Goal: Task Accomplishment & Management: Manage account settings

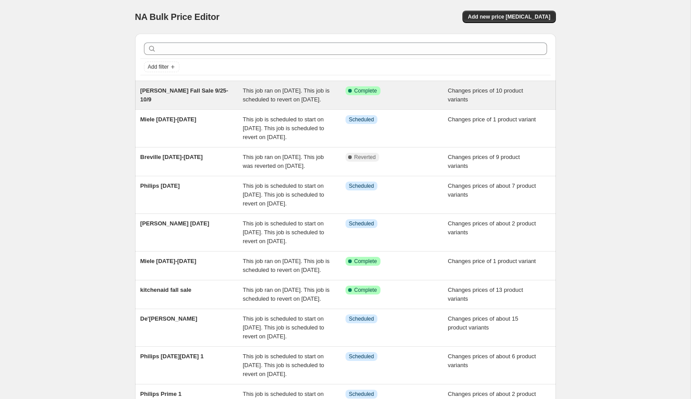
click at [230, 95] on div "[PERSON_NAME] Fall Sale 9/25-10/9" at bounding box center [191, 95] width 103 height 18
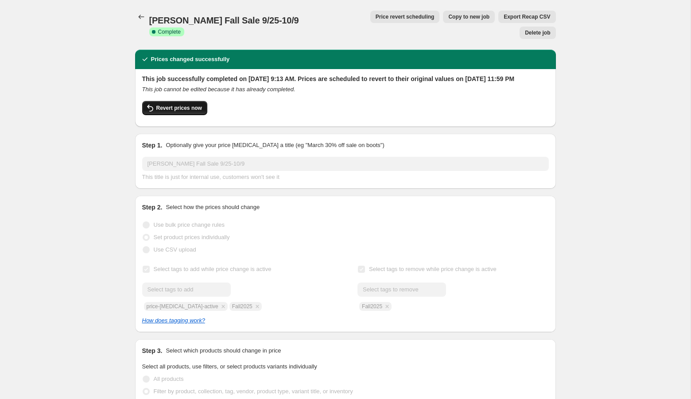
click at [186, 104] on button "Revert prices now" at bounding box center [174, 108] width 65 height 14
checkbox input "false"
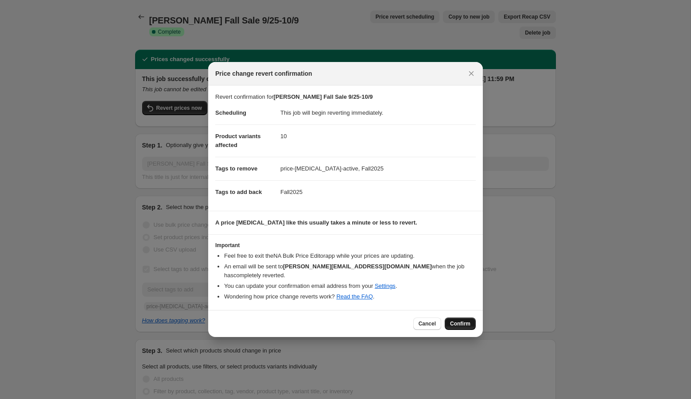
click at [457, 320] on button "Confirm" at bounding box center [460, 323] width 31 height 12
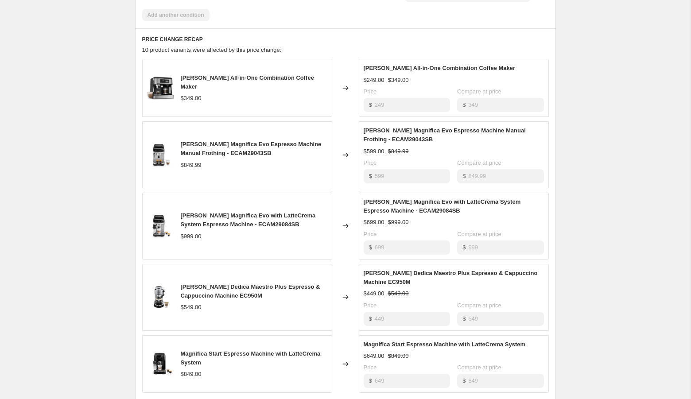
scroll to position [764, 0]
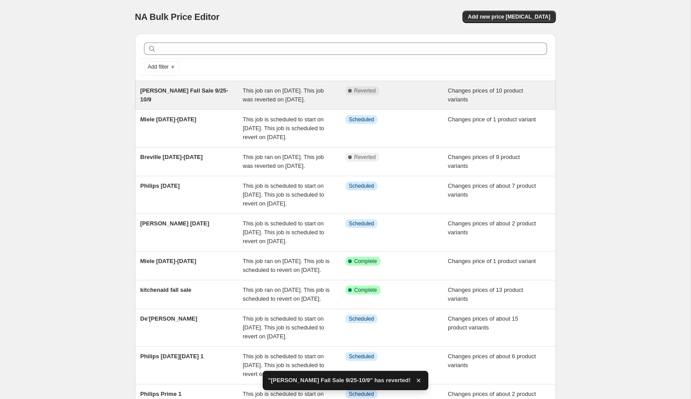
click at [249, 96] on span "This job ran on [DATE]. This job was reverted on [DATE]." at bounding box center [283, 94] width 81 height 15
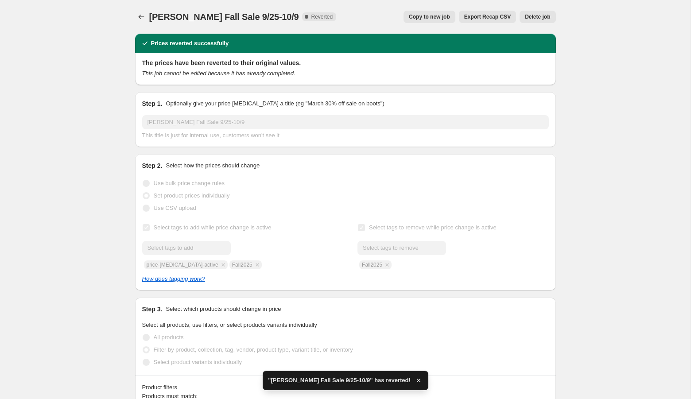
click at [414, 19] on span "Copy to new job" at bounding box center [429, 16] width 41 height 7
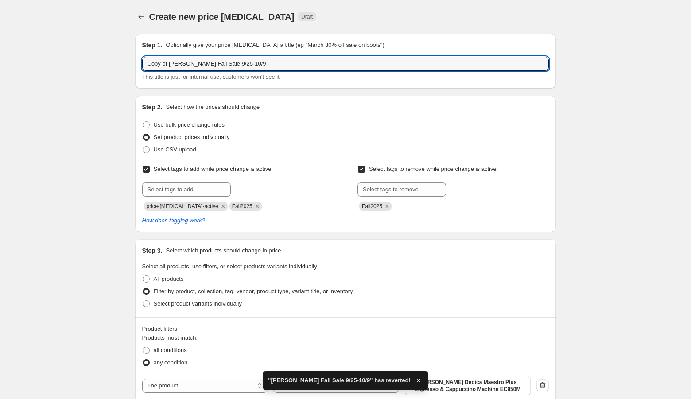
drag, startPoint x: 171, startPoint y: 65, endPoint x: 135, endPoint y: 60, distance: 36.6
click at [135, 60] on div "Step 1. Optionally give your price change job a title (eg "March 30% off sale o…" at bounding box center [345, 61] width 421 height 55
type input "[PERSON_NAME] Fall Sale 9/25-10/9"
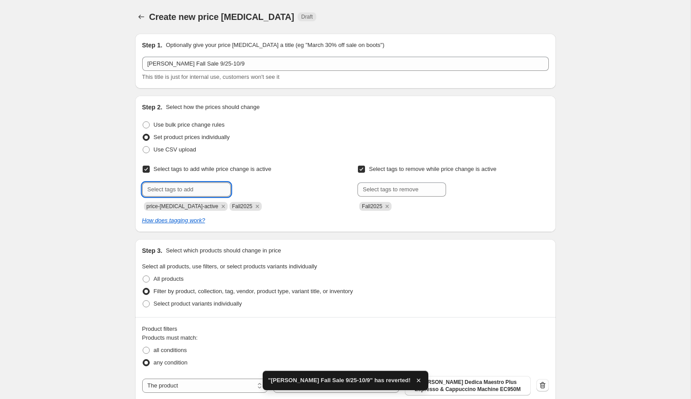
click at [174, 190] on input "text" at bounding box center [186, 189] width 89 height 14
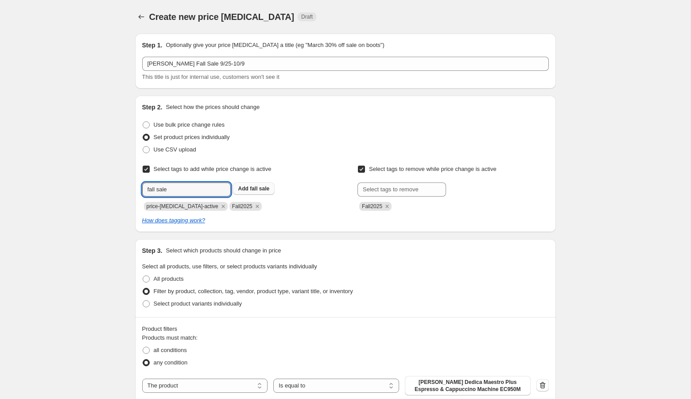
type input "fall sale"
click at [263, 188] on span "fall sale" at bounding box center [259, 189] width 19 height 6
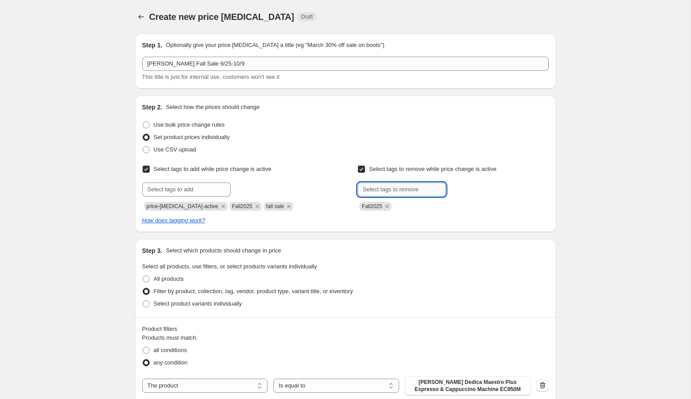
click at [394, 188] on input "text" at bounding box center [401, 189] width 89 height 14
type input "s"
type input "fall sale"
click at [470, 194] on button "Add fall sale" at bounding box center [469, 188] width 42 height 12
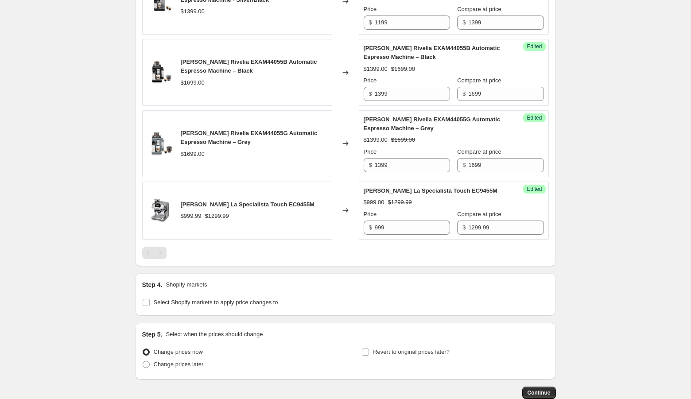
scroll to position [1505, 0]
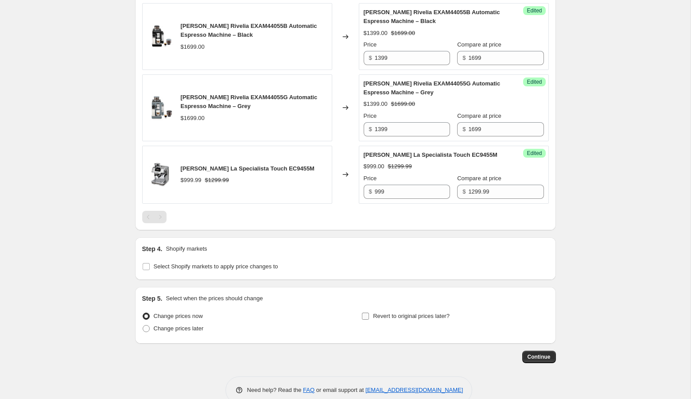
click at [380, 313] on span "Revert to original prices later?" at bounding box center [411, 316] width 77 height 7
click at [369, 313] on input "Revert to original prices later?" at bounding box center [365, 316] width 7 height 7
checkbox input "true"
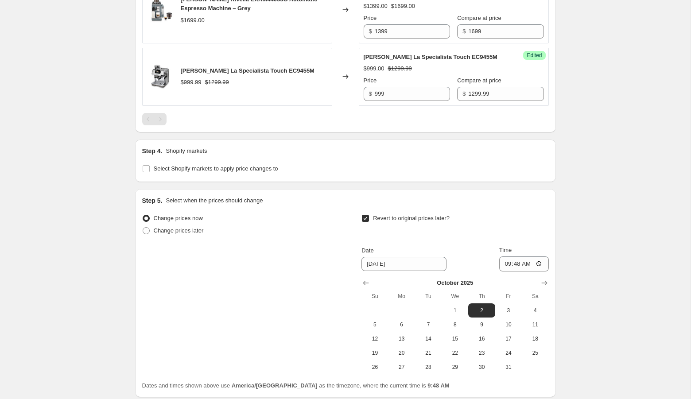
scroll to position [1656, 0]
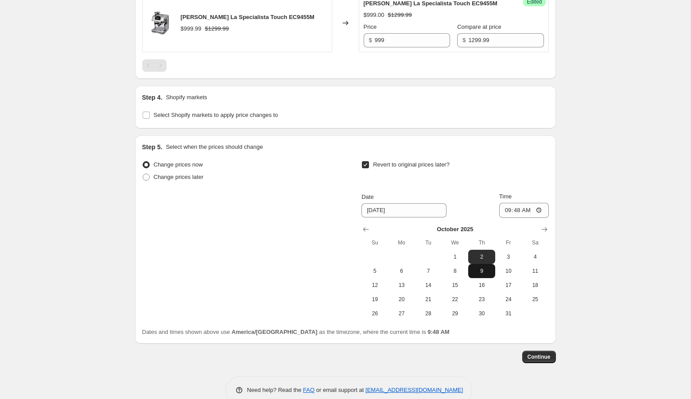
click at [478, 264] on button "9" at bounding box center [481, 271] width 27 height 14
type input "10/9/2025"
click at [504, 203] on input "09:48" at bounding box center [524, 210] width 50 height 15
type input "23:59"
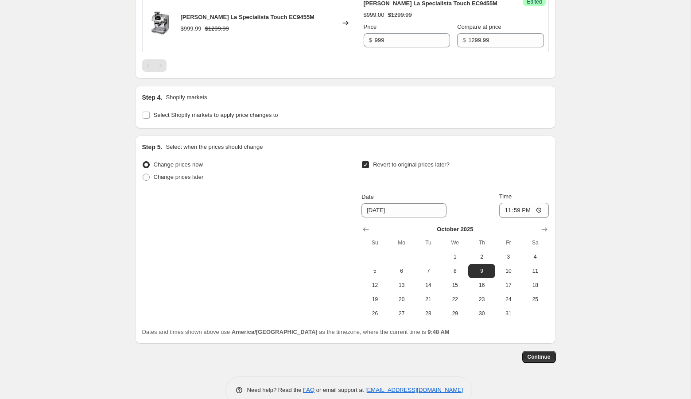
click at [542, 353] on span "Continue" at bounding box center [538, 356] width 23 height 7
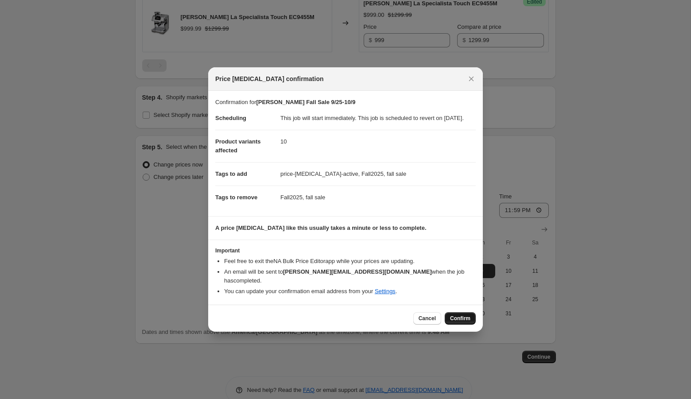
click at [452, 315] on span "Confirm" at bounding box center [460, 318] width 20 height 7
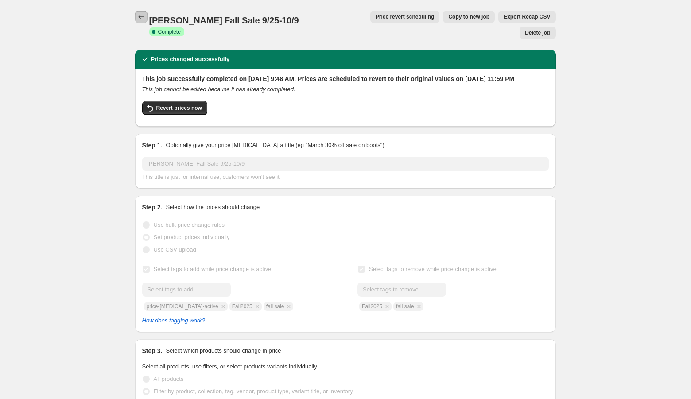
click at [136, 14] on button "Price change jobs" at bounding box center [141, 17] width 12 height 12
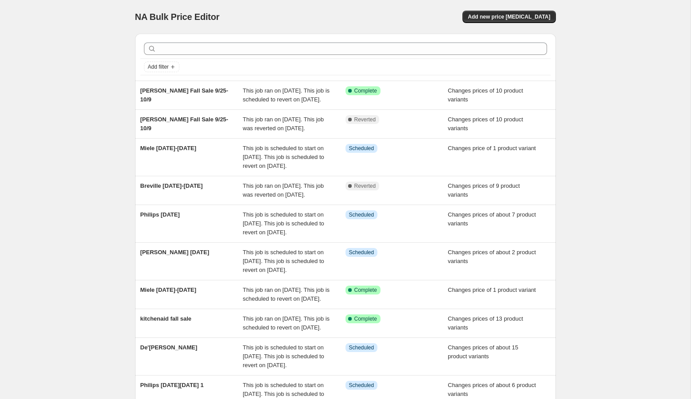
click at [601, 105] on div "NA Bulk Price Editor. This page is ready NA Bulk Price Editor Add new price [ME…" at bounding box center [345, 250] width 690 height 500
click at [535, 16] on span "Add new price [MEDICAL_DATA]" at bounding box center [509, 16] width 82 height 7
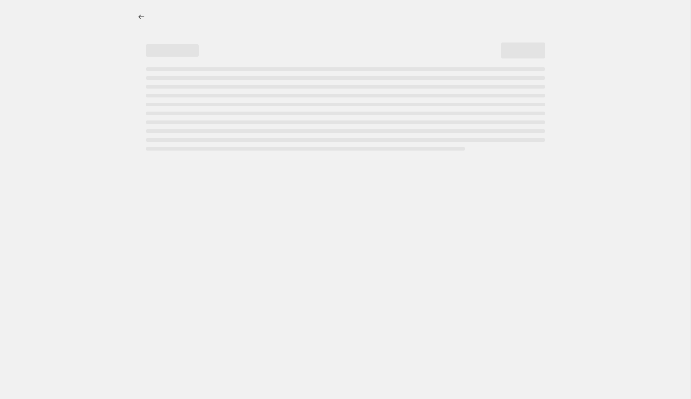
select select "percentage"
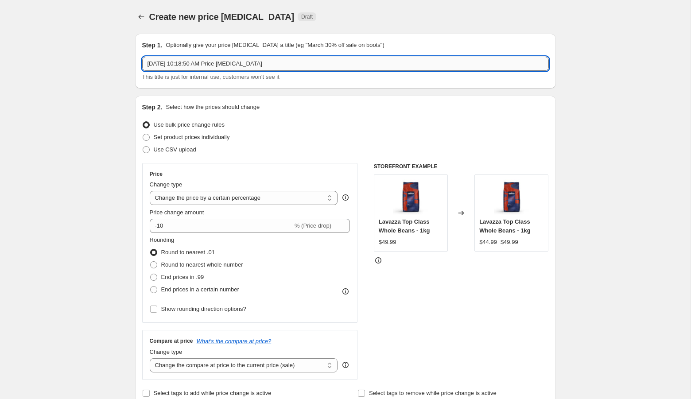
click at [209, 68] on input "Sep 25, 2025, 10:18:50 AM Price change job" at bounding box center [345, 64] width 406 height 14
type input "Smeg Coffee Day"
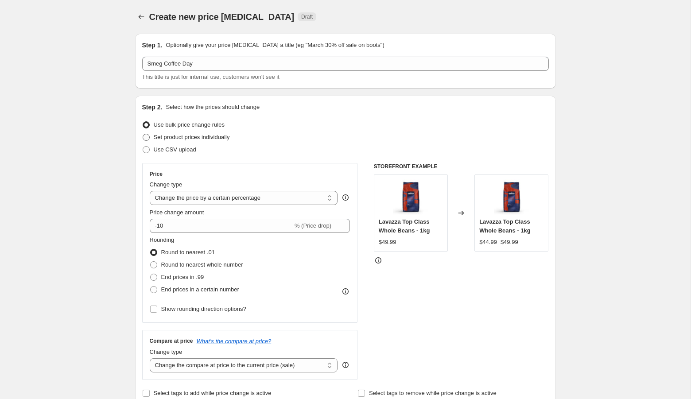
click at [199, 142] on label "Set product prices individually" at bounding box center [186, 137] width 88 height 12
click at [143, 134] on input "Set product prices individually" at bounding box center [143, 134] width 0 height 0
radio input "true"
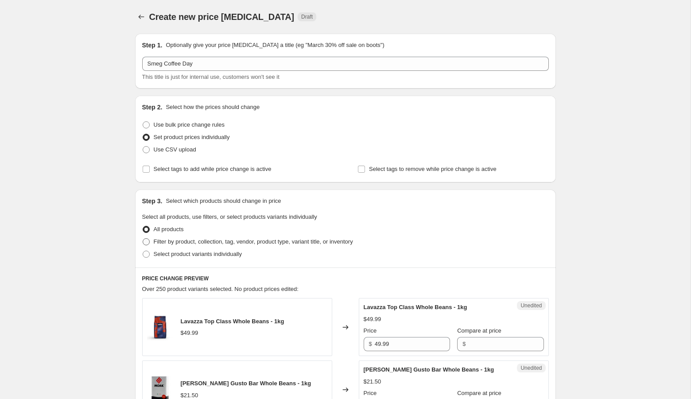
click at [178, 242] on span "Filter by product, collection, tag, vendor, product type, variant title, or inv…" at bounding box center [253, 241] width 199 height 7
click at [143, 239] on input "Filter by product, collection, tag, vendor, product type, variant title, or inv…" at bounding box center [143, 238] width 0 height 0
radio input "true"
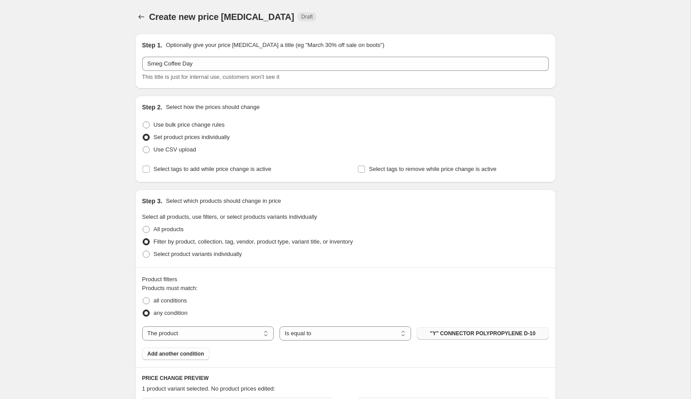
click at [479, 330] on span ""Y" CONNECTOR POLYPROPYLENE D-10" at bounding box center [482, 333] width 105 height 7
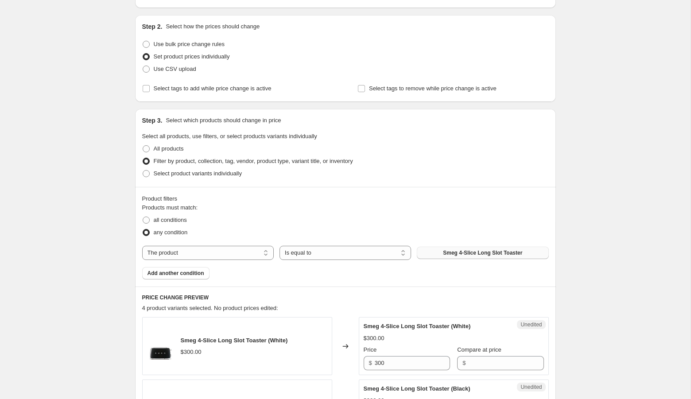
scroll to position [101, 0]
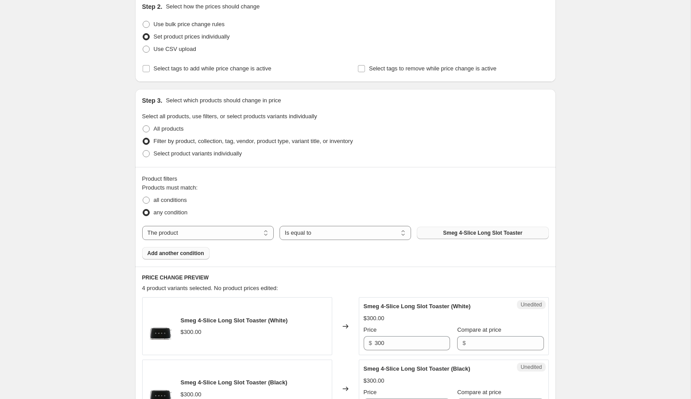
click at [186, 251] on span "Add another condition" at bounding box center [175, 253] width 57 height 7
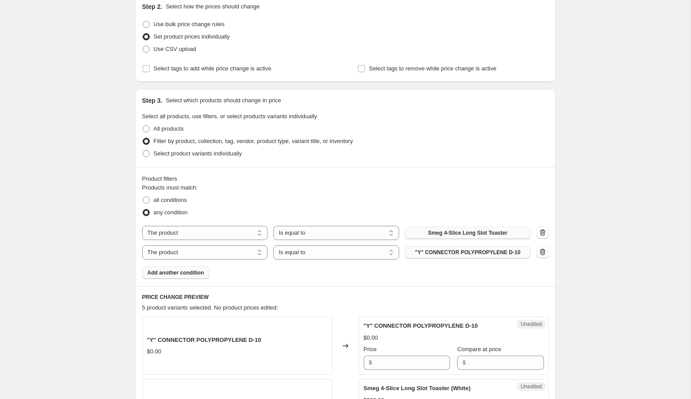
click at [443, 251] on span ""Y" CONNECTOR POLYPROPYLENE D-10" at bounding box center [467, 252] width 105 height 7
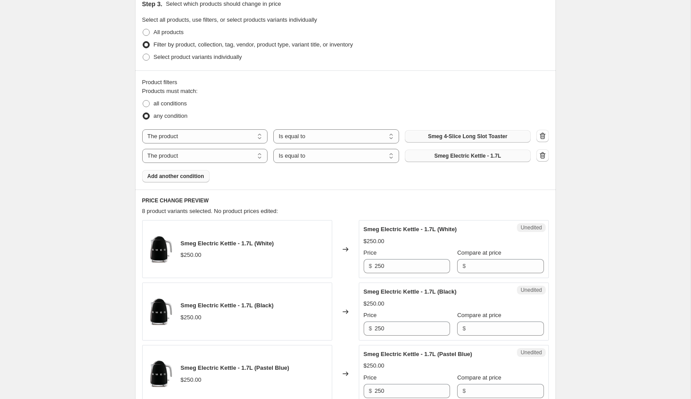
scroll to position [211, 0]
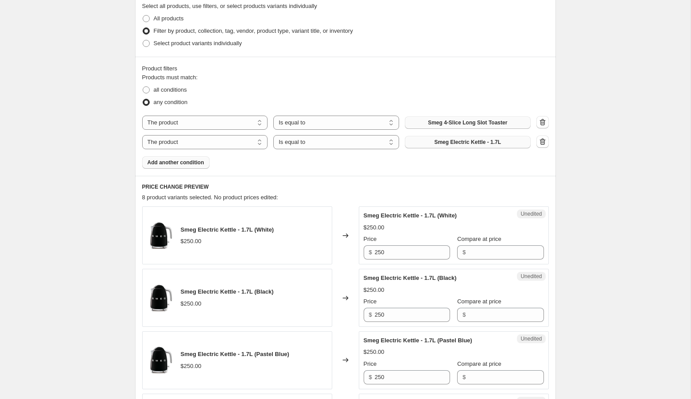
click at [179, 164] on span "Add another condition" at bounding box center [175, 162] width 57 height 7
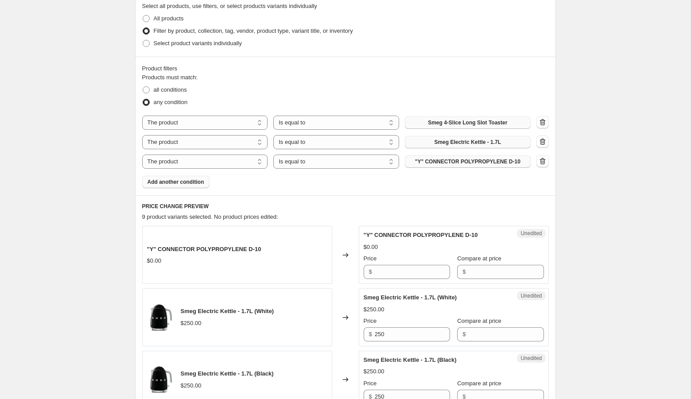
click at [456, 164] on span ""Y" CONNECTOR POLYPROPYLENE D-10" at bounding box center [467, 161] width 105 height 7
click at [184, 179] on span "Add another condition" at bounding box center [175, 181] width 57 height 7
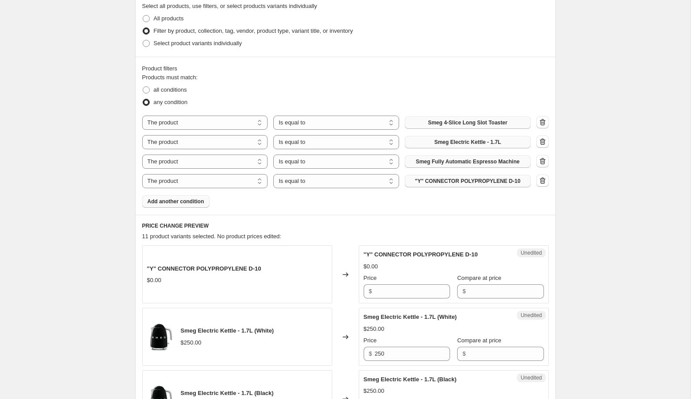
click at [445, 183] on span ""Y" CONNECTOR POLYPROPYLENE D-10" at bounding box center [467, 181] width 105 height 7
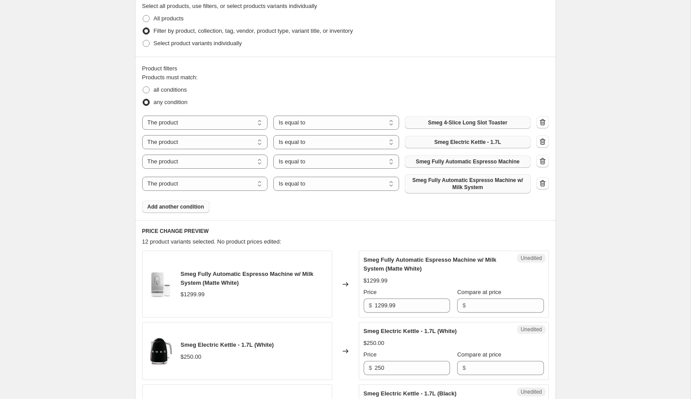
click at [199, 207] on span "Add another condition" at bounding box center [175, 206] width 57 height 7
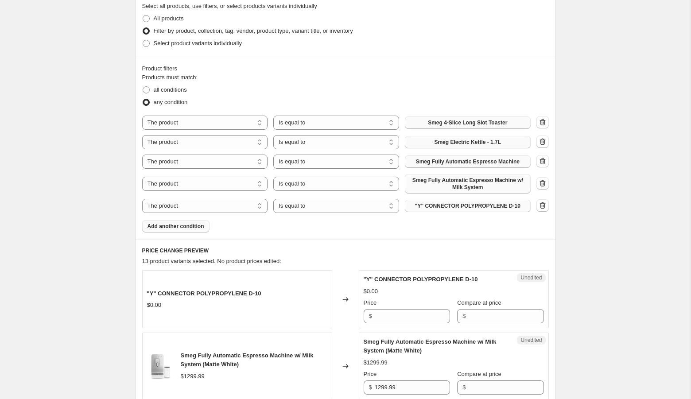
click at [426, 205] on span ""Y" CONNECTOR POLYPROPYLENE D-10" at bounding box center [467, 205] width 105 height 7
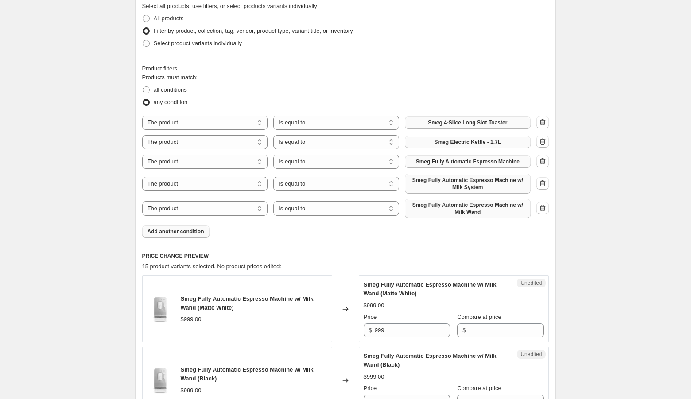
click at [168, 232] on span "Add another condition" at bounding box center [175, 231] width 57 height 7
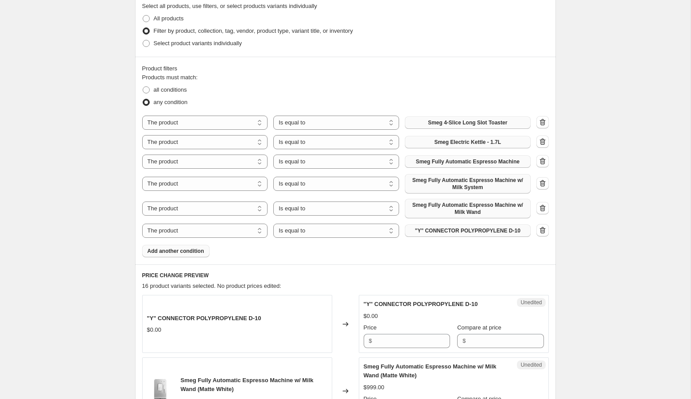
click at [435, 233] on span ""Y" CONNECTOR POLYPROPYLENE D-10" at bounding box center [467, 230] width 105 height 7
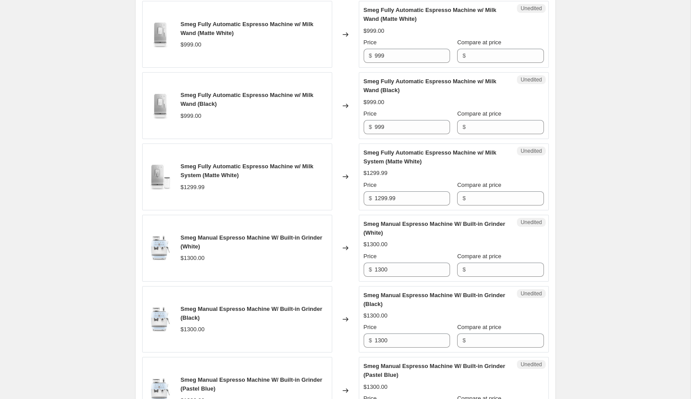
scroll to position [510, 0]
click at [381, 57] on input "999" at bounding box center [412, 56] width 75 height 14
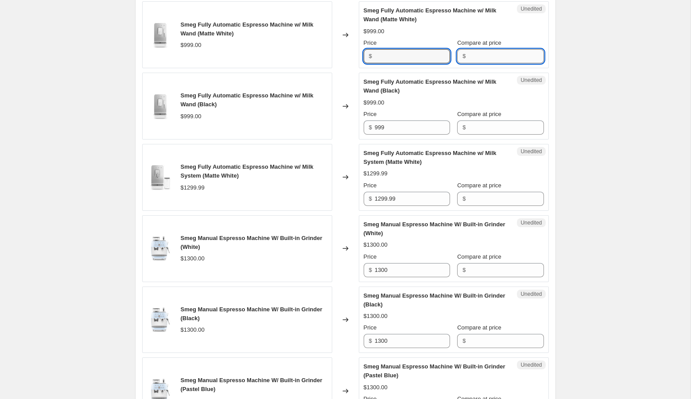
type input "999"
click at [488, 57] on input "Compare at price" at bounding box center [505, 56] width 75 height 14
paste input "999"
type input "999"
click at [411, 54] on input "999" at bounding box center [412, 56] width 75 height 14
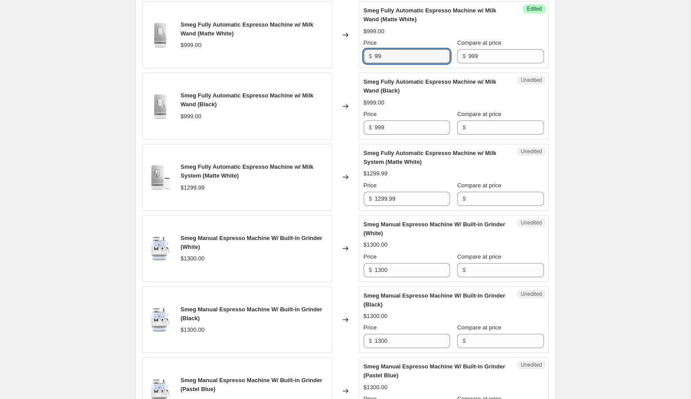
type input "9"
type input "749.25"
click at [391, 127] on input "999" at bounding box center [412, 127] width 75 height 14
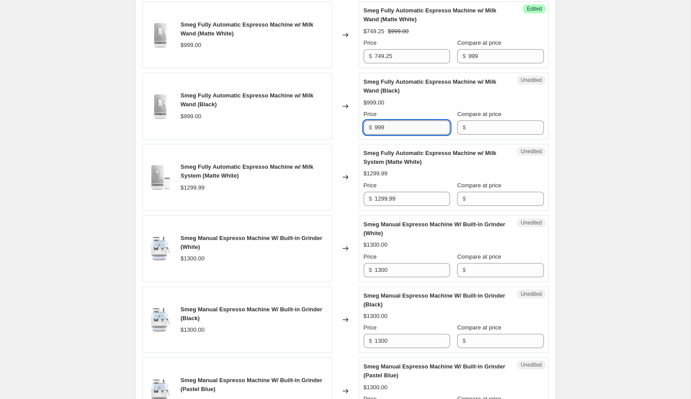
click at [391, 127] on input "999" at bounding box center [412, 127] width 75 height 14
type input "999"
click at [474, 124] on input "Compare at price" at bounding box center [505, 127] width 75 height 14
paste input "999"
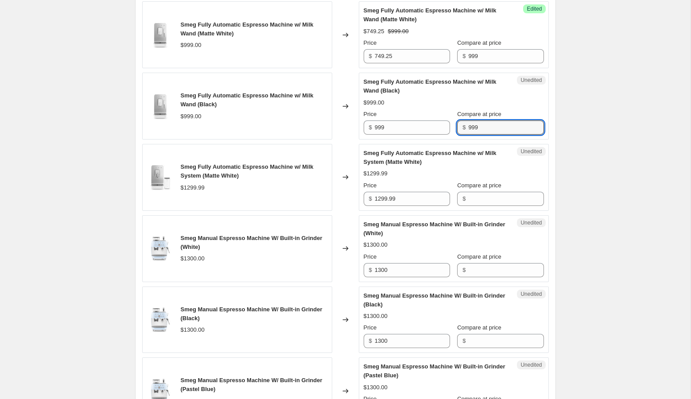
type input "999"
click at [405, 62] on div "Success Edited Smeg Fully Automatic Espresso Machine w/ Milk Wand (Matte White)…" at bounding box center [454, 34] width 190 height 67
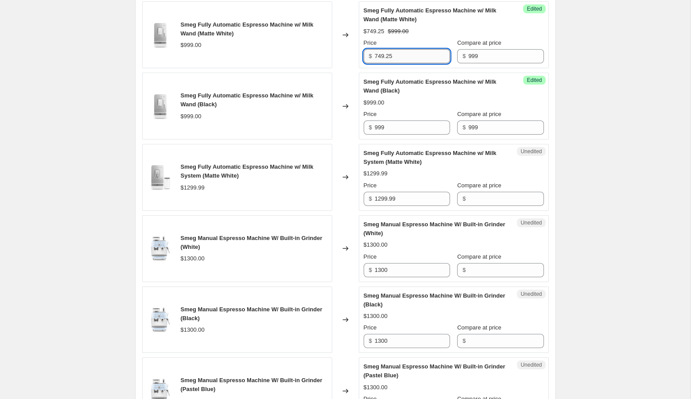
click at [402, 51] on input "749.25" at bounding box center [412, 56] width 75 height 14
click at [393, 125] on input "999" at bounding box center [412, 127] width 75 height 14
paste input "749.25"
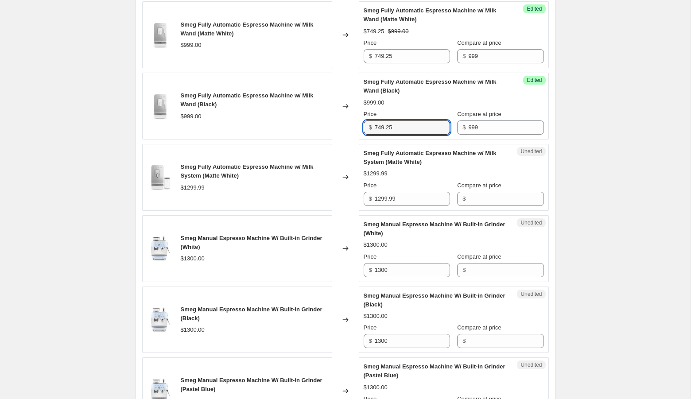
type input "749.25"
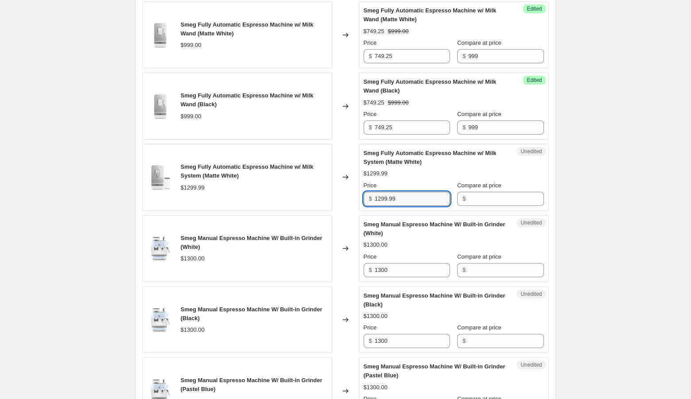
click at [410, 195] on input "1299.99" at bounding box center [412, 199] width 75 height 14
click at [481, 199] on input "Compare at price" at bounding box center [505, 199] width 75 height 14
paste input "1299.99"
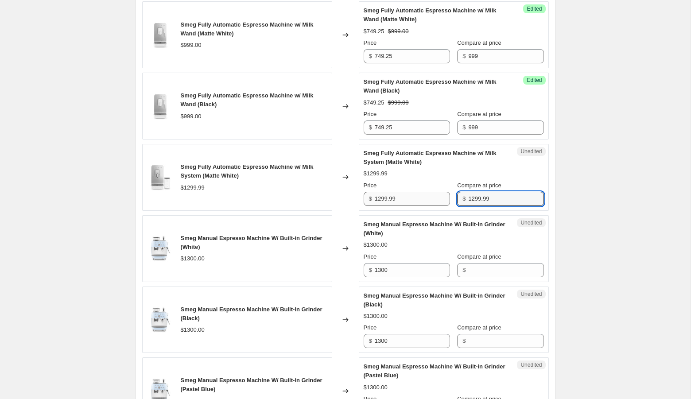
type input "1299.99"
click at [397, 200] on input "1299.99" at bounding box center [412, 199] width 75 height 14
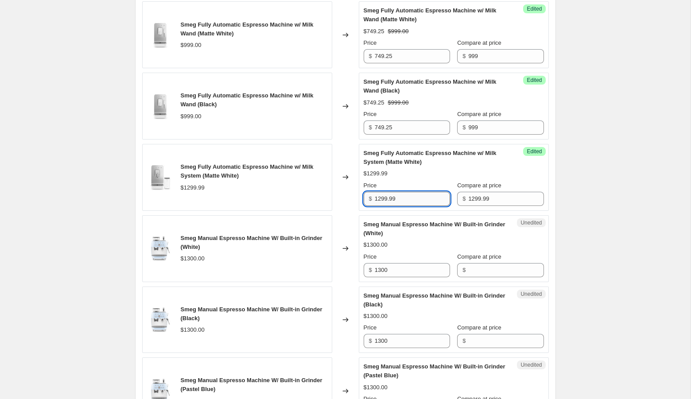
click at [397, 200] on input "1299.99" at bounding box center [412, 199] width 75 height 14
type input "974.99"
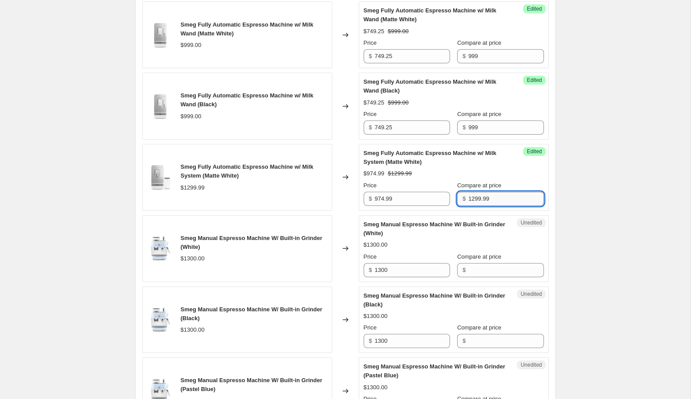
click at [502, 192] on input "1299.99" at bounding box center [505, 199] width 75 height 14
click at [476, 259] on label "Compare at price" at bounding box center [479, 256] width 44 height 9
click at [476, 263] on input "Compare at price" at bounding box center [505, 270] width 75 height 14
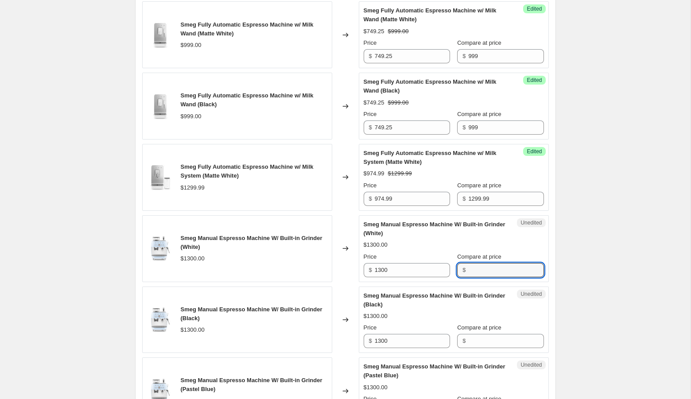
paste input "1299.99"
type input "1299.99"
click at [416, 203] on input "974.99" at bounding box center [412, 199] width 75 height 14
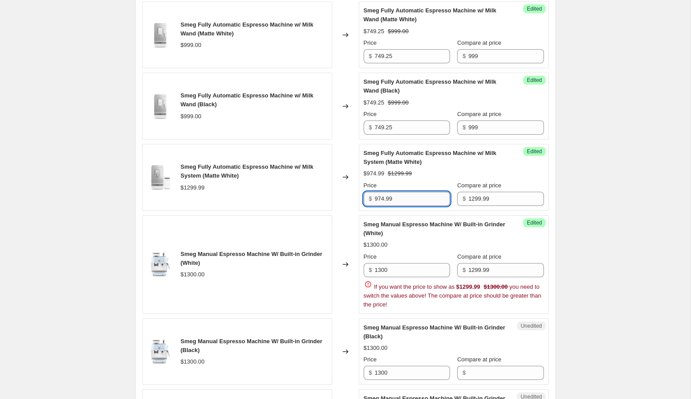
click at [416, 203] on input "974.99" at bounding box center [412, 199] width 75 height 14
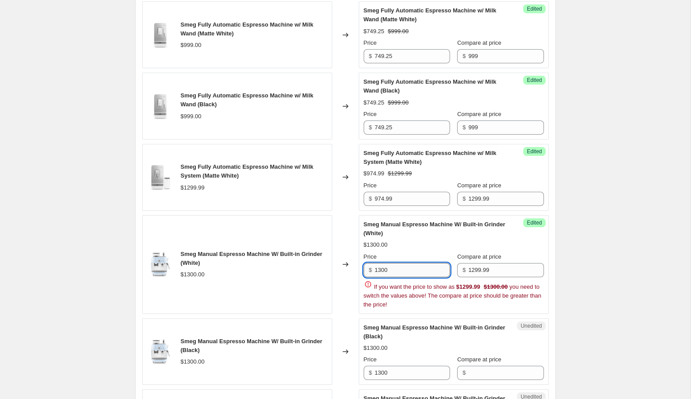
click at [399, 271] on input "1300" at bounding box center [412, 270] width 75 height 14
paste input "974.99"
type input "974.99"
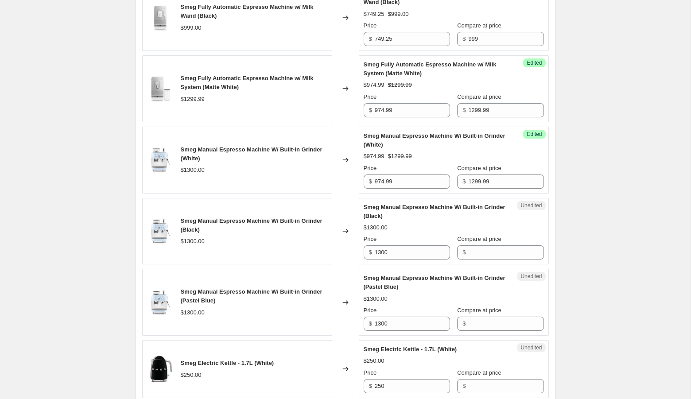
scroll to position [600, 0]
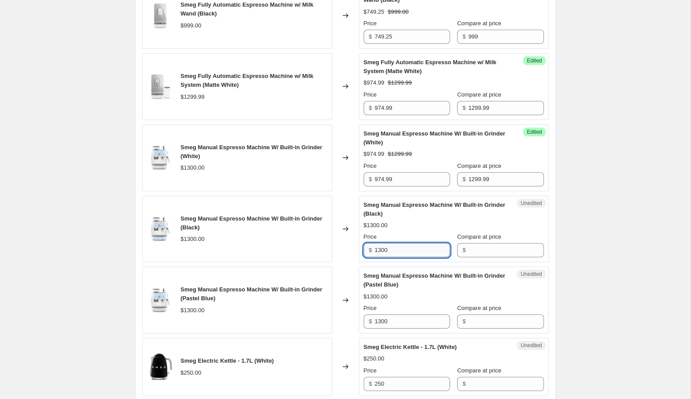
click at [436, 251] on input "1300" at bounding box center [412, 250] width 75 height 14
click at [501, 181] on input "1299.99" at bounding box center [505, 179] width 75 height 14
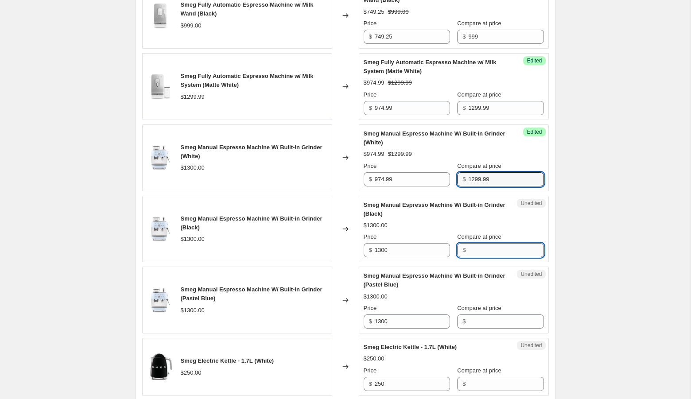
click at [483, 247] on input "Compare at price" at bounding box center [505, 250] width 75 height 14
paste input "1299.99"
type input "1299.99"
click at [393, 179] on input "974.99" at bounding box center [412, 179] width 75 height 14
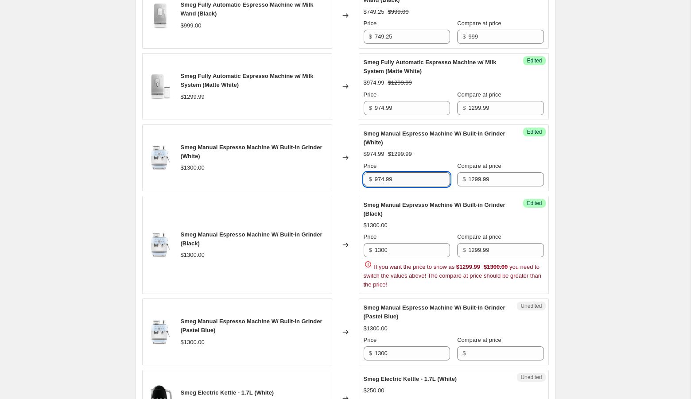
click at [393, 179] on input "974.99" at bounding box center [412, 179] width 75 height 14
click at [392, 251] on input "1300" at bounding box center [412, 250] width 75 height 14
paste input "974.99"
type input "974.99"
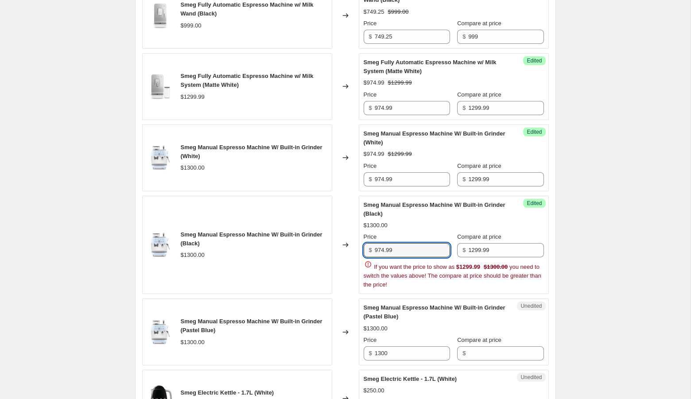
click at [605, 278] on div "Create new price change job. This page is ready Create new price change job Dra…" at bounding box center [345, 376] width 690 height 1953
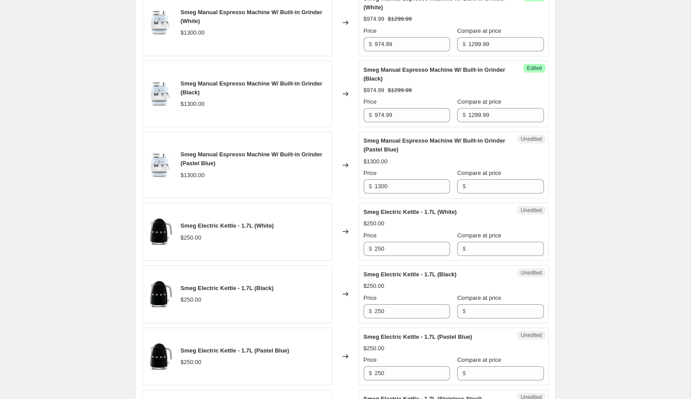
scroll to position [737, 0]
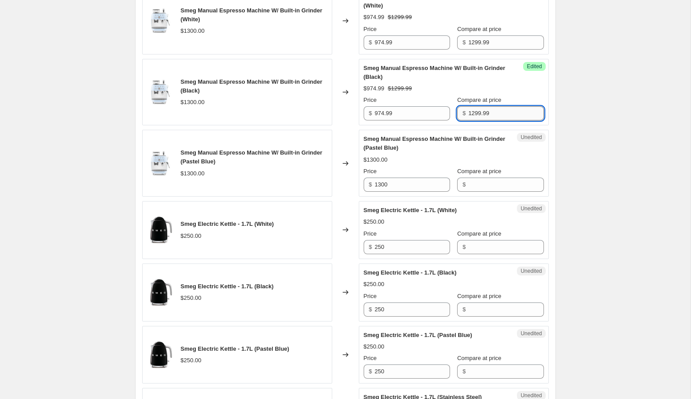
click at [476, 107] on input "1299.99" at bounding box center [505, 113] width 75 height 14
click at [479, 181] on input "Compare at price" at bounding box center [505, 185] width 75 height 14
paste input "1299.99"
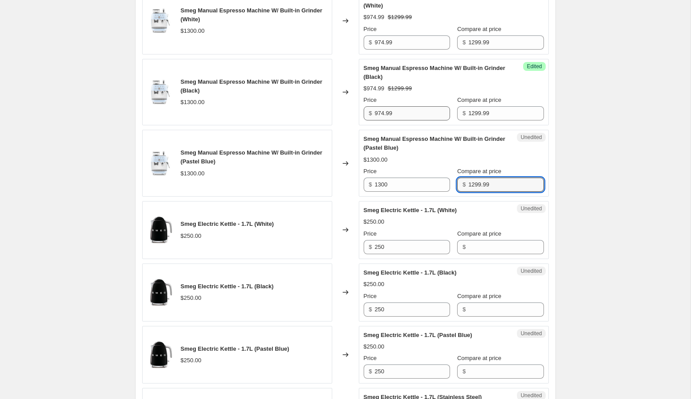
type input "1299.99"
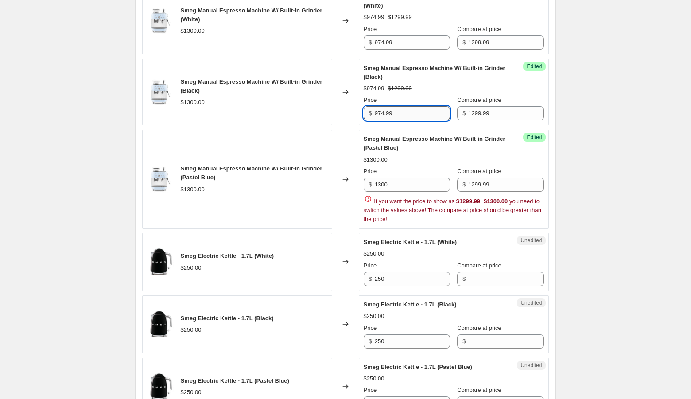
click at [397, 110] on input "974.99" at bounding box center [412, 113] width 75 height 14
click at [394, 185] on input "1300" at bounding box center [412, 185] width 75 height 14
paste input "974.99"
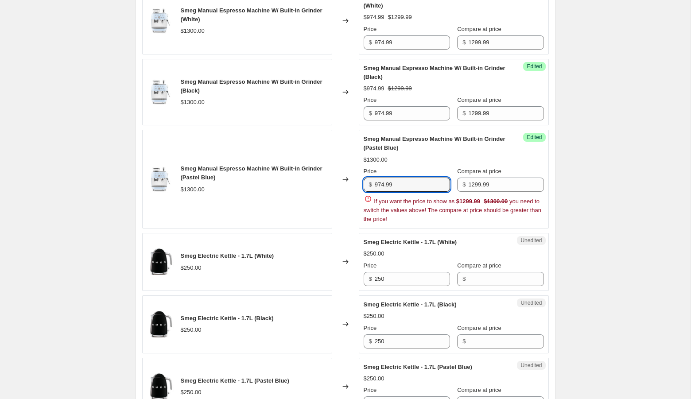
type input "974.99"
click at [622, 201] on div "Create new price change job. This page is ready Create new price change job Dra…" at bounding box center [345, 239] width 690 height 1953
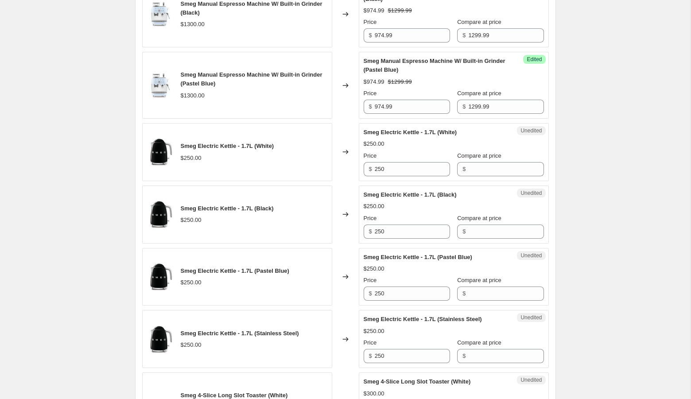
scroll to position [849, 0]
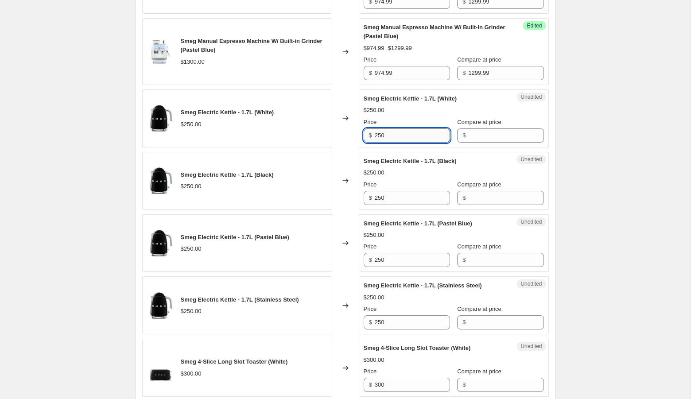
click at [395, 135] on input "250" at bounding box center [412, 135] width 75 height 14
click at [474, 131] on input "Compare at price" at bounding box center [505, 135] width 75 height 14
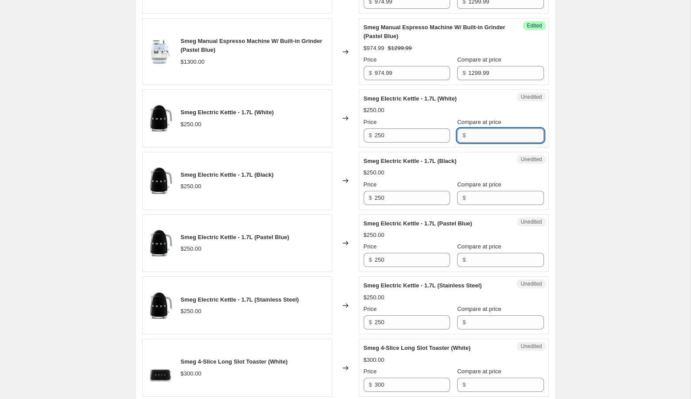
paste input "250"
type input "250"
click at [394, 133] on input "250" at bounding box center [412, 135] width 75 height 14
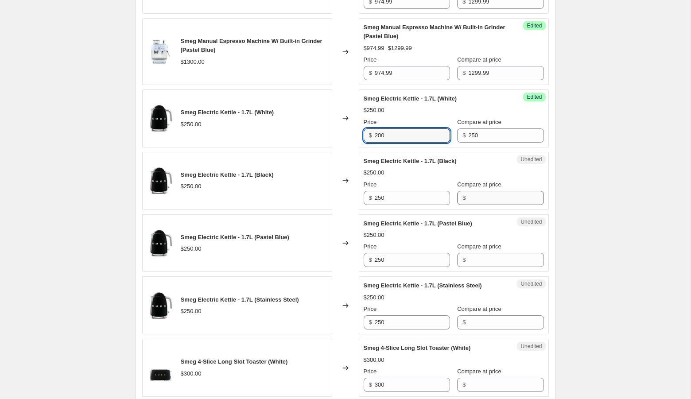
type input "200"
click at [479, 198] on input "Compare at price" at bounding box center [505, 198] width 75 height 14
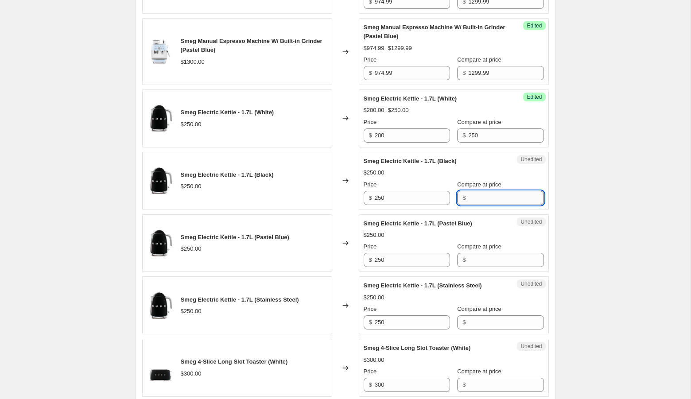
paste input "250"
type input "250"
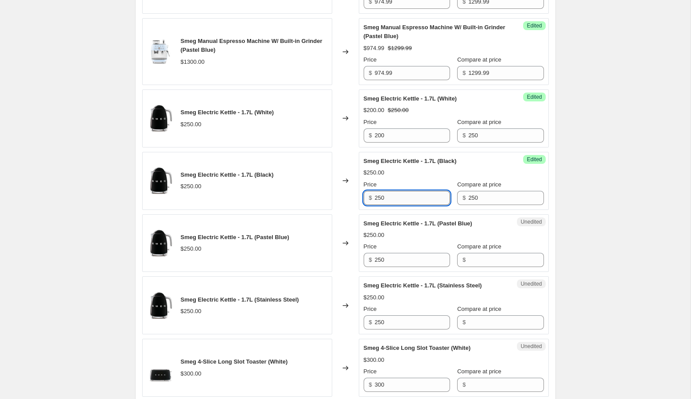
click at [382, 196] on input "250" at bounding box center [412, 198] width 75 height 14
type input "200"
click at [478, 255] on input "Compare at price" at bounding box center [505, 260] width 75 height 14
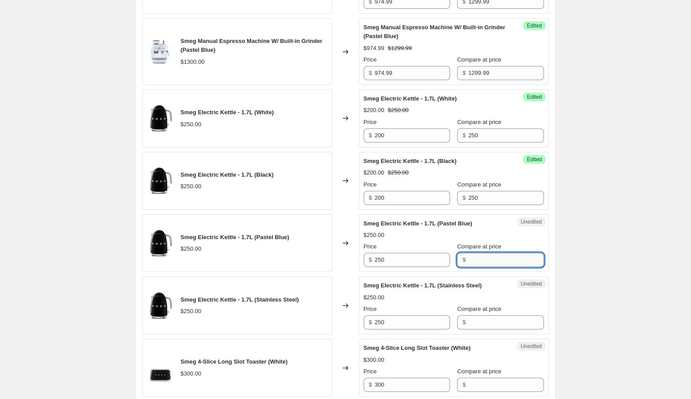
paste input "250"
type input "250"
click at [381, 259] on input "250" at bounding box center [412, 260] width 75 height 14
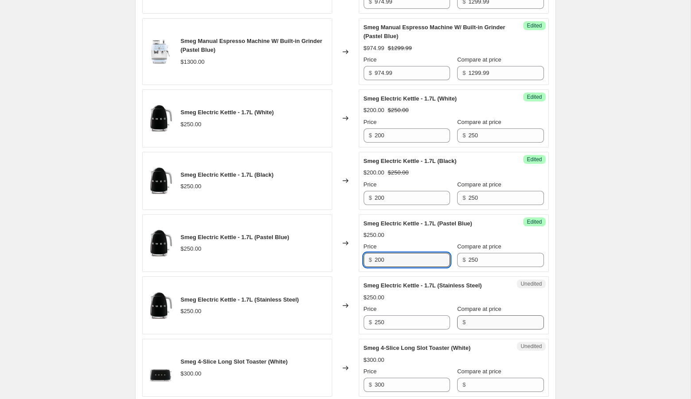
type input "200"
click at [484, 315] on input "Compare at price" at bounding box center [505, 322] width 75 height 14
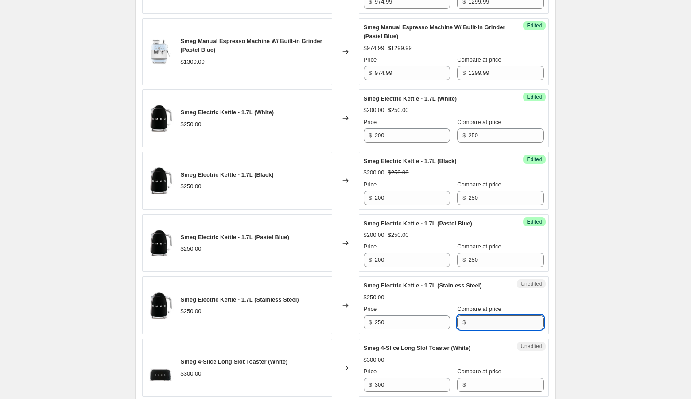
paste input "250"
type input "250"
click at [381, 317] on input "250" at bounding box center [412, 322] width 75 height 14
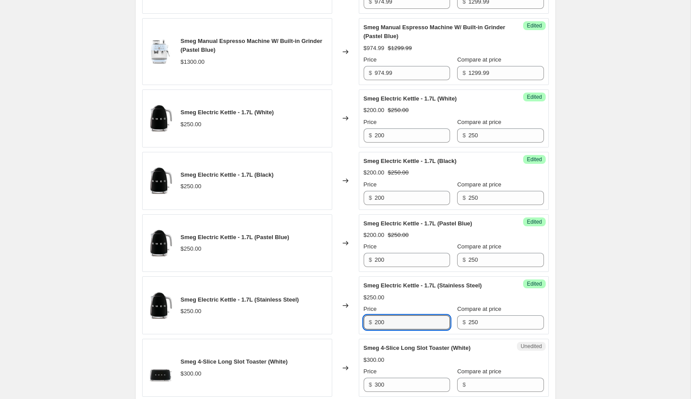
type input "200"
click at [620, 302] on div "Create new price change job. This page is ready Create new price change job Dra…" at bounding box center [345, 112] width 690 height 1922
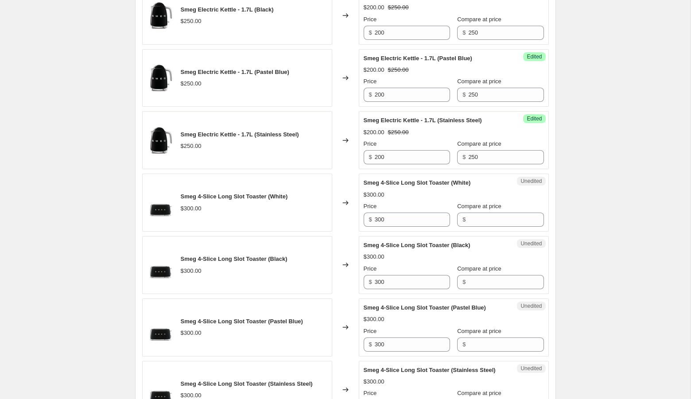
scroll to position [1021, 0]
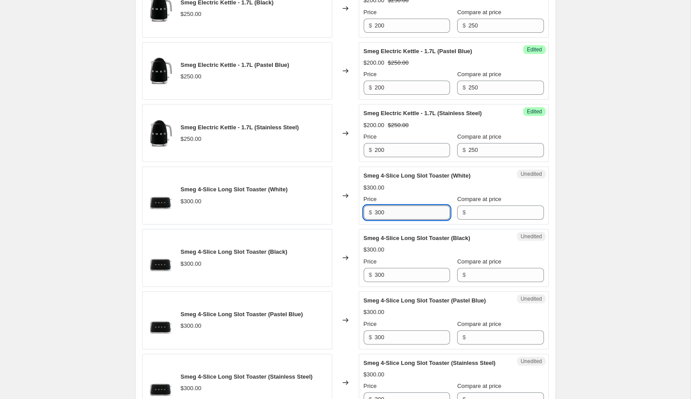
click at [401, 208] on input "300" at bounding box center [412, 212] width 75 height 14
click at [479, 207] on input "Compare at price" at bounding box center [505, 212] width 75 height 14
paste input "300"
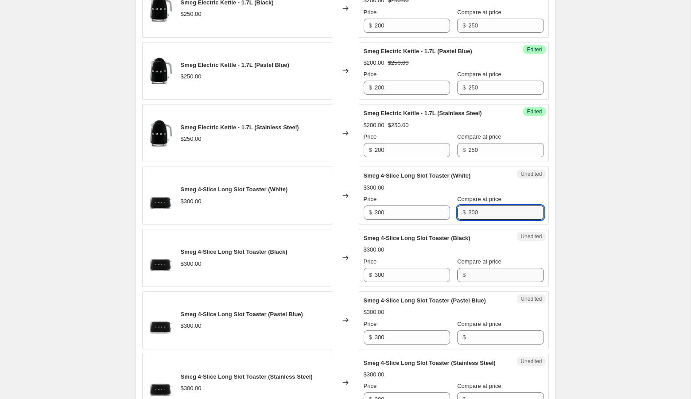
type input "300"
click at [468, 274] on input "Compare at price" at bounding box center [505, 275] width 75 height 14
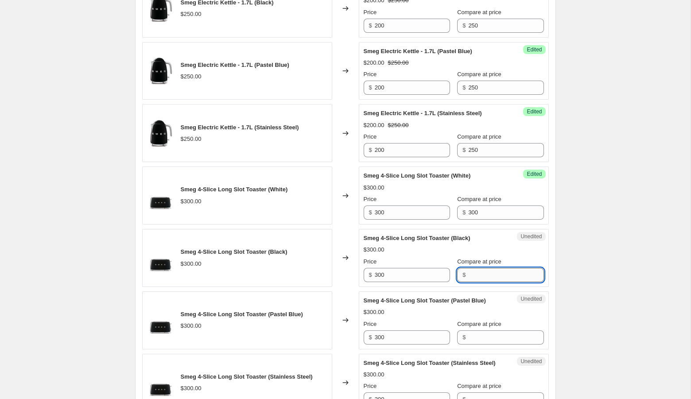
paste input "300"
type input "300"
click at [462, 342] on div "$" at bounding box center [463, 337] width 3 height 9
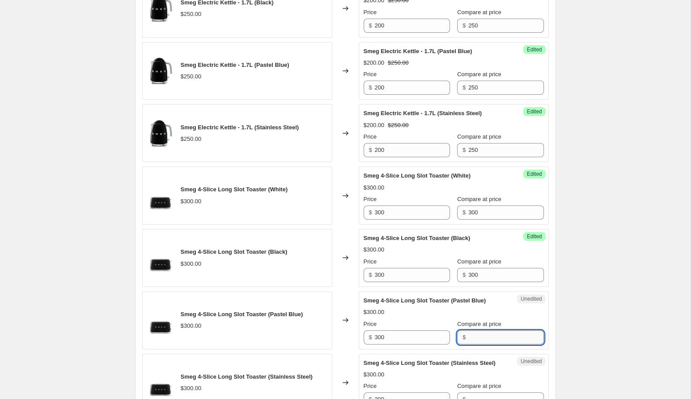
click at [468, 342] on input "Compare at price" at bounding box center [505, 337] width 75 height 14
paste input "300"
type input "300"
click at [382, 209] on input "300" at bounding box center [412, 212] width 75 height 14
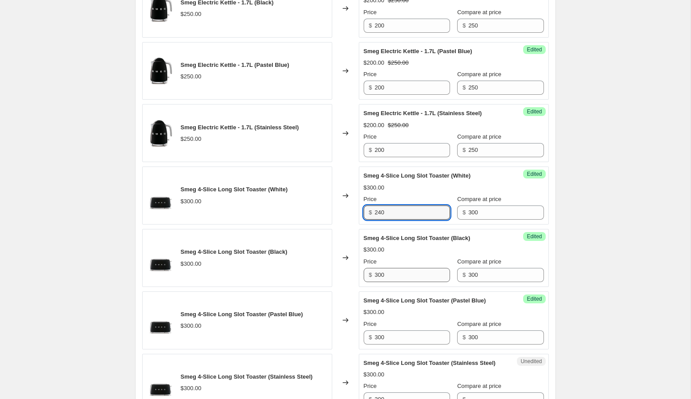
type input "240"
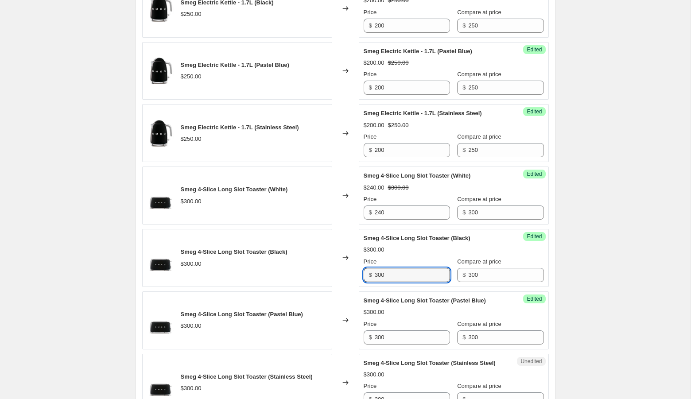
drag, startPoint x: 381, startPoint y: 269, endPoint x: 371, endPoint y: 269, distance: 9.7
click at [371, 269] on div "$ 300" at bounding box center [406, 275] width 86 height 14
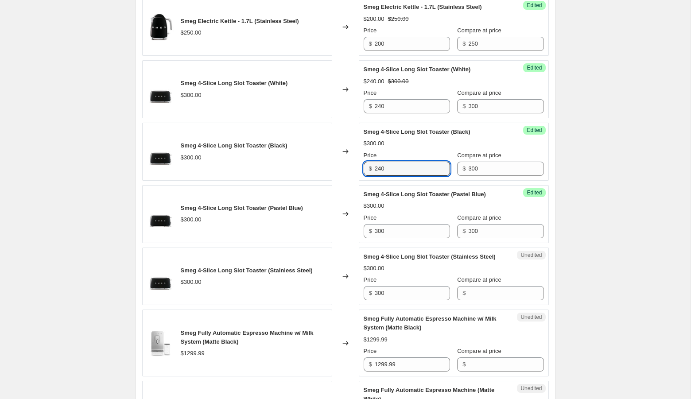
scroll to position [1134, 0]
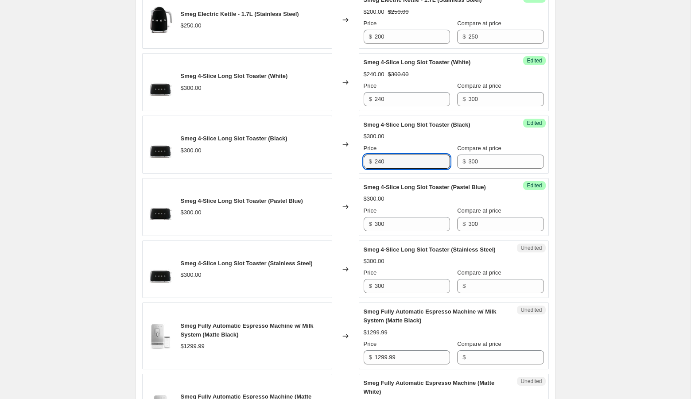
type input "240"
click at [478, 298] on div "Unedited Smeg 4-Slice Long Slot Toaster (Stainless Steel) $300.00 Price $ 300 C…" at bounding box center [454, 269] width 190 height 58
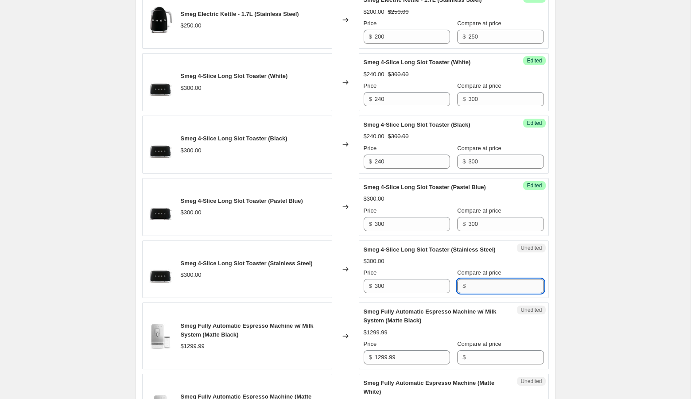
click at [478, 293] on input "Compare at price" at bounding box center [505, 286] width 75 height 14
paste input "300"
type input "300"
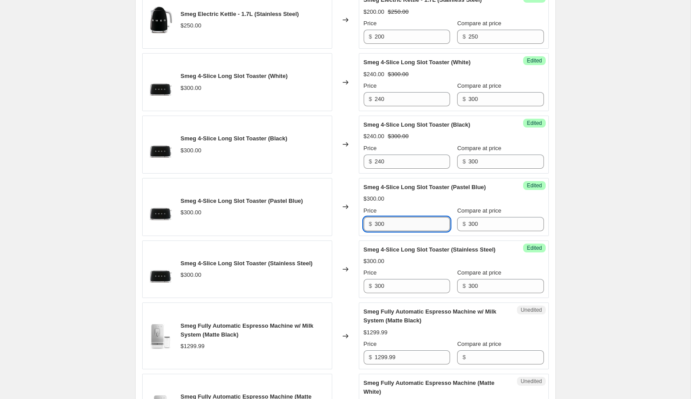
drag, startPoint x: 383, startPoint y: 228, endPoint x: 377, endPoint y: 228, distance: 5.8
click at [377, 228] on input "300" at bounding box center [412, 224] width 75 height 14
type input "240"
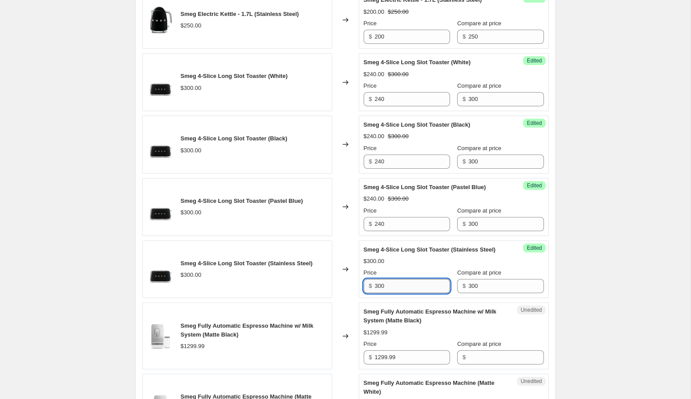
click at [381, 293] on input "300" at bounding box center [412, 286] width 75 height 14
type input "240"
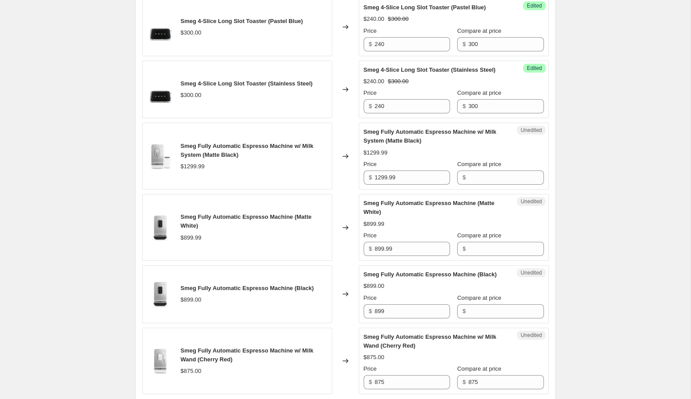
scroll to position [1335, 0]
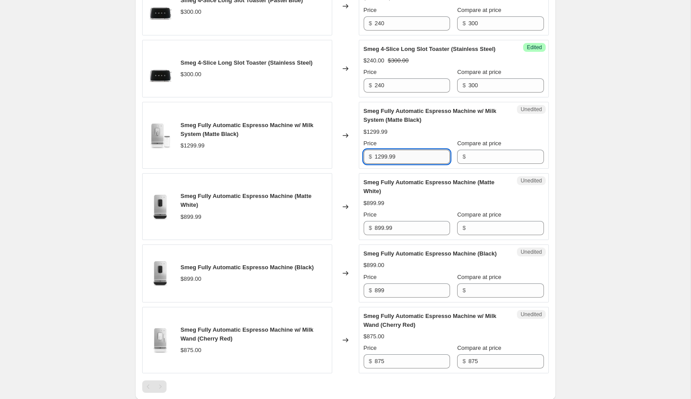
click at [410, 164] on input "1299.99" at bounding box center [412, 157] width 75 height 14
click at [469, 164] on input "Compare at price" at bounding box center [505, 157] width 75 height 14
paste input "1299.99"
type input "1299.99"
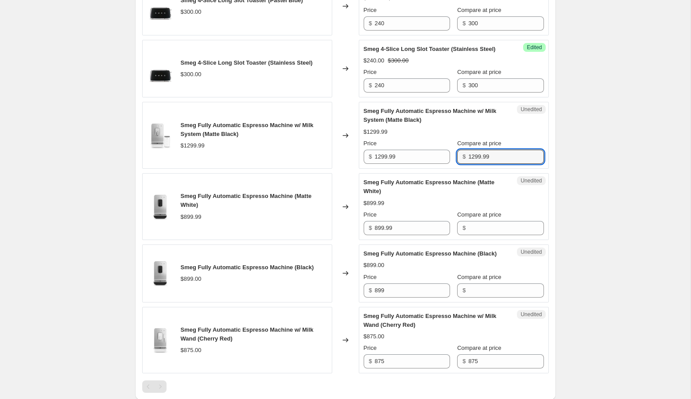
click at [399, 162] on input "1299.99" at bounding box center [412, 157] width 75 height 14
click at [399, 163] on input "1299.99" at bounding box center [412, 157] width 75 height 14
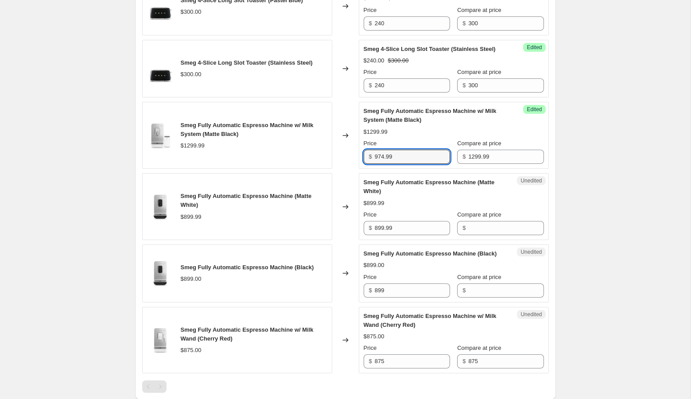
type input "974.99"
click at [403, 235] on input "899.99" at bounding box center [412, 228] width 75 height 14
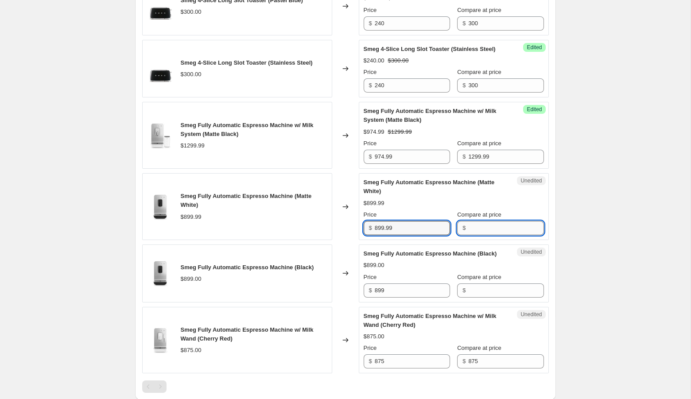
click at [487, 235] on input "Compare at price" at bounding box center [505, 228] width 75 height 14
paste input "899.99"
type input "899.99"
click at [409, 235] on input "899.99" at bounding box center [412, 228] width 75 height 14
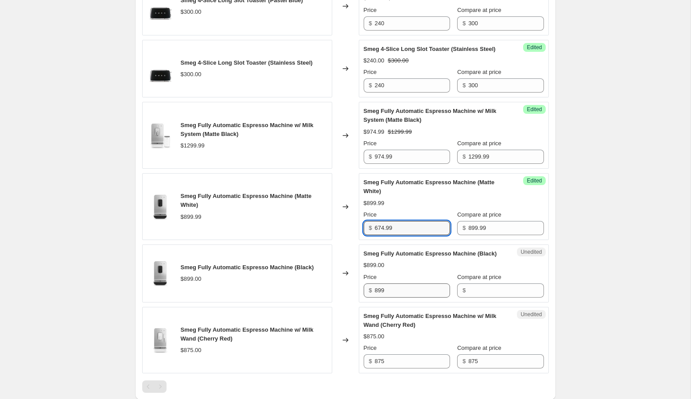
type input "674.99"
click at [395, 298] on input "899" at bounding box center [412, 290] width 75 height 14
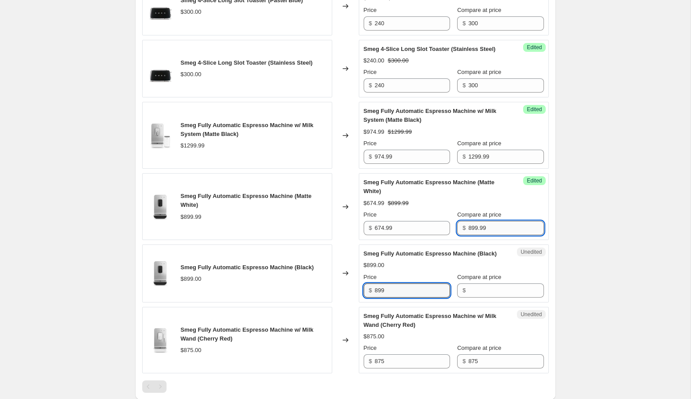
click at [473, 235] on input "899.99" at bounding box center [505, 228] width 75 height 14
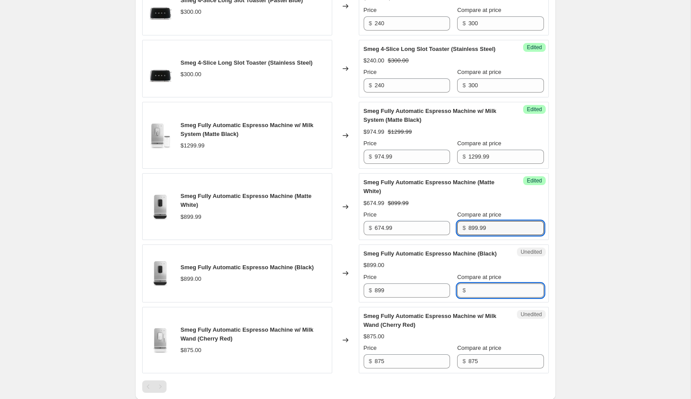
click at [468, 298] on input "Compare at price" at bounding box center [505, 290] width 75 height 14
paste input "899.99"
type input "899.99"
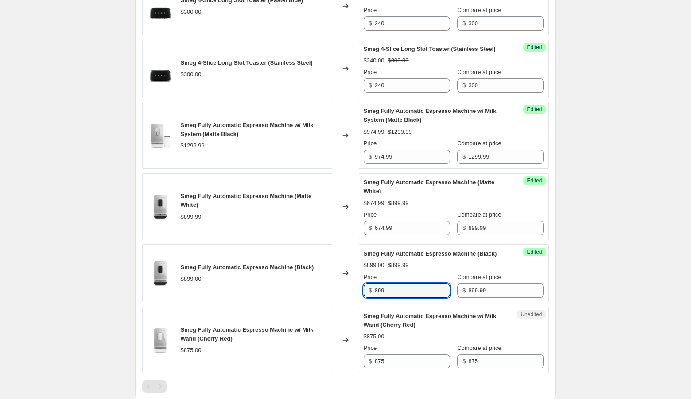
drag, startPoint x: 391, startPoint y: 310, endPoint x: 355, endPoint y: 306, distance: 36.9
click at [355, 302] on div "Smeg Fully Automatic Espresso Machine (Black) $899.00 Changed to Success Edited…" at bounding box center [345, 273] width 406 height 58
type input "674.99"
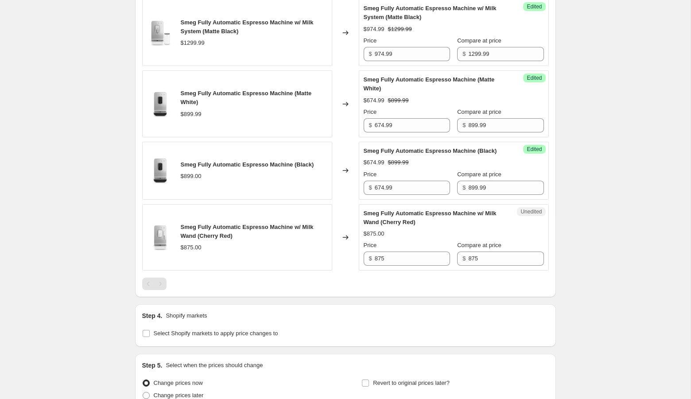
scroll to position [1542, 0]
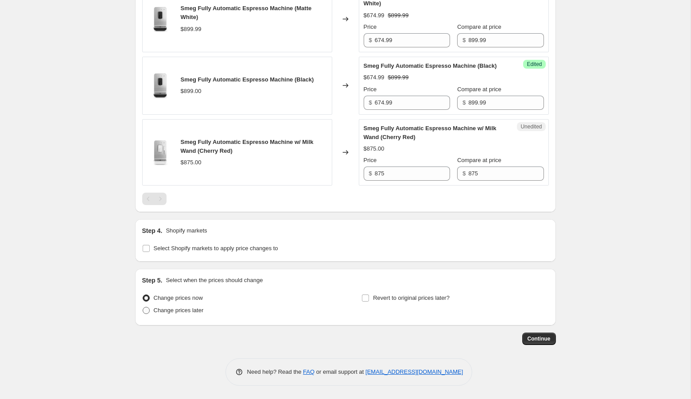
click at [181, 315] on label "Change prices later" at bounding box center [173, 310] width 62 height 12
click at [143, 307] on input "Change prices later" at bounding box center [143, 307] width 0 height 0
radio input "true"
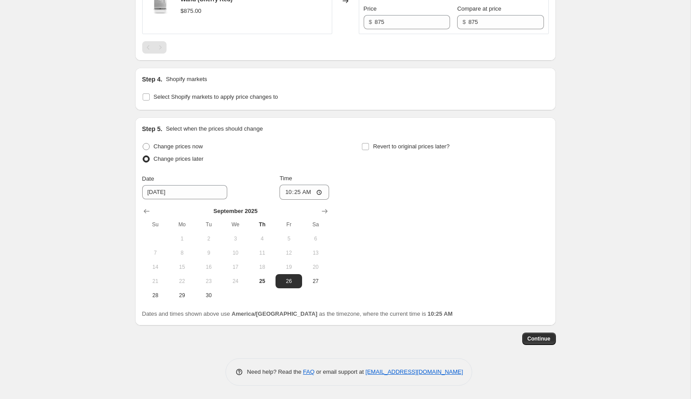
scroll to position [1693, 0]
click at [290, 286] on button "26" at bounding box center [288, 281] width 27 height 14
click at [285, 192] on input "10:25" at bounding box center [304, 192] width 50 height 15
type input "00:01"
click at [389, 143] on span "Revert to original prices later?" at bounding box center [411, 146] width 77 height 9
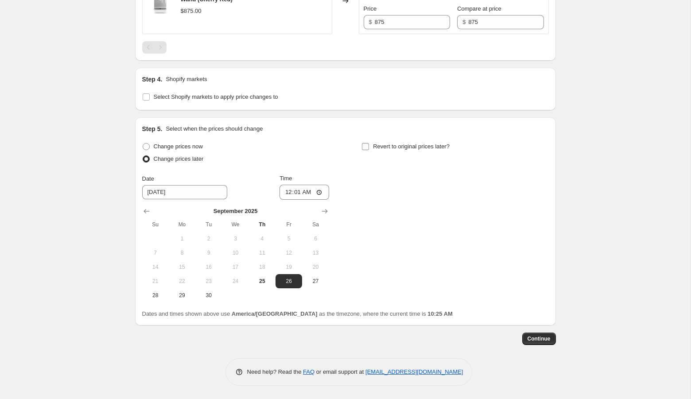
click at [369, 143] on input "Revert to original prices later?" at bounding box center [365, 146] width 7 height 7
checkbox input "true"
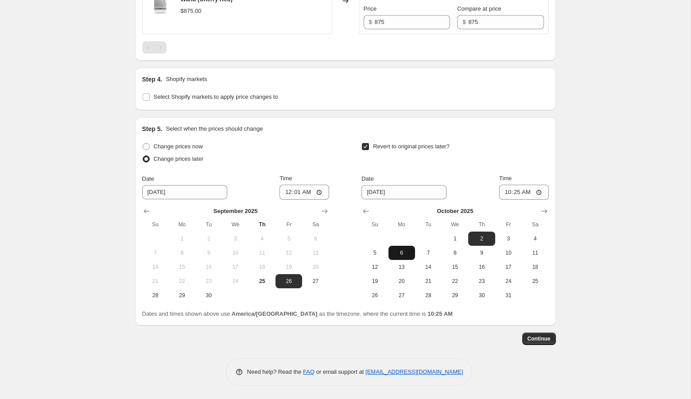
click at [399, 251] on span "6" at bounding box center [401, 252] width 19 height 7
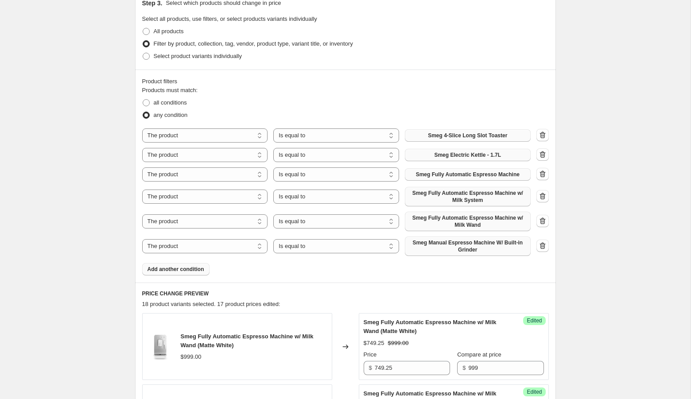
scroll to position [213, 0]
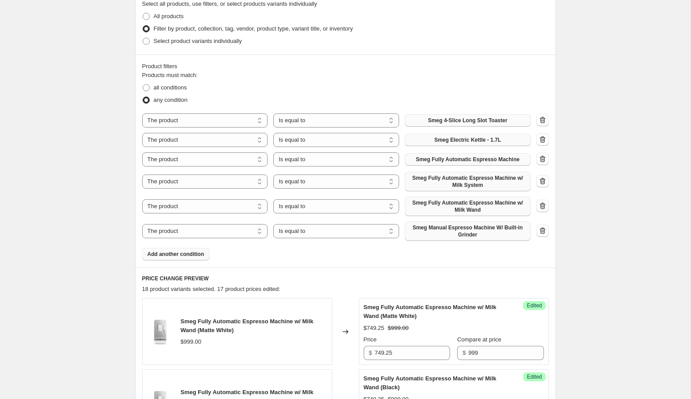
click at [180, 251] on span "Add another condition" at bounding box center [175, 254] width 57 height 7
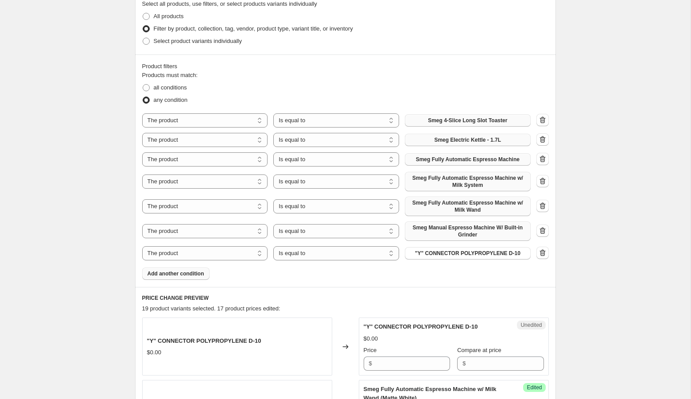
click at [426, 254] on span ""Y" CONNECTOR POLYPROPYLENE D-10" at bounding box center [467, 253] width 105 height 7
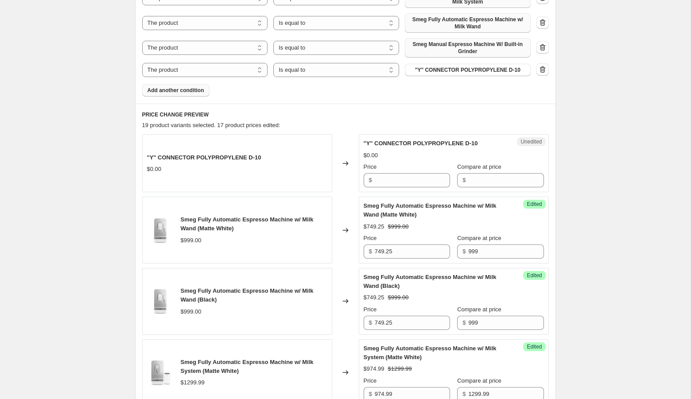
scroll to position [398, 0]
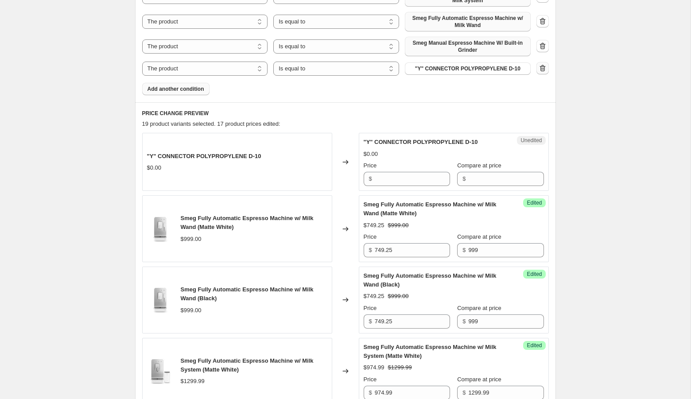
click at [541, 67] on icon "button" at bounding box center [542, 68] width 9 height 9
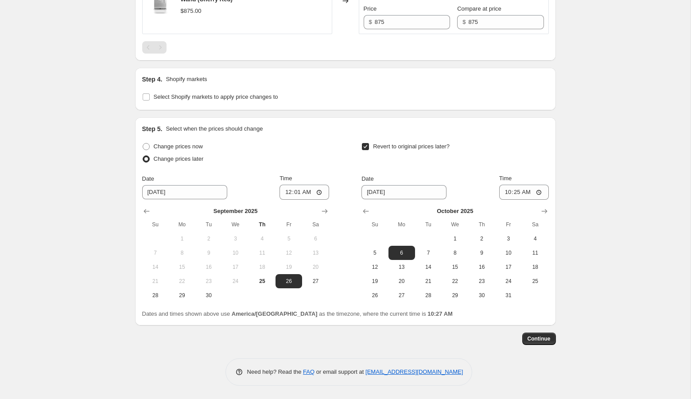
scroll to position [1693, 0]
click at [379, 250] on span "5" at bounding box center [374, 252] width 19 height 7
type input "10/5/2025"
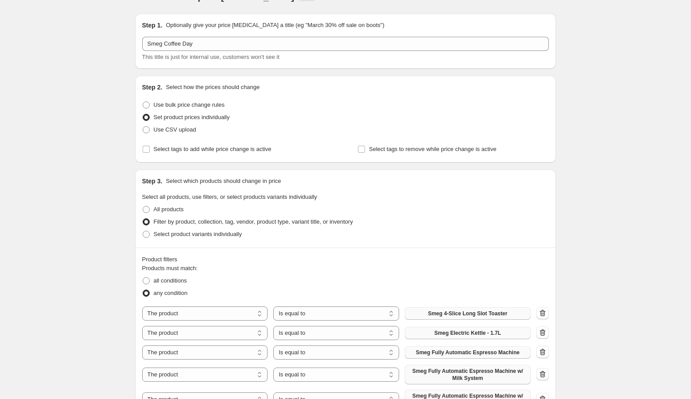
scroll to position [23, 0]
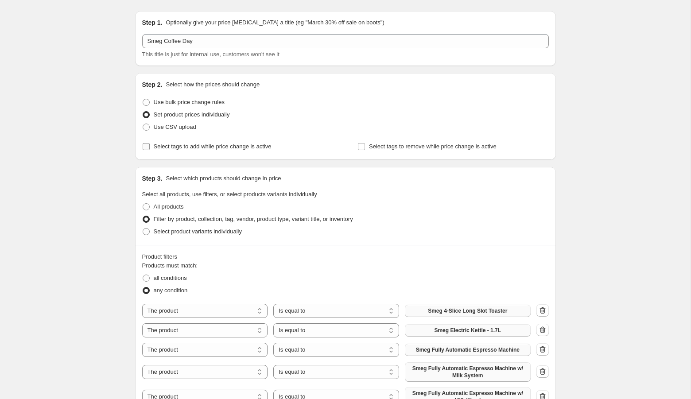
click at [196, 144] on span "Select tags to add while price change is active" at bounding box center [213, 146] width 118 height 7
click at [150, 144] on input "Select tags to add while price change is active" at bounding box center [146, 146] width 7 height 7
checkbox input "true"
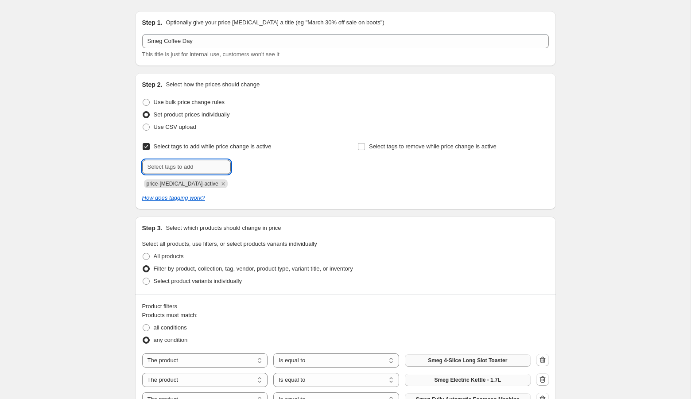
click at [186, 169] on input "text" at bounding box center [186, 167] width 89 height 14
type input "fall sale"
click at [259, 166] on span "fall sale" at bounding box center [259, 166] width 19 height 6
click at [382, 142] on span "Select tags to remove while price change is active" at bounding box center [433, 146] width 128 height 9
click at [365, 143] on input "Select tags to remove while price change is active" at bounding box center [361, 146] width 7 height 7
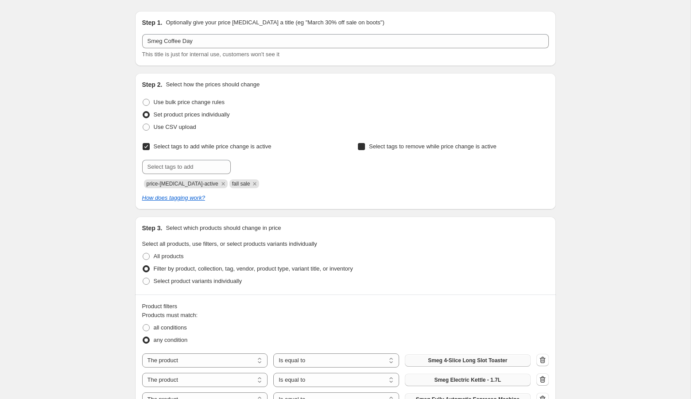
checkbox input "true"
click at [384, 176] on div "Select tags to remove while price change is active Submit" at bounding box center [452, 164] width 191 height 48
click at [381, 164] on input "text" at bounding box center [401, 167] width 89 height 14
type input "fall sale"
click at [474, 166] on span "fall sale" at bounding box center [474, 166] width 19 height 6
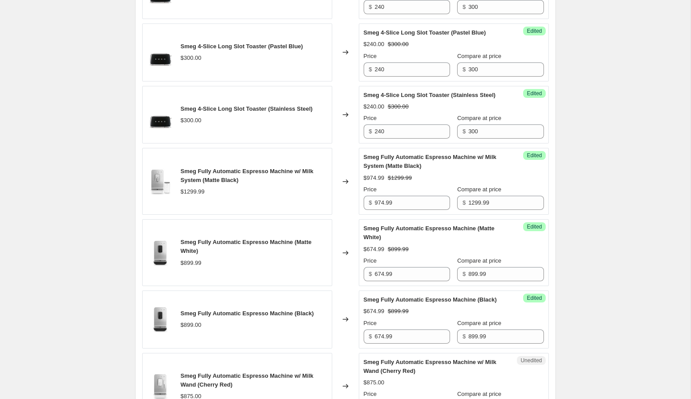
scroll to position [1743, 0]
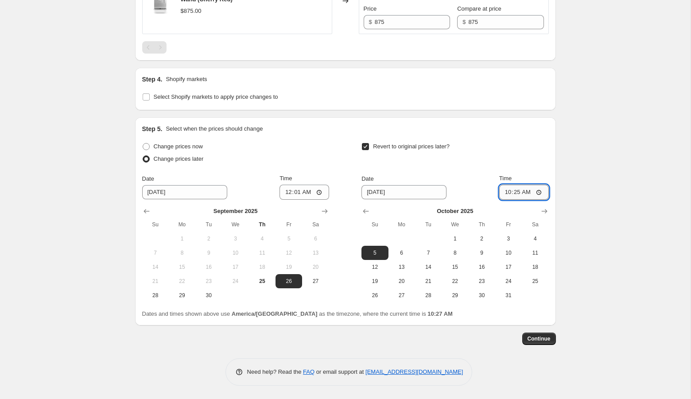
click at [504, 193] on input "10:25" at bounding box center [524, 192] width 50 height 15
type input "23:59"
click at [551, 341] on button "Continue" at bounding box center [539, 339] width 34 height 12
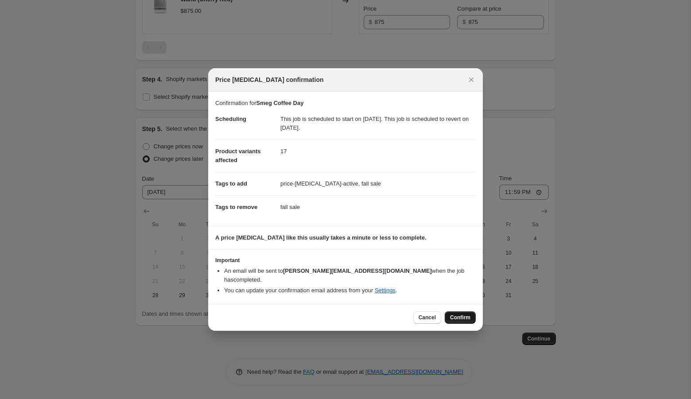
click at [458, 314] on span "Confirm" at bounding box center [460, 317] width 20 height 7
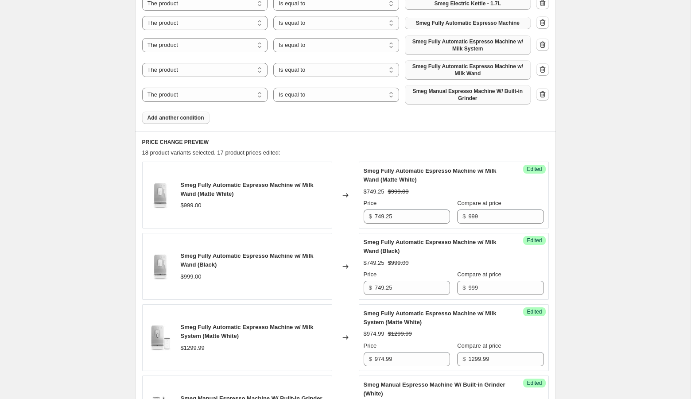
scroll to position [471, 0]
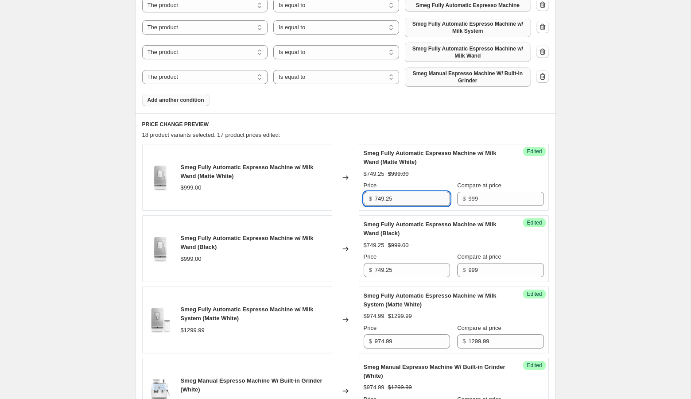
click at [405, 197] on input "749.25" at bounding box center [412, 199] width 75 height 14
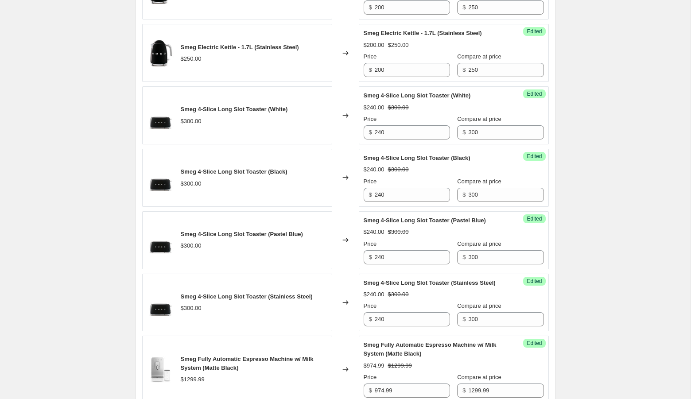
scroll to position [1222, 0]
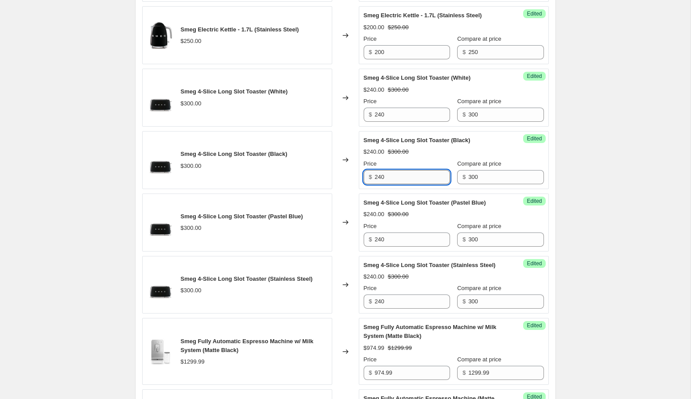
click at [389, 170] on input "240" at bounding box center [412, 177] width 75 height 14
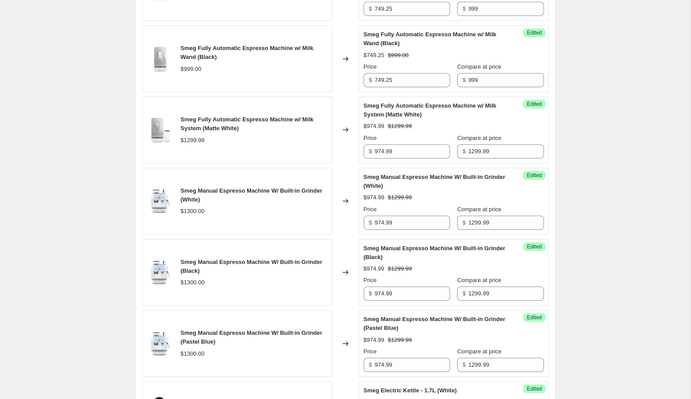
scroll to position [664, 0]
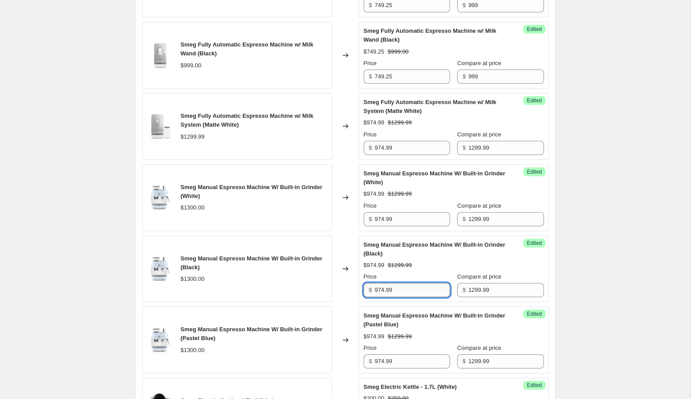
click at [410, 286] on input "974.99" at bounding box center [412, 290] width 75 height 14
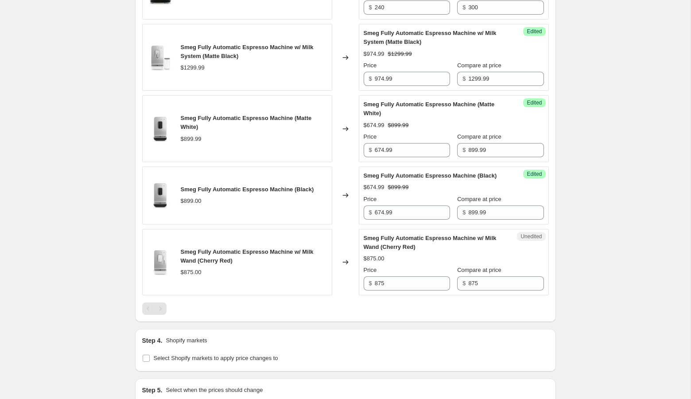
scroll to position [1517, 0]
click at [421, 219] on input "674.99" at bounding box center [412, 212] width 75 height 14
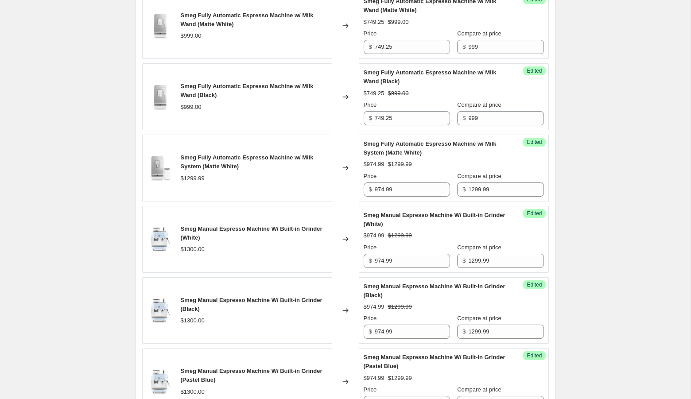
scroll to position [616, 0]
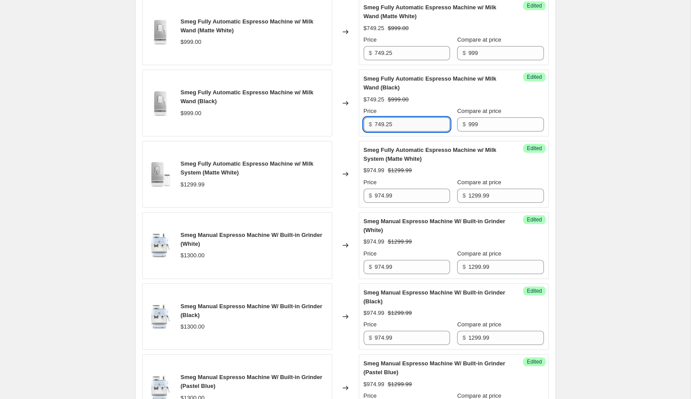
click at [402, 117] on input "749.25" at bounding box center [412, 124] width 75 height 14
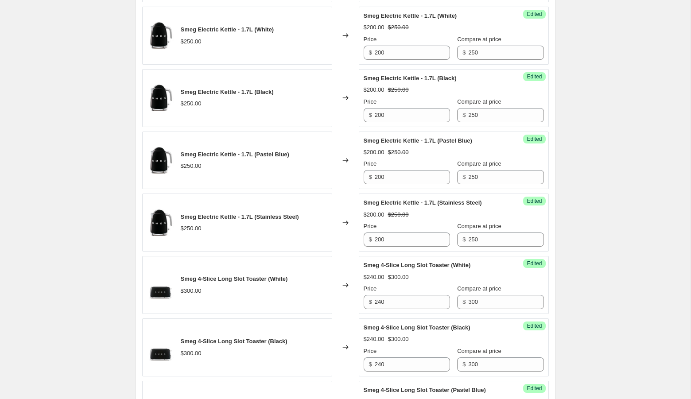
scroll to position [1033, 0]
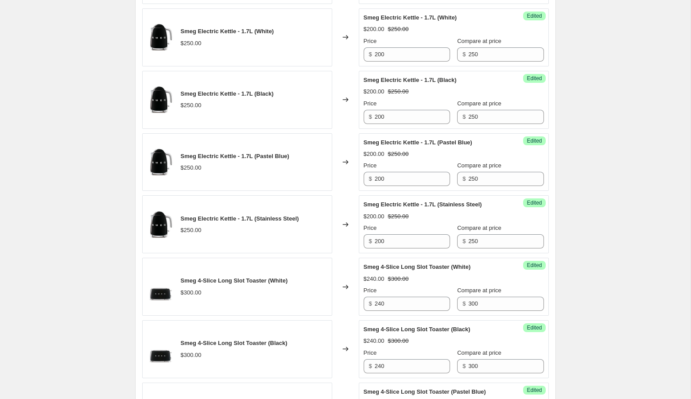
click at [50, 128] on div "Smeg Coffee Day. This page is ready Smeg Coffee Day Info Scheduled Copy to new …" at bounding box center [345, 55] width 690 height 2177
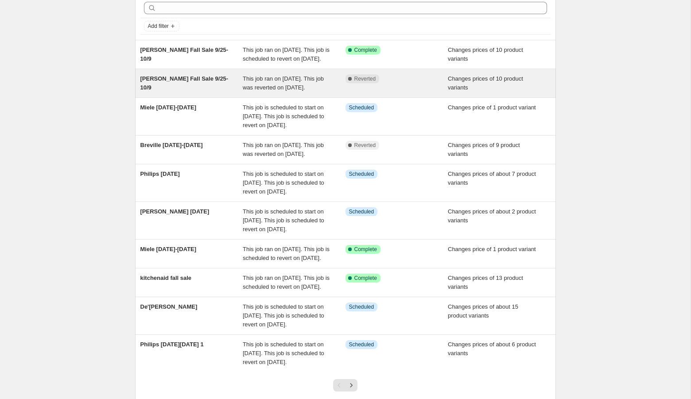
scroll to position [36, 0]
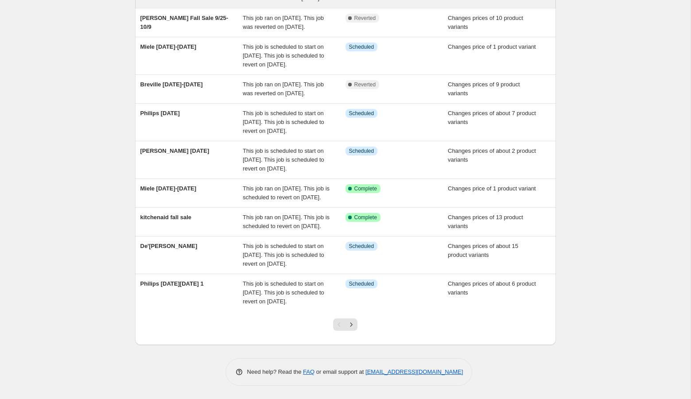
scroll to position [187, 0]
click at [352, 328] on icon "Next" at bounding box center [351, 324] width 9 height 9
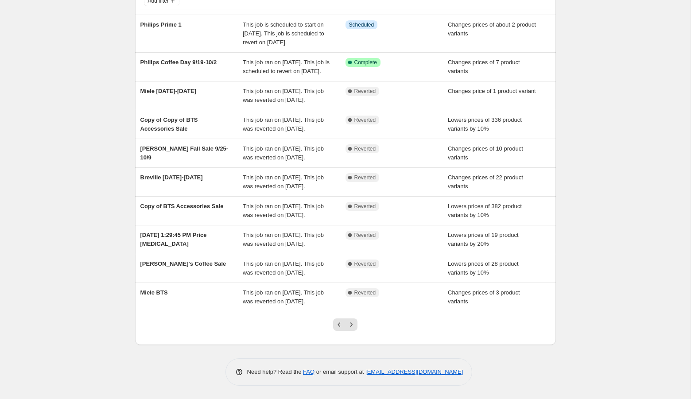
scroll to position [0, 0]
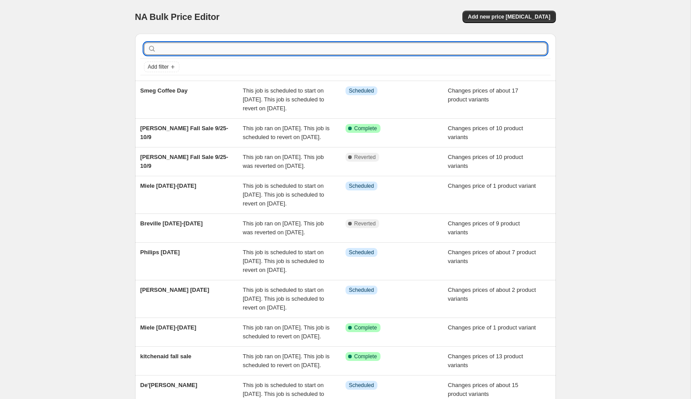
click at [222, 53] on input "text" at bounding box center [352, 49] width 389 height 12
type input "breville"
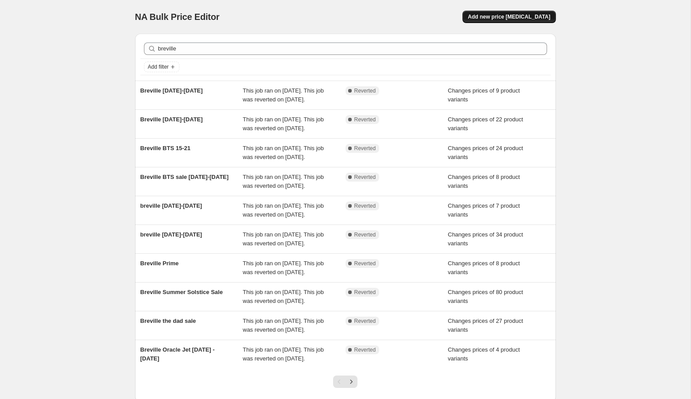
click at [485, 14] on span "Add new price [MEDICAL_DATA]" at bounding box center [509, 16] width 82 height 7
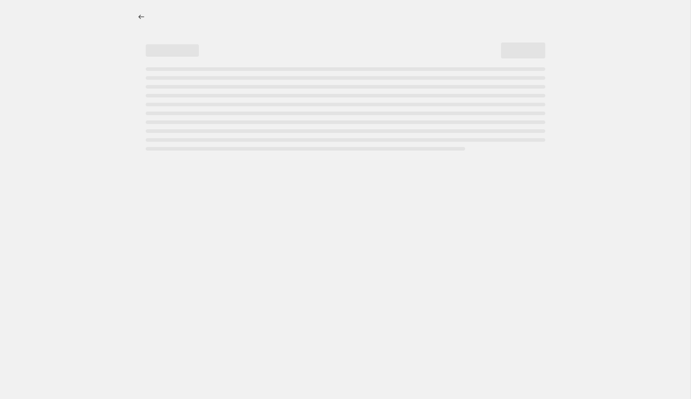
select select "percentage"
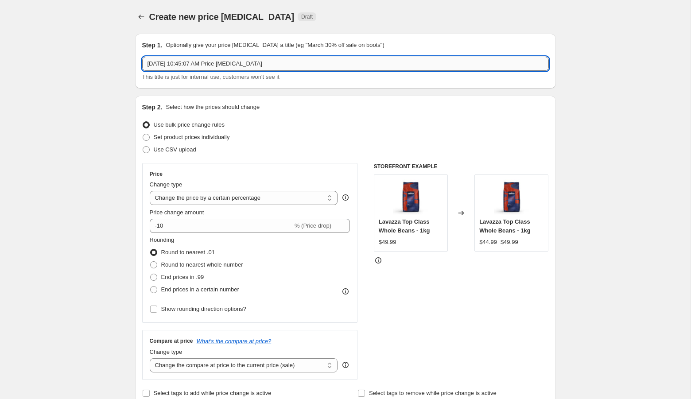
click at [193, 70] on input "Sep 25, 2025, 10:45:07 AM Price change job" at bounding box center [345, 64] width 406 height 14
type input "Breville [DATE]-[DATE]"
click at [167, 134] on span "Set product prices individually" at bounding box center [192, 137] width 76 height 7
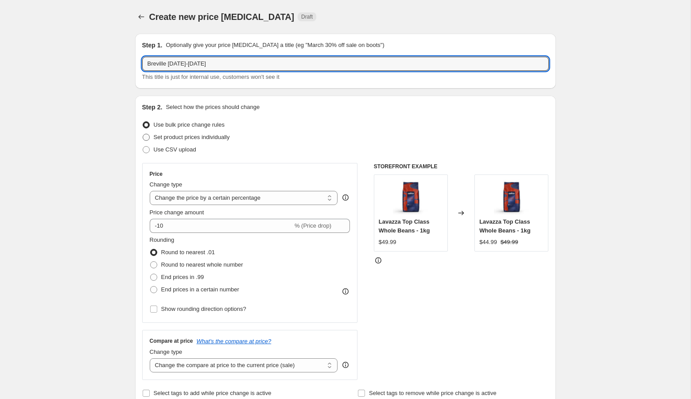
click at [143, 134] on input "Set product prices individually" at bounding box center [143, 134] width 0 height 0
radio input "true"
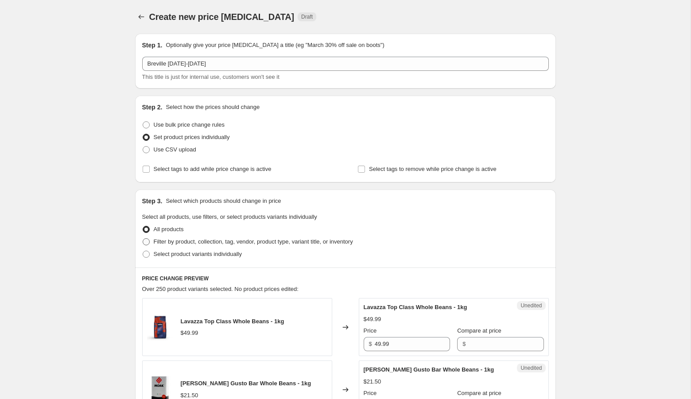
click at [212, 242] on span "Filter by product, collection, tag, vendor, product type, variant title, or inv…" at bounding box center [253, 241] width 199 height 7
click at [143, 239] on input "Filter by product, collection, tag, vendor, product type, variant title, or inv…" at bounding box center [143, 238] width 0 height 0
radio input "true"
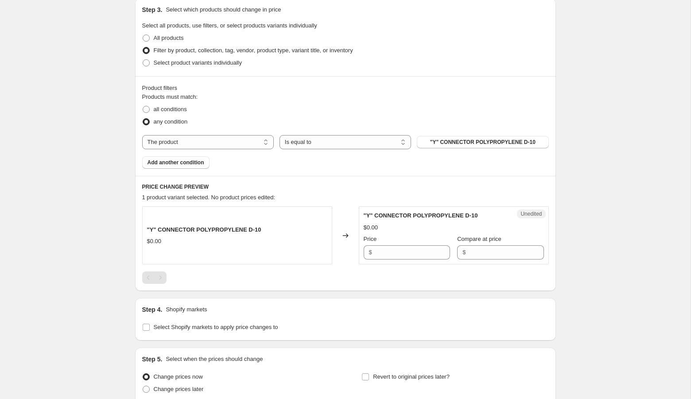
scroll to position [196, 0]
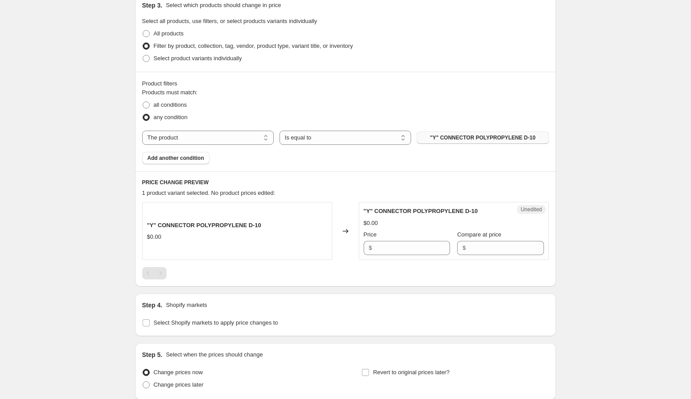
click at [437, 138] on span ""Y" CONNECTOR POLYPROPYLENE D-10" at bounding box center [482, 137] width 105 height 7
click at [186, 161] on button "Add another condition" at bounding box center [175, 158] width 67 height 12
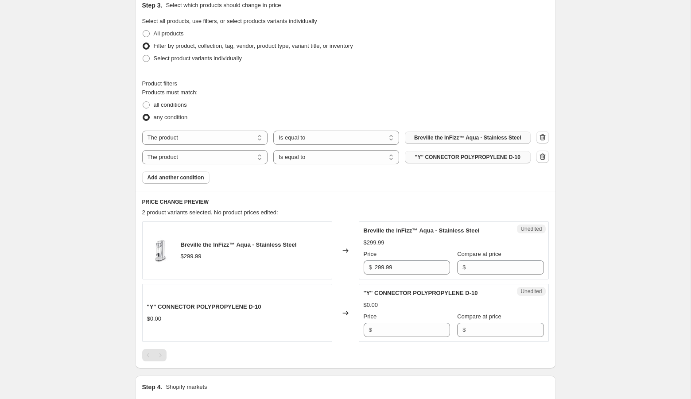
click at [482, 155] on span ""Y" CONNECTOR POLYPROPYLENE D-10" at bounding box center [467, 157] width 105 height 7
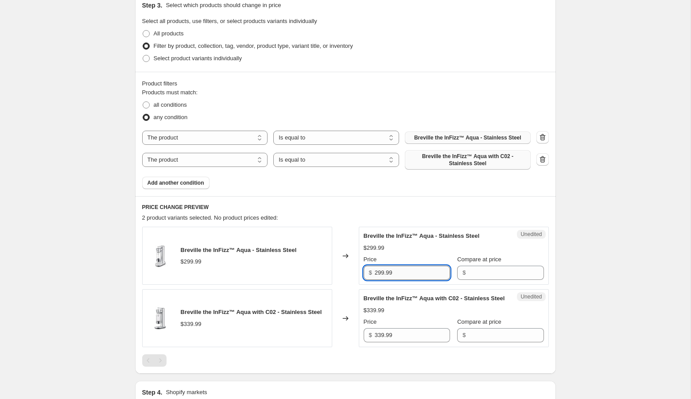
click at [418, 271] on input "299.99" at bounding box center [412, 273] width 75 height 14
click at [468, 272] on input "Compare at price" at bounding box center [505, 273] width 75 height 14
paste input "299.99"
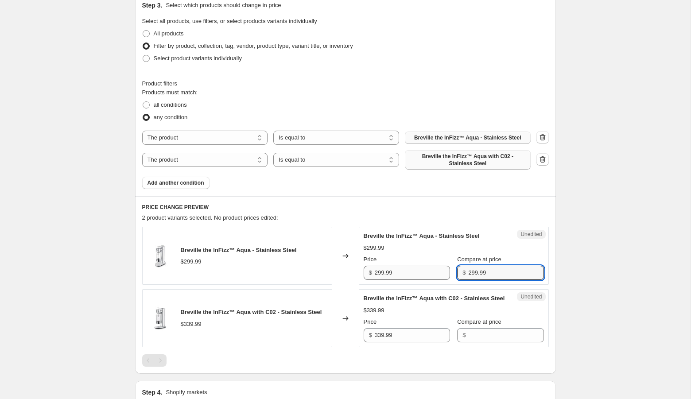
type input "299.99"
click at [381, 272] on input "299.99" at bounding box center [412, 273] width 75 height 14
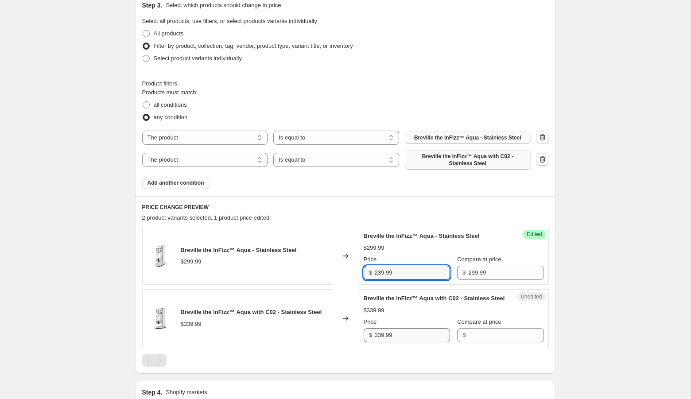
type input "239.99"
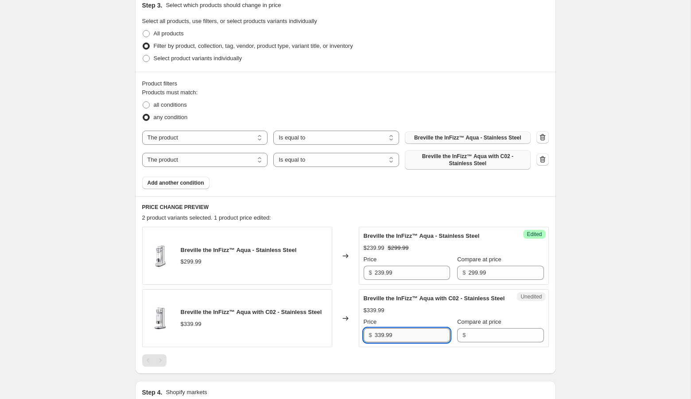
click at [389, 342] on input "339.99" at bounding box center [412, 335] width 75 height 14
click at [472, 342] on input "Compare at price" at bounding box center [505, 335] width 75 height 14
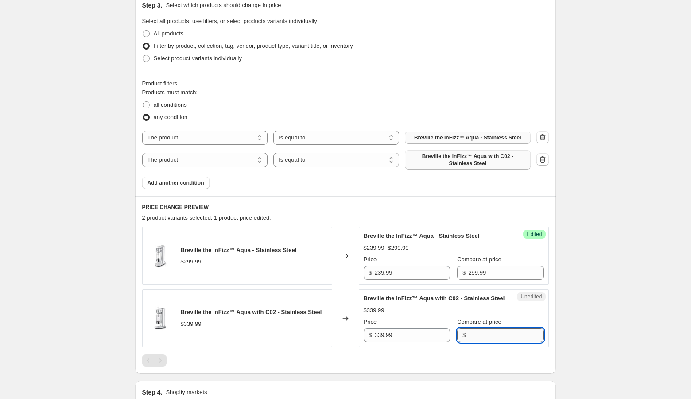
paste input "339.99"
type input "339.99"
click at [383, 342] on input "339.99" at bounding box center [412, 335] width 75 height 14
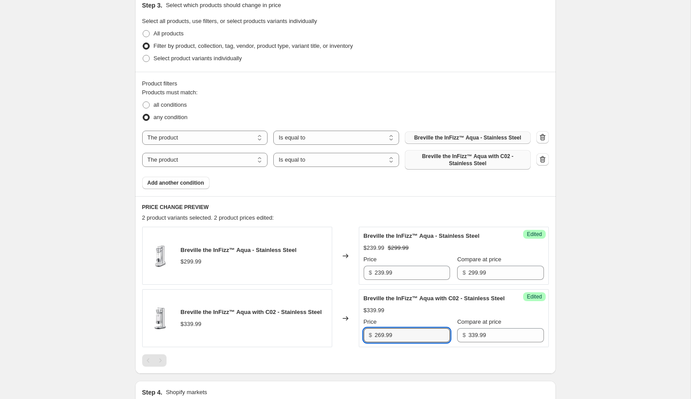
type input "269.99"
click at [586, 340] on div "Create new price change job. This page is ready Create new price change job Dra…" at bounding box center [345, 182] width 690 height 756
click at [163, 182] on span "Add another condition" at bounding box center [175, 182] width 57 height 7
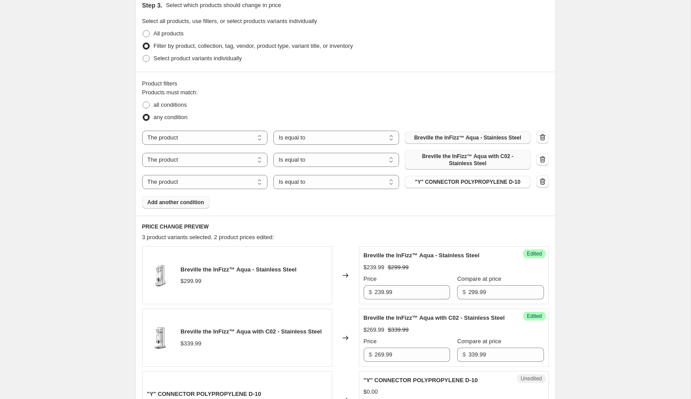
click at [443, 175] on div "The product The product's collection The product's tag The product's vendor The…" at bounding box center [336, 182] width 388 height 14
click at [443, 178] on span ""Y" CONNECTOR POLYPROPYLENE D-10" at bounding box center [467, 181] width 105 height 7
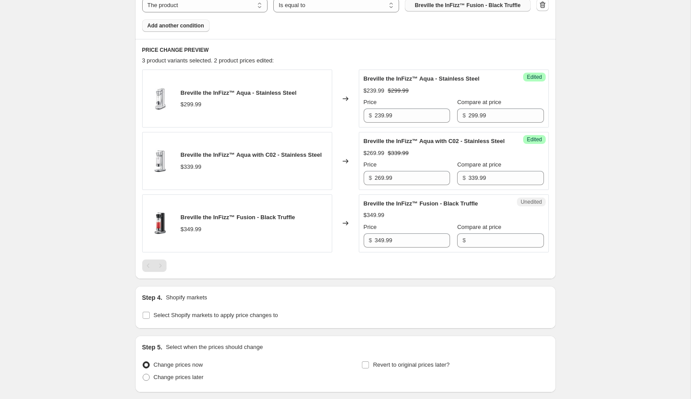
scroll to position [373, 0]
click at [395, 246] on input "349.99" at bounding box center [412, 239] width 75 height 14
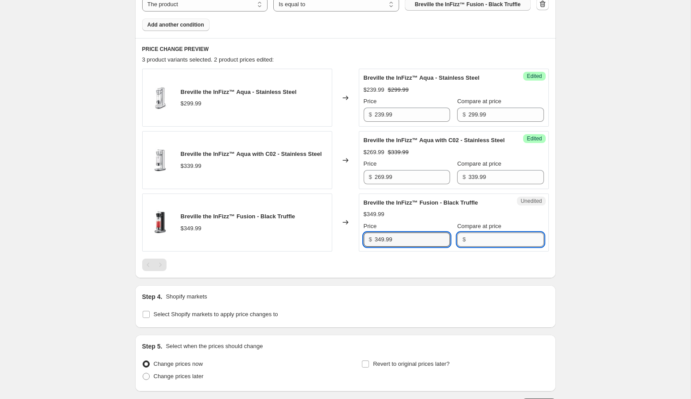
click at [479, 247] on input "Compare at price" at bounding box center [505, 239] width 75 height 14
paste input "349.99"
type input "349.99"
click at [381, 247] on input "349.99" at bounding box center [412, 239] width 75 height 14
type input "279.99"
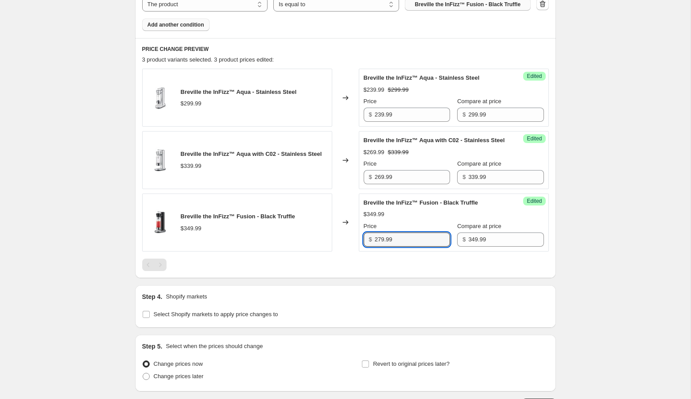
click at [590, 271] on div "Create new price change job. This page is ready Create new price change job Dra…" at bounding box center [345, 46] width 690 height 838
click at [185, 25] on span "Add another condition" at bounding box center [175, 24] width 57 height 7
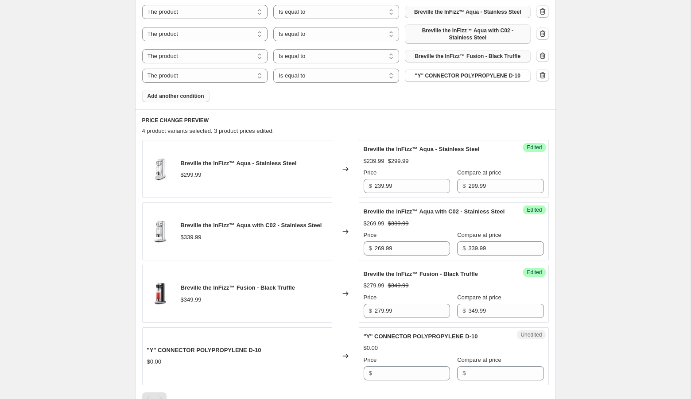
scroll to position [317, 0]
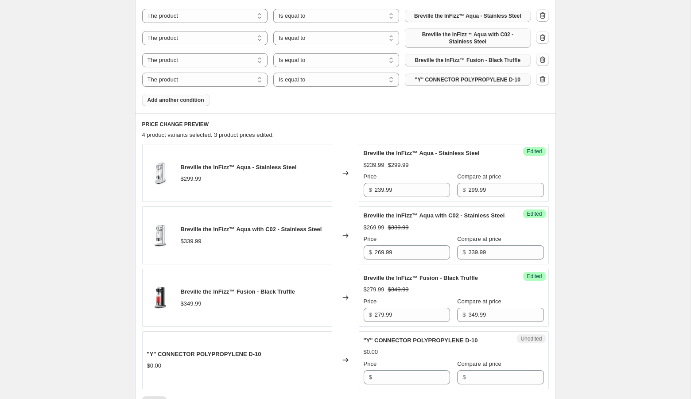
click at [438, 83] on button ""Y" CONNECTOR POLYPROPYLENE D-10" at bounding box center [468, 79] width 126 height 12
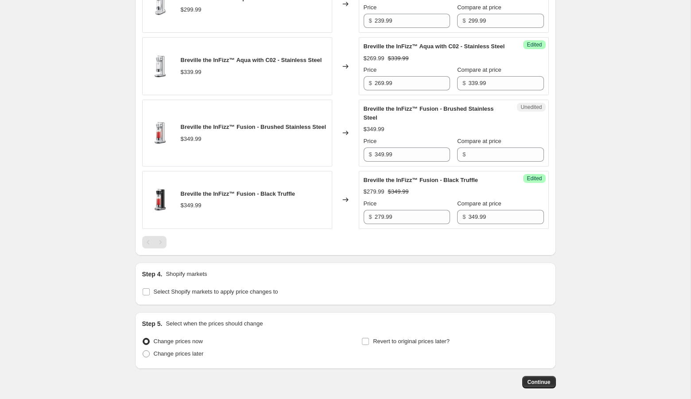
scroll to position [492, 0]
click at [398, 160] on input "349.99" at bounding box center [412, 154] width 75 height 14
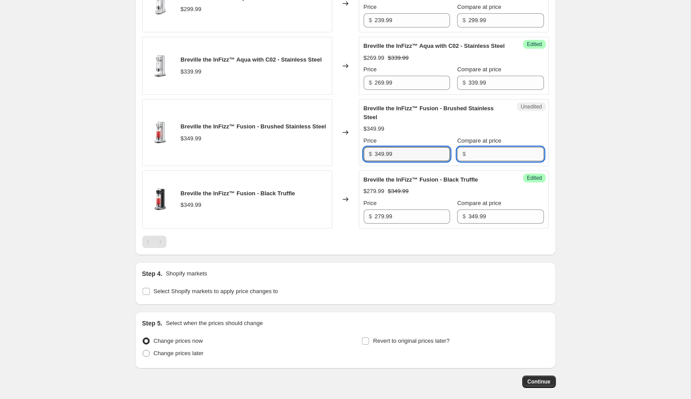
click at [476, 161] on input "Compare at price" at bounding box center [505, 154] width 75 height 14
paste input "349.99"
type input "349.99"
click at [390, 159] on input "349.99" at bounding box center [412, 154] width 75 height 14
type input "279.99"
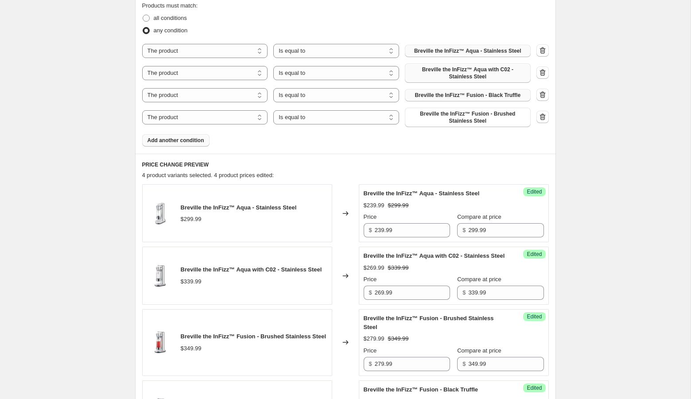
scroll to position [277, 0]
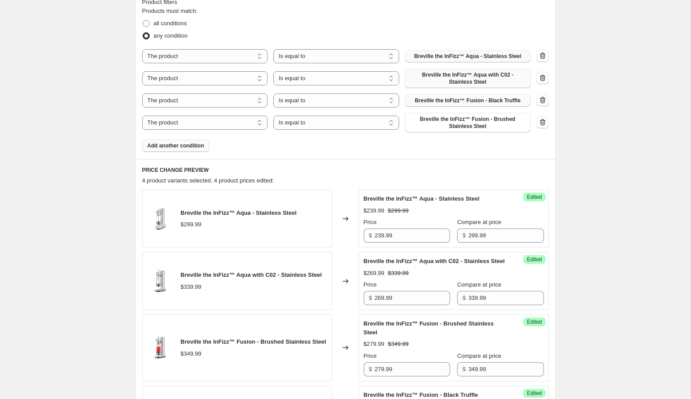
click at [174, 145] on span "Add another condition" at bounding box center [175, 145] width 57 height 7
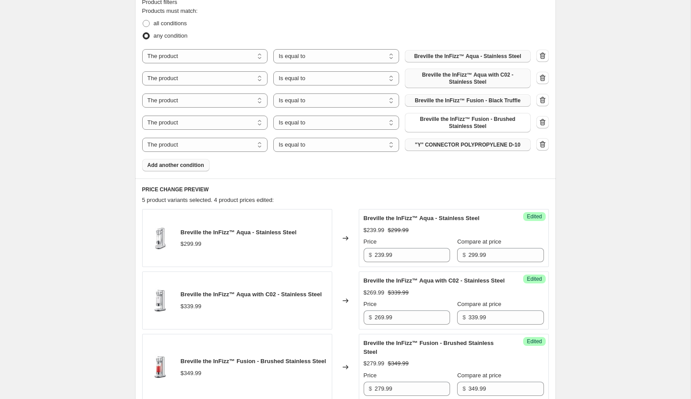
click at [480, 145] on span ""Y" CONNECTOR POLYPROPYLENE D-10" at bounding box center [467, 144] width 105 height 7
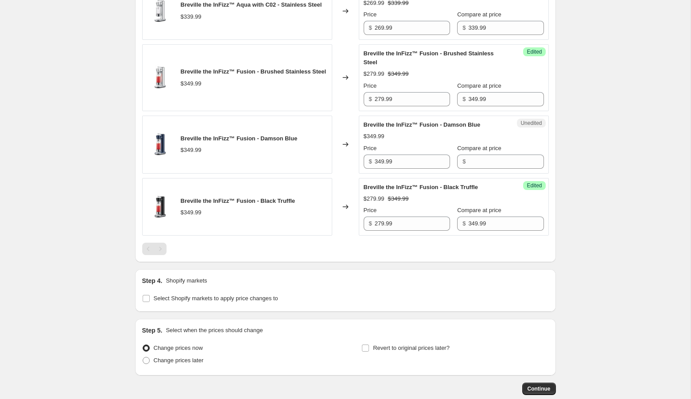
scroll to position [565, 0]
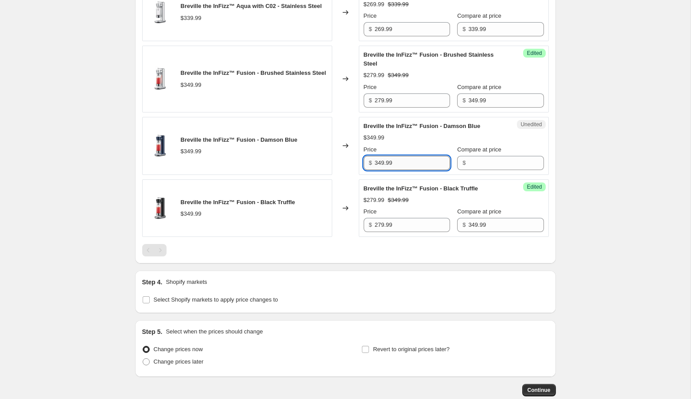
click at [399, 170] on input "349.99" at bounding box center [412, 163] width 75 height 14
click at [472, 162] on input "Compare at price" at bounding box center [505, 163] width 75 height 14
paste input "349.99"
type input "349.99"
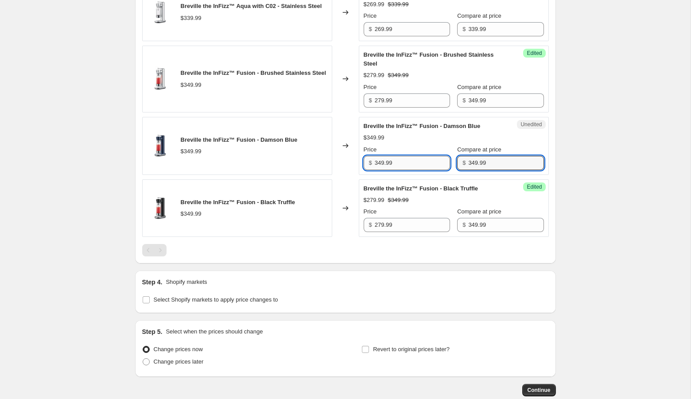
click at [383, 170] on input "349.99" at bounding box center [412, 163] width 75 height 14
type input "279.99"
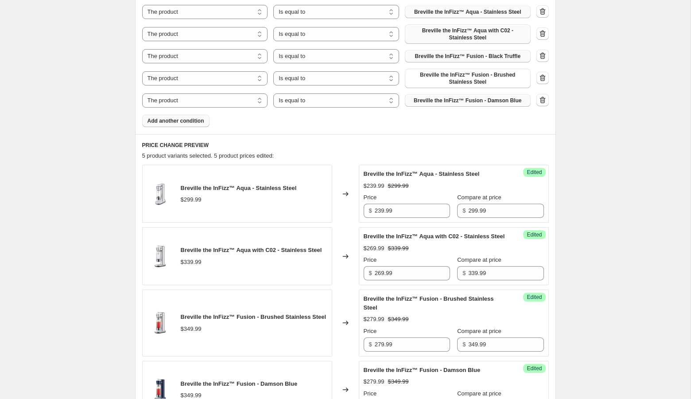
scroll to position [260, 0]
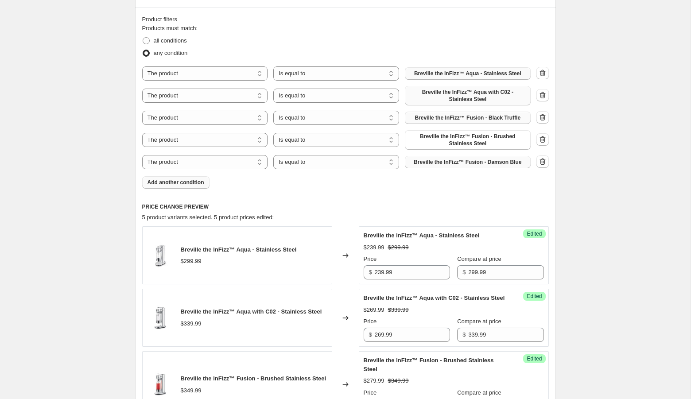
click at [168, 180] on span "Add another condition" at bounding box center [175, 182] width 57 height 7
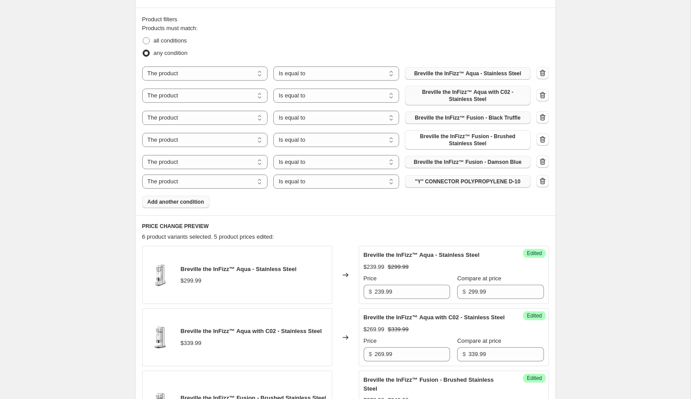
click at [467, 181] on span ""Y" CONNECTOR POLYPROPYLENE D-10" at bounding box center [467, 181] width 105 height 7
click at [193, 204] on span "Add another condition" at bounding box center [175, 201] width 57 height 7
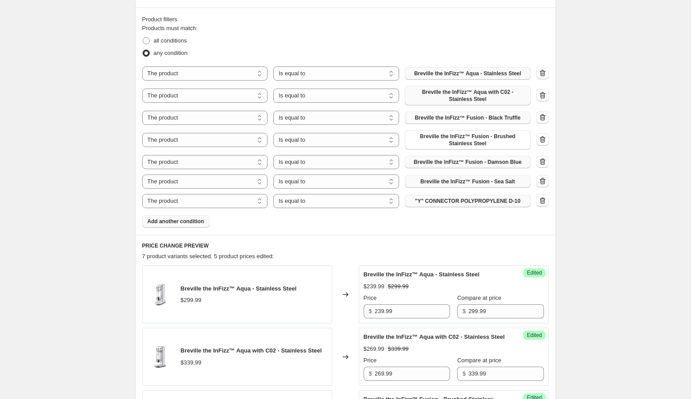
click at [456, 200] on span ""Y" CONNECTOR POLYPROPYLENE D-10" at bounding box center [467, 200] width 105 height 7
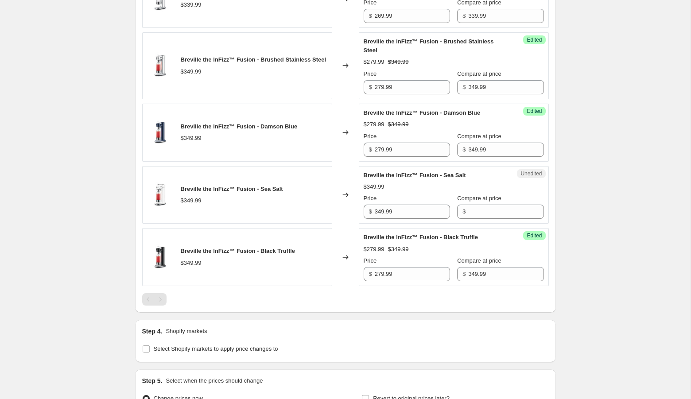
scroll to position [616, 0]
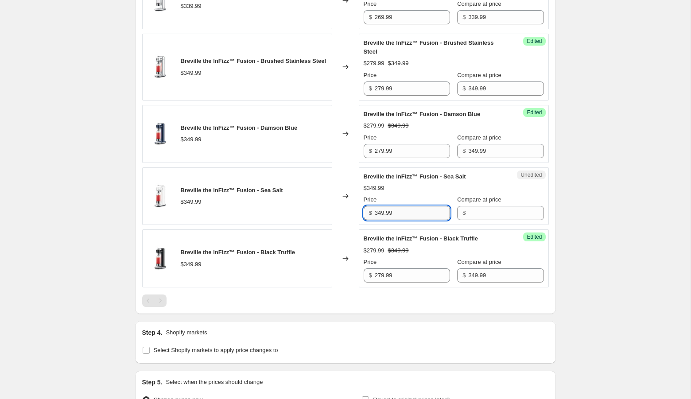
click at [403, 218] on input "349.99" at bounding box center [412, 213] width 75 height 14
click at [468, 220] on input "Compare at price" at bounding box center [505, 213] width 75 height 14
paste input "349.99"
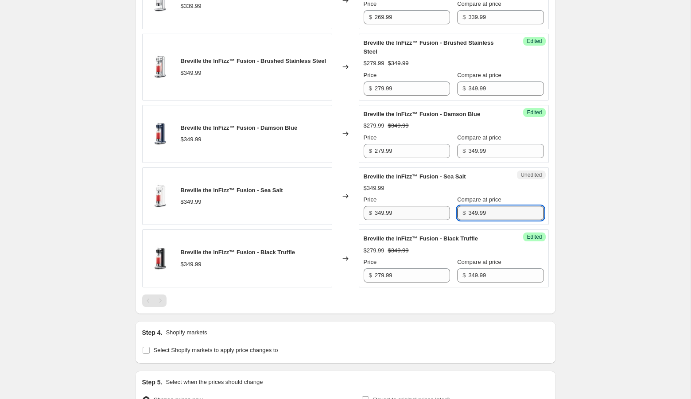
type input "349.99"
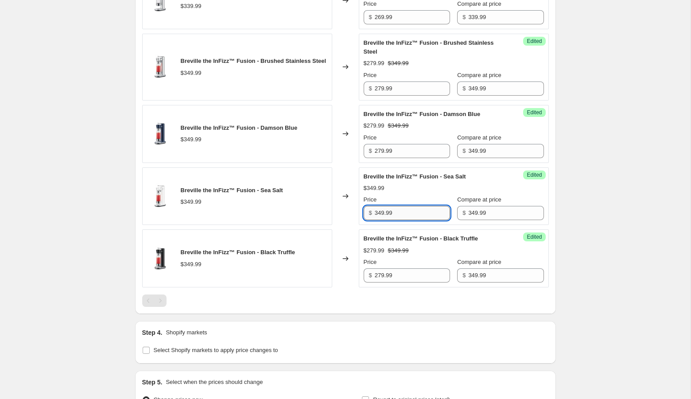
click at [383, 220] on input "349.99" at bounding box center [412, 213] width 75 height 14
type input "279.99"
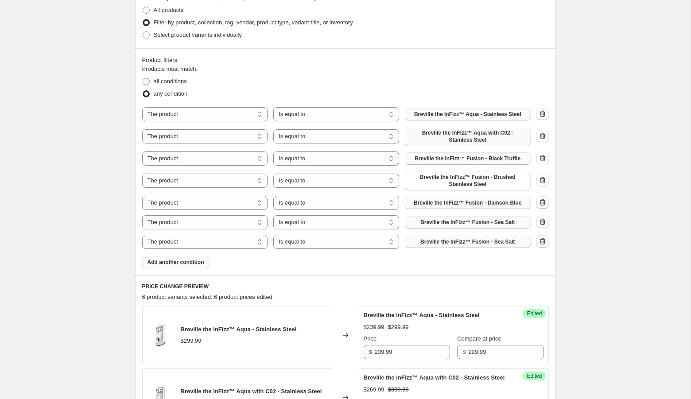
scroll to position [229, 0]
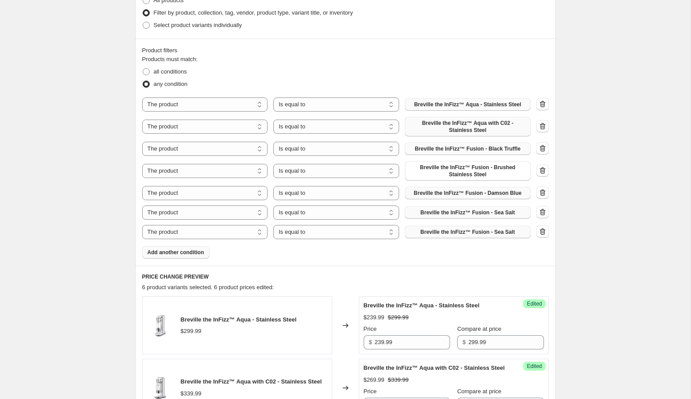
click at [167, 250] on span "Add another condition" at bounding box center [175, 252] width 57 height 7
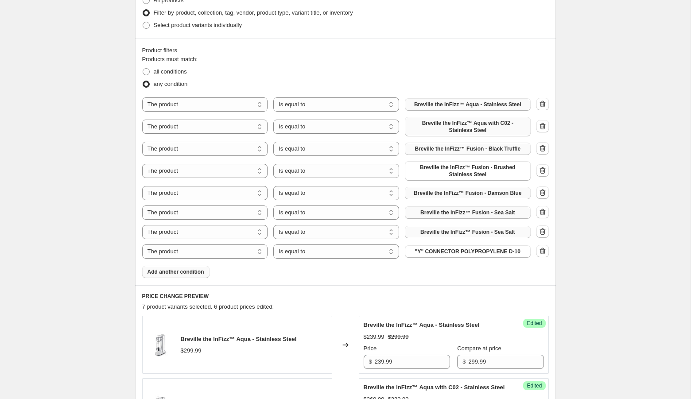
click at [428, 244] on div "The product The product's collection The product's tag The product's vendor The…" at bounding box center [336, 251] width 388 height 14
click at [426, 251] on span ""Y" CONNECTOR POLYPROPYLENE D-10" at bounding box center [467, 251] width 105 height 7
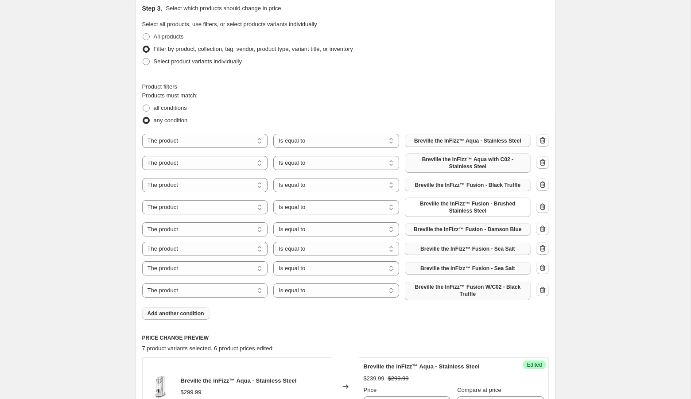
scroll to position [183, 0]
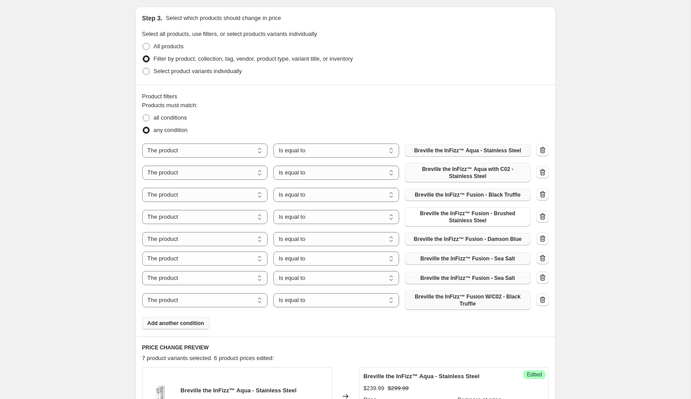
click at [186, 321] on span "Add another condition" at bounding box center [175, 323] width 57 height 7
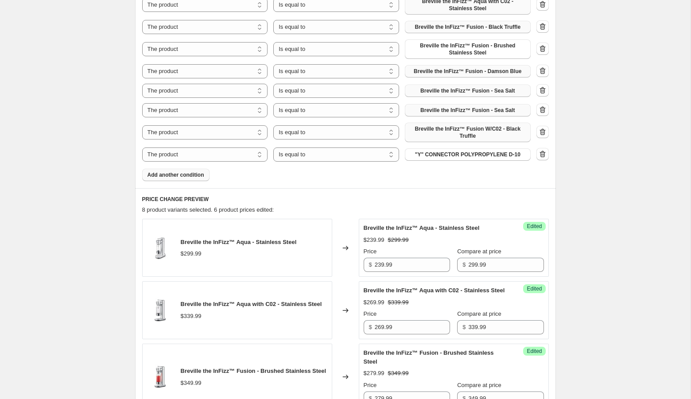
scroll to position [383, 0]
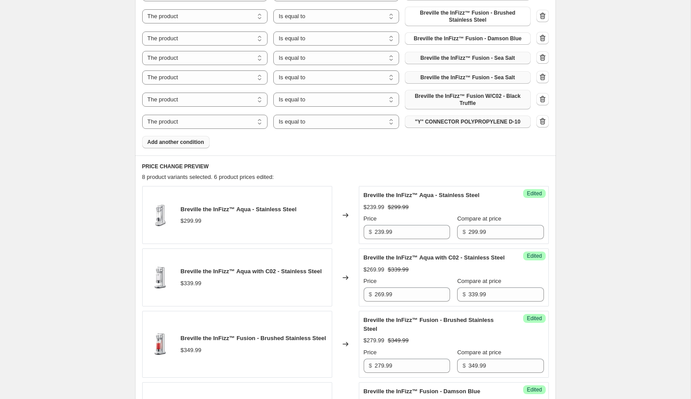
click at [452, 126] on button ""Y" CONNECTOR POLYPROPYLENE D-10" at bounding box center [468, 122] width 126 height 12
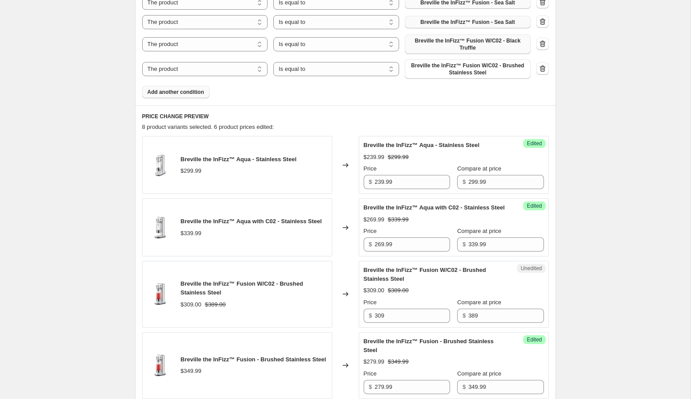
scroll to position [345, 0]
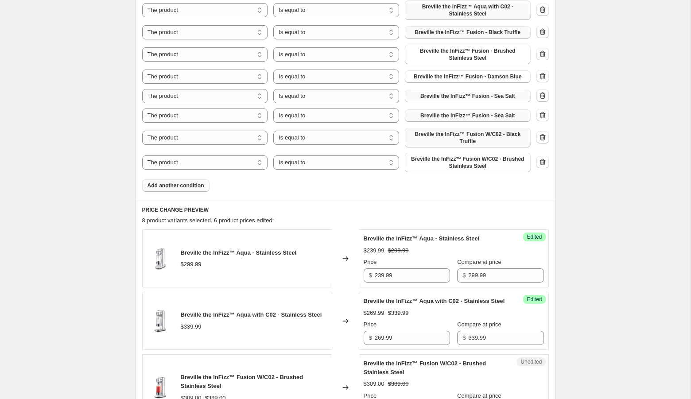
click at [178, 184] on span "Add another condition" at bounding box center [175, 185] width 57 height 7
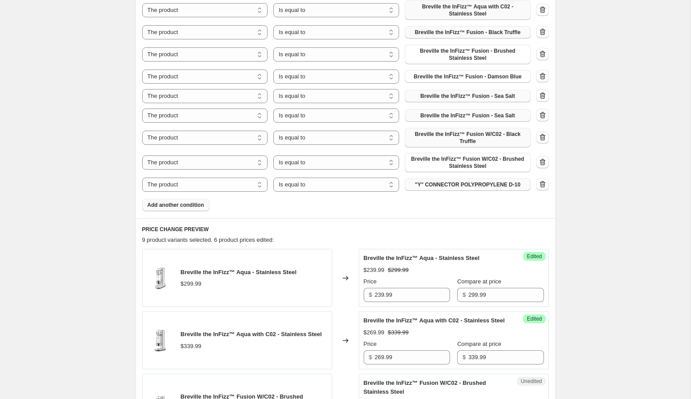
click at [462, 182] on span ""Y" CONNECTOR POLYPROPYLENE D-10" at bounding box center [467, 184] width 105 height 7
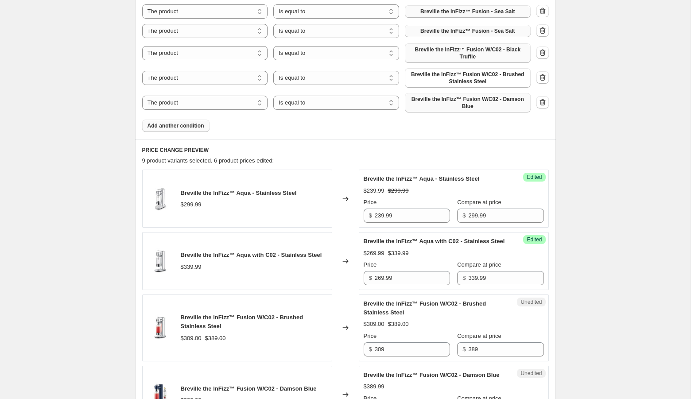
scroll to position [383, 0]
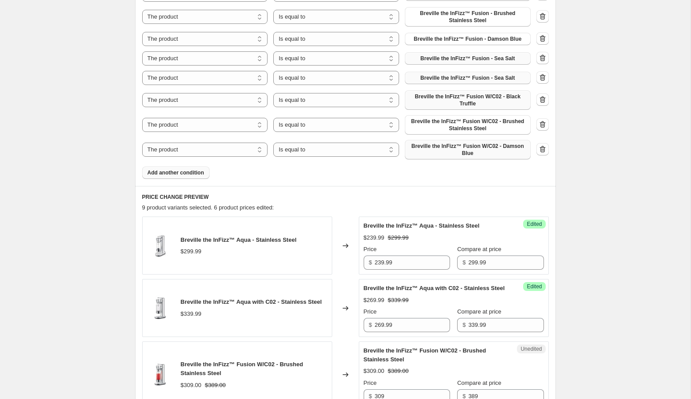
click at [173, 173] on span "Add another condition" at bounding box center [175, 172] width 57 height 7
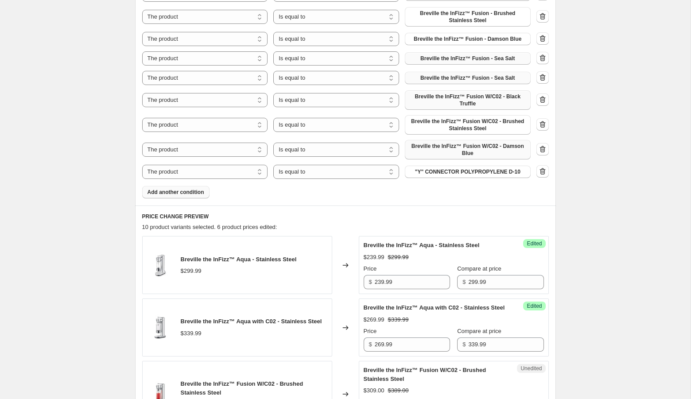
click at [460, 178] on button ""Y" CONNECTOR POLYPROPYLENE D-10" at bounding box center [468, 172] width 126 height 12
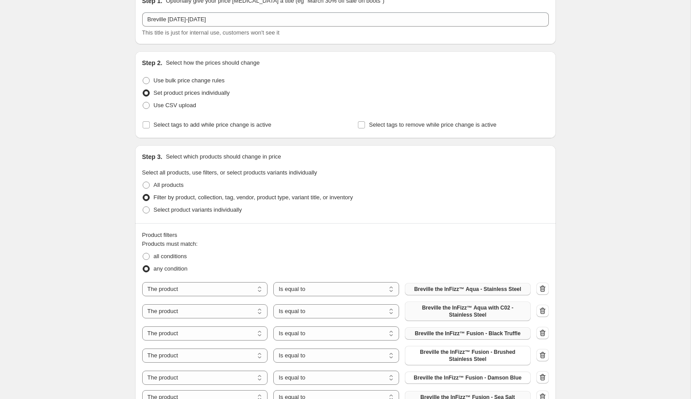
scroll to position [0, 0]
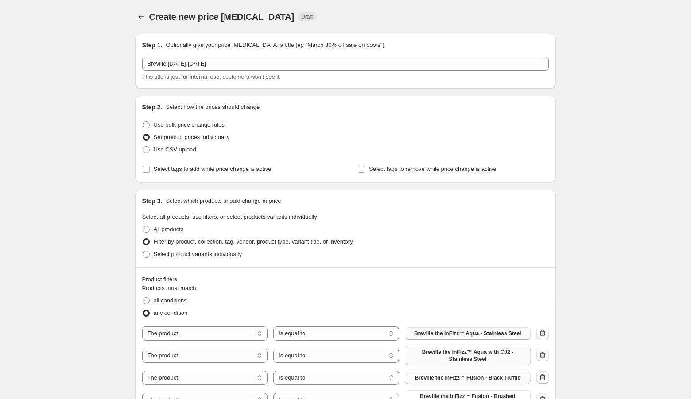
click at [179, 177] on div "Step 2. Select how the prices should change Use bulk price change rules Set pro…" at bounding box center [345, 139] width 421 height 87
click at [178, 173] on span "Select tags to add while price change is active" at bounding box center [213, 169] width 118 height 9
click at [150, 173] on input "Select tags to add while price change is active" at bounding box center [146, 169] width 7 height 7
checkbox input "true"
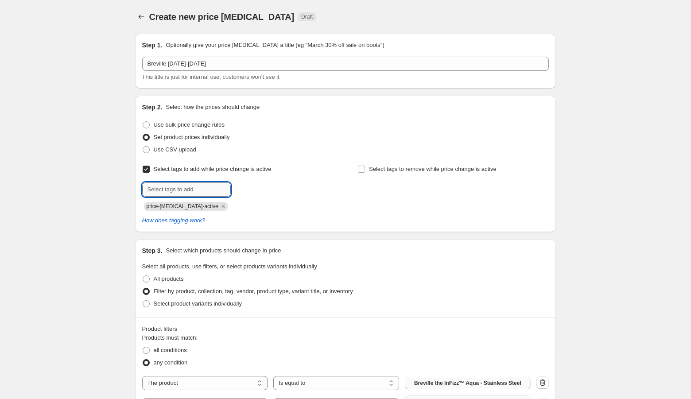
click at [178, 193] on input "text" at bounding box center [186, 189] width 89 height 14
type input "fall sale"
click at [260, 189] on span "fall sale" at bounding box center [259, 189] width 19 height 6
click at [397, 171] on span "Select tags to remove while price change is active" at bounding box center [433, 169] width 128 height 7
click at [365, 171] on input "Select tags to remove while price change is active" at bounding box center [361, 169] width 7 height 7
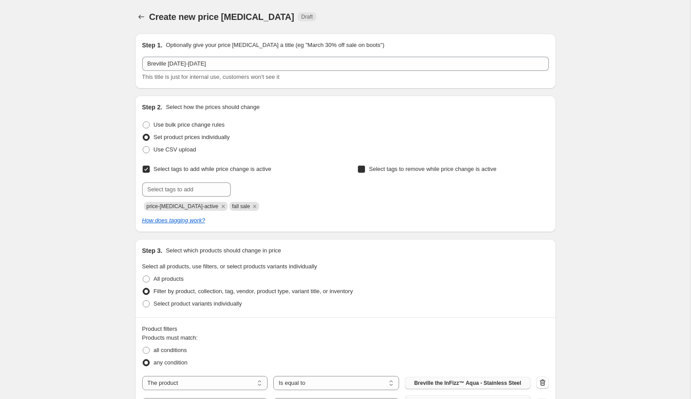
checkbox input "true"
click at [385, 192] on input "text" at bounding box center [401, 189] width 89 height 14
type input "fall sale"
click at [471, 189] on span "fall sale" at bounding box center [474, 189] width 19 height 6
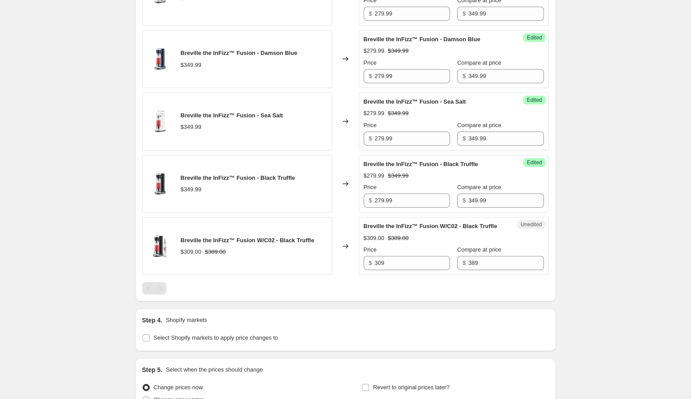
scroll to position [1142, 0]
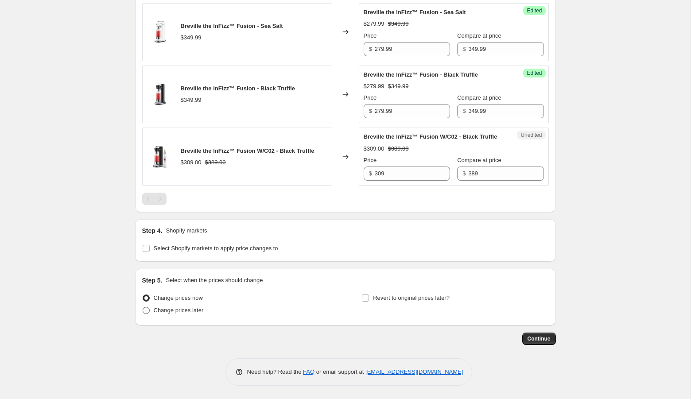
click at [188, 312] on span "Change prices later" at bounding box center [179, 310] width 50 height 7
click at [143, 307] on input "Change prices later" at bounding box center [143, 307] width 0 height 0
radio input "true"
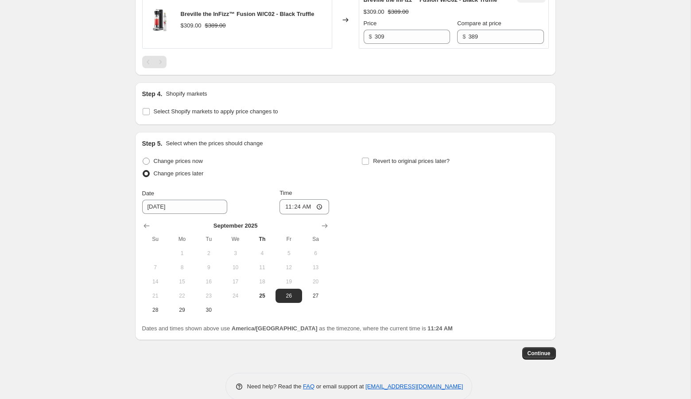
scroll to position [1263, 0]
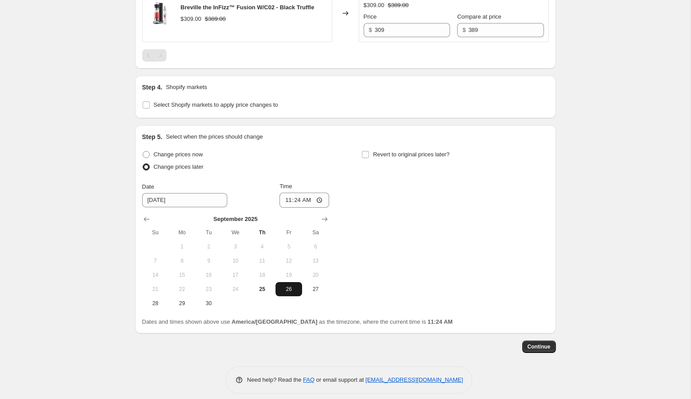
click at [283, 293] on span "26" at bounding box center [288, 289] width 19 height 7
click at [282, 208] on input "11:24" at bounding box center [304, 200] width 50 height 15
type input "00:01"
click at [407, 158] on span "Revert to original prices later?" at bounding box center [411, 154] width 77 height 7
click at [369, 158] on input "Revert to original prices later?" at bounding box center [365, 154] width 7 height 7
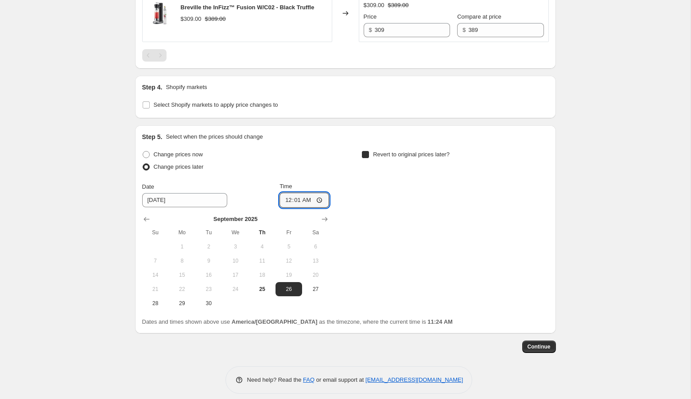
checkbox input "true"
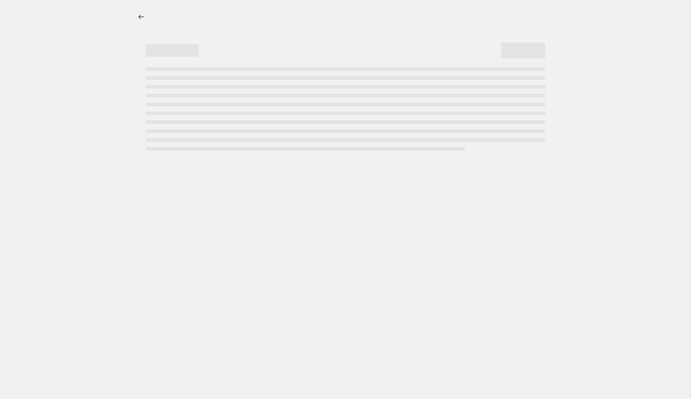
select select "percentage"
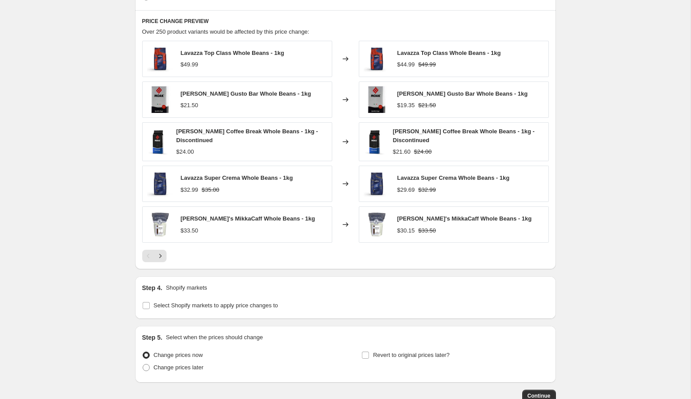
scroll to position [517, 0]
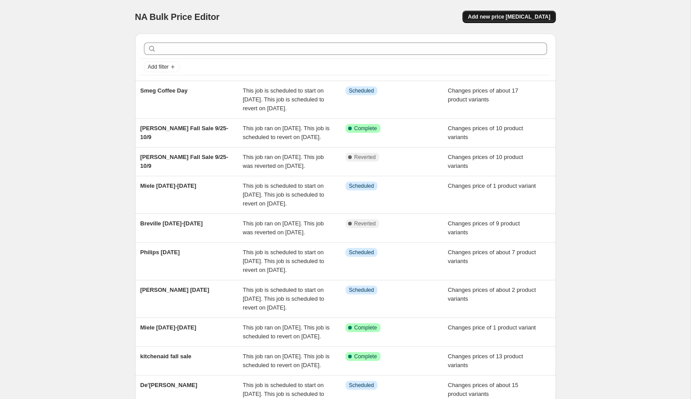
click at [494, 16] on span "Add new price [MEDICAL_DATA]" at bounding box center [509, 16] width 82 height 7
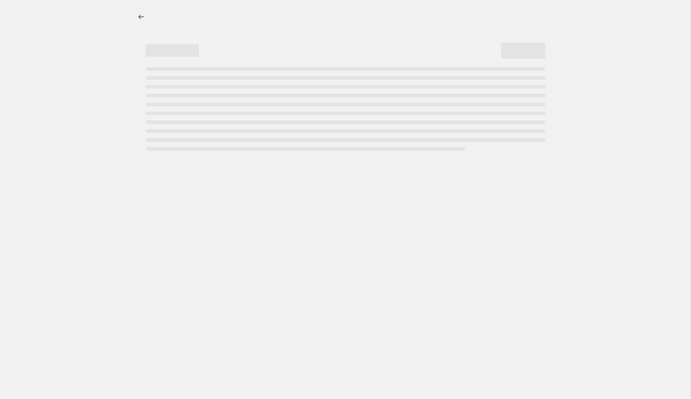
select select "percentage"
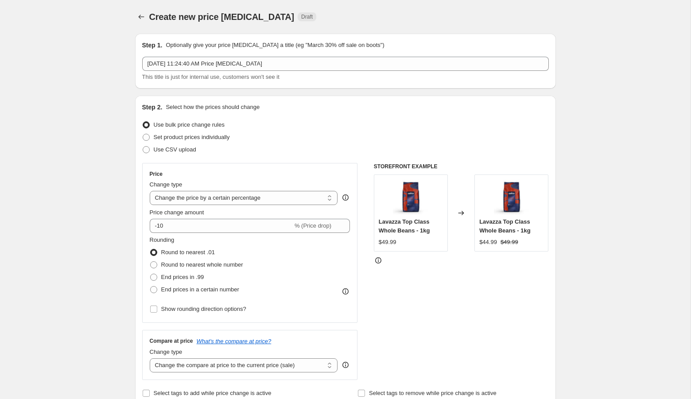
click at [252, 71] on div "[DATE] 11:24:40 AM Price [MEDICAL_DATA] This title is just for internal use, cu…" at bounding box center [345, 69] width 406 height 25
click at [186, 135] on span "Set product prices individually" at bounding box center [192, 137] width 76 height 7
click at [143, 134] on input "Set product prices individually" at bounding box center [143, 134] width 0 height 0
radio input "true"
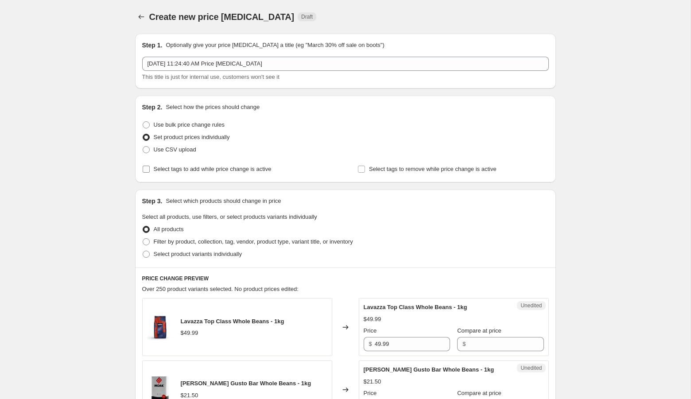
click at [180, 166] on span "Select tags to add while price change is active" at bounding box center [213, 169] width 118 height 7
click at [150, 166] on input "Select tags to add while price change is active" at bounding box center [146, 169] width 7 height 7
checkbox input "true"
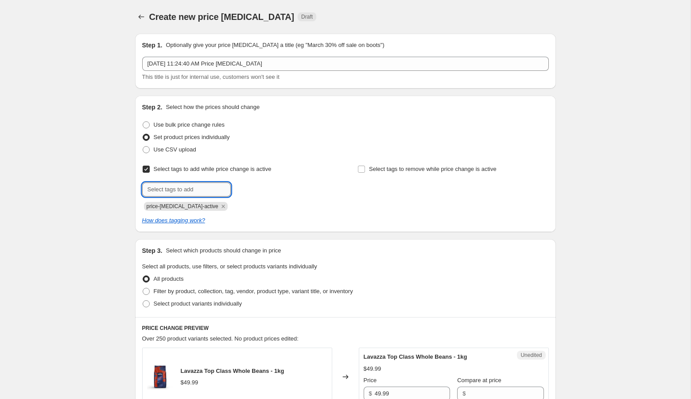
click at [209, 191] on input "text" at bounding box center [186, 189] width 89 height 14
type input "Fall sale"
click at [258, 190] on span "Fall sale" at bounding box center [260, 189] width 21 height 6
click at [384, 167] on span "Select tags to remove while price change is active" at bounding box center [433, 169] width 128 height 7
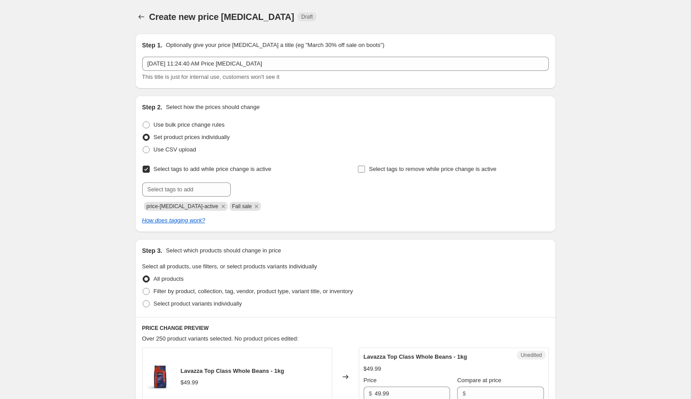
click at [365, 167] on input "Select tags to remove while price change is active" at bounding box center [361, 169] width 7 height 7
checkbox input "true"
click at [367, 188] on input "text" at bounding box center [401, 189] width 89 height 14
type input "fall sale"
click at [489, 185] on button "Add fall sale" at bounding box center [469, 188] width 42 height 12
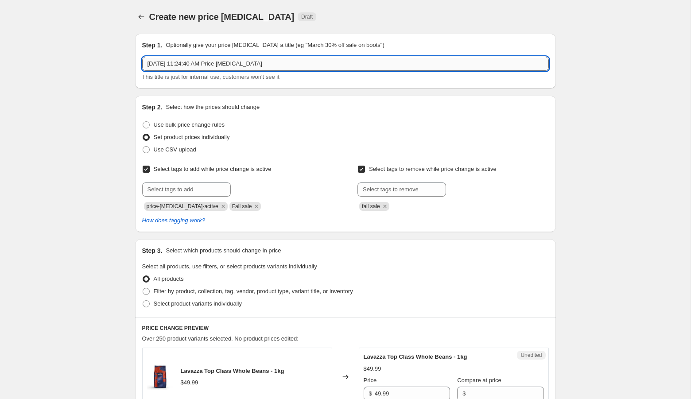
click at [234, 64] on input "[DATE] 11:24:40 AM Price [MEDICAL_DATA]" at bounding box center [345, 64] width 406 height 14
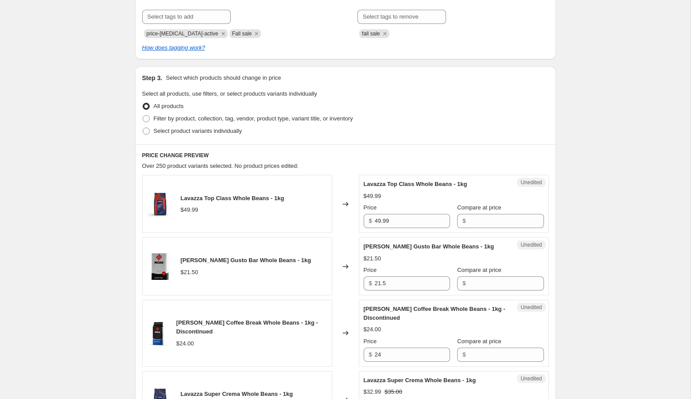
scroll to position [189, 0]
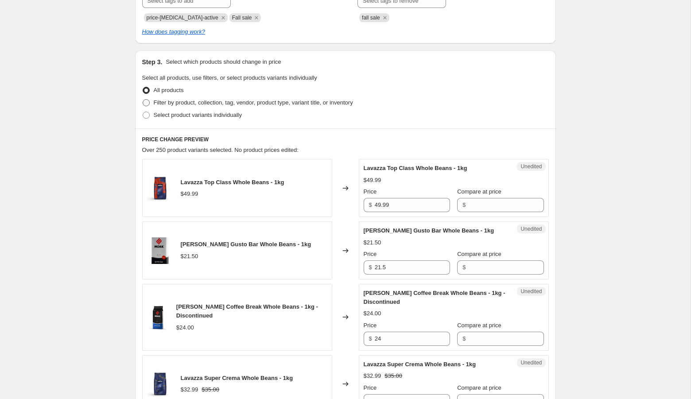
type input "Breville [DATE]-[DATE]"
click at [204, 102] on span "Filter by product, collection, tag, vendor, product type, variant title, or inv…" at bounding box center [253, 102] width 199 height 7
click at [143, 100] on input "Filter by product, collection, tag, vendor, product type, variant title, or inv…" at bounding box center [143, 99] width 0 height 0
radio input "true"
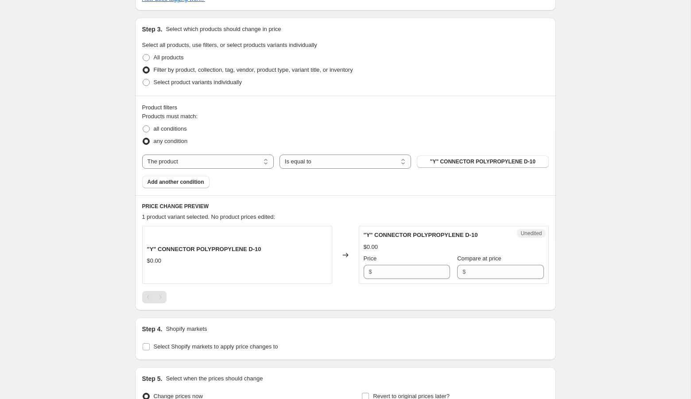
scroll to position [233, 0]
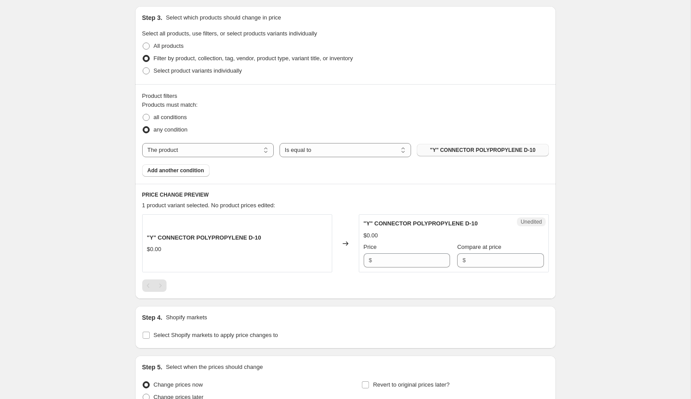
click at [460, 148] on span ""Y" CONNECTOR POLYPROPYLENE D-10" at bounding box center [482, 150] width 105 height 7
click at [199, 171] on span "Add another condition" at bounding box center [175, 170] width 57 height 7
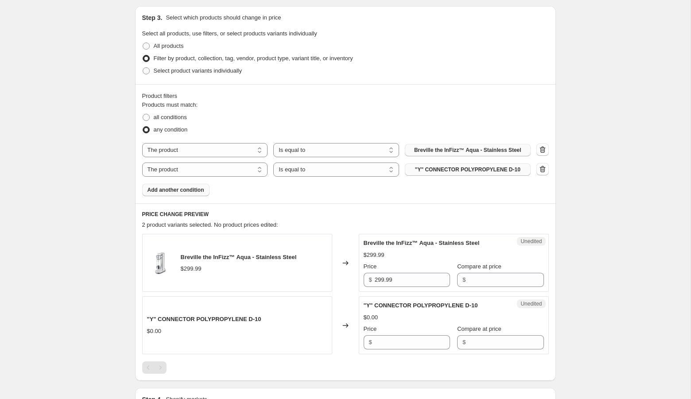
click at [452, 170] on span ""Y" CONNECTOR POLYPROPYLENE D-10" at bounding box center [467, 169] width 105 height 7
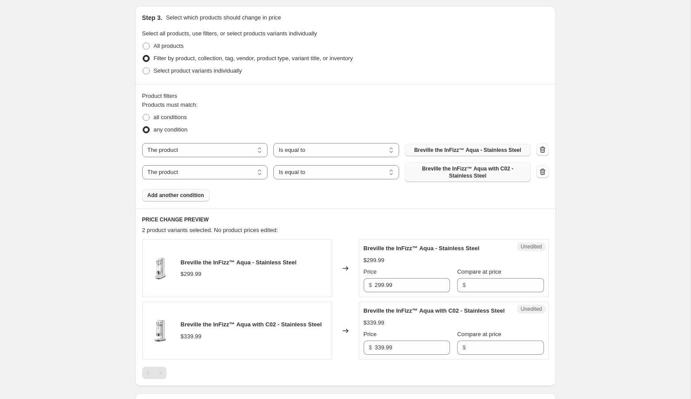
click at [186, 196] on span "Add another condition" at bounding box center [175, 195] width 57 height 7
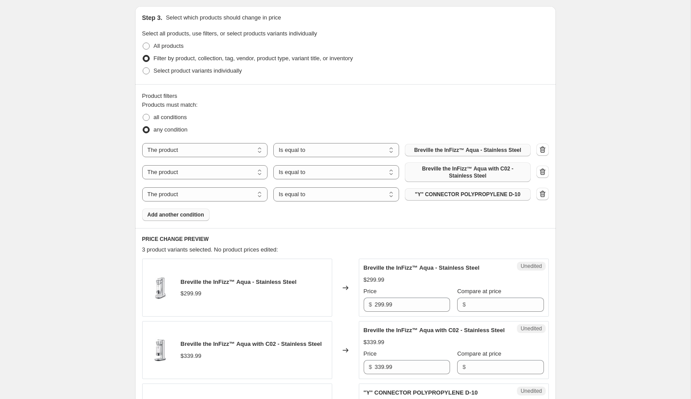
click at [447, 192] on span ""Y" CONNECTOR POLYPROPYLENE D-10" at bounding box center [467, 194] width 105 height 7
click at [187, 214] on span "Add another condition" at bounding box center [175, 214] width 57 height 7
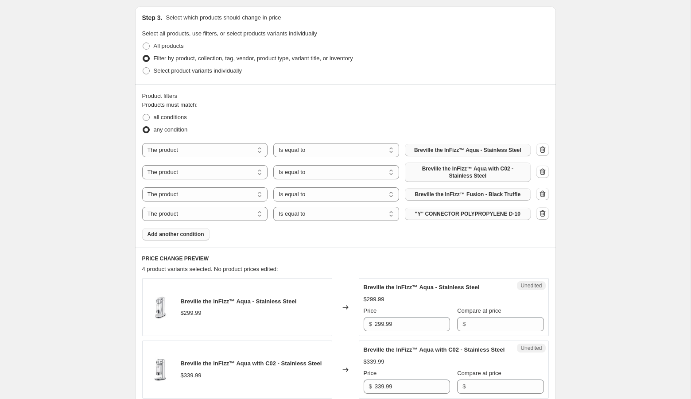
click at [441, 214] on span ""Y" CONNECTOR POLYPROPYLENE D-10" at bounding box center [467, 213] width 105 height 7
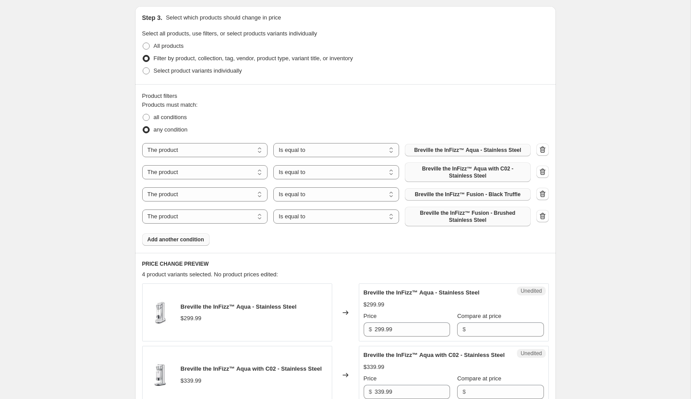
click at [162, 240] on span "Add another condition" at bounding box center [175, 239] width 57 height 7
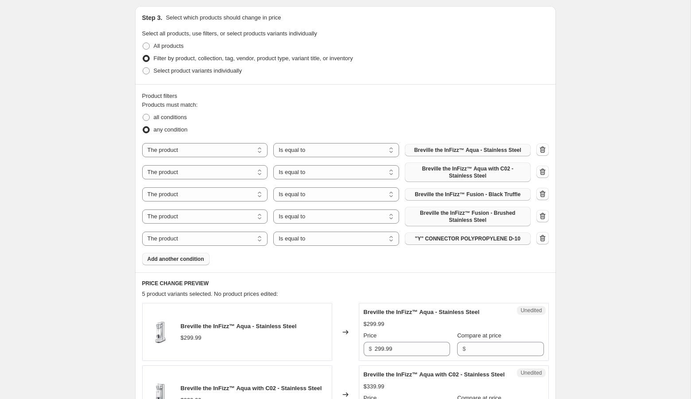
click at [468, 240] on span ""Y" CONNECTOR POLYPROPYLENE D-10" at bounding box center [467, 238] width 105 height 7
click at [197, 262] on button "Add another condition" at bounding box center [175, 259] width 67 height 12
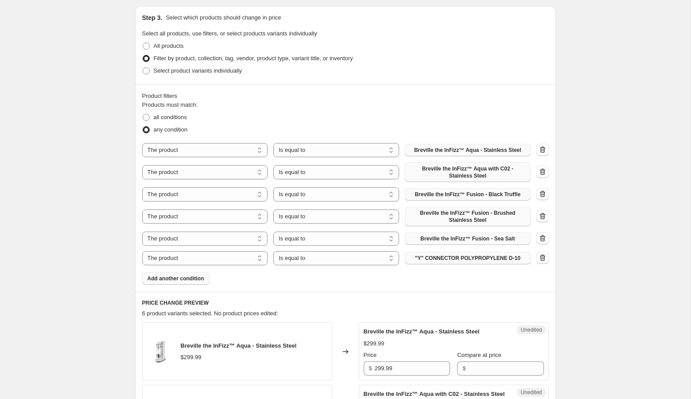
click at [478, 260] on span ""Y" CONNECTOR POLYPROPYLENE D-10" at bounding box center [467, 258] width 105 height 7
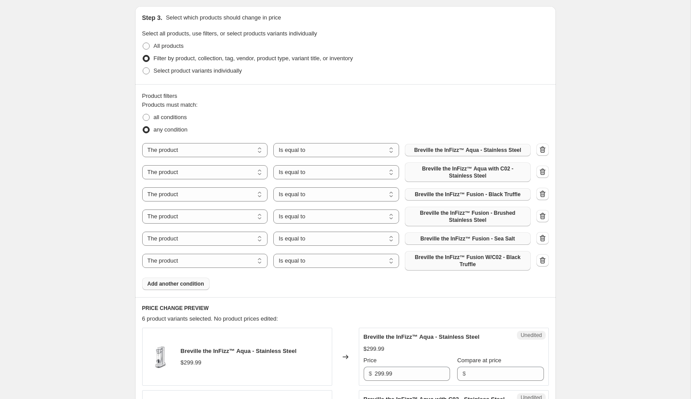
click at [206, 276] on div "Products must match: all conditions any condition The product The product's col…" at bounding box center [345, 195] width 406 height 189
click at [197, 282] on span "Add another condition" at bounding box center [175, 283] width 57 height 7
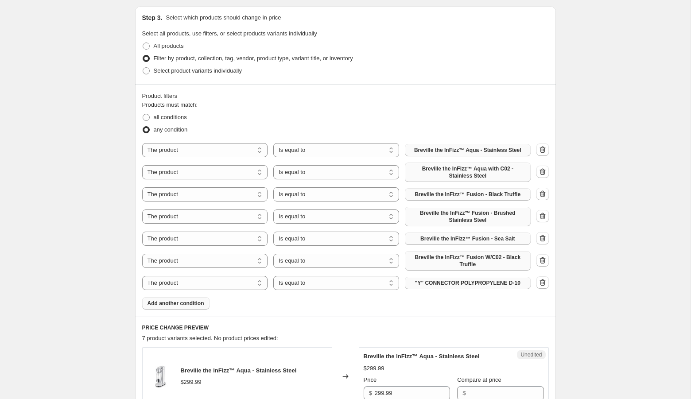
click at [429, 281] on span ""Y" CONNECTOR POLYPROPYLENE D-10" at bounding box center [467, 282] width 105 height 7
click at [191, 304] on span "Add another condition" at bounding box center [175, 303] width 57 height 7
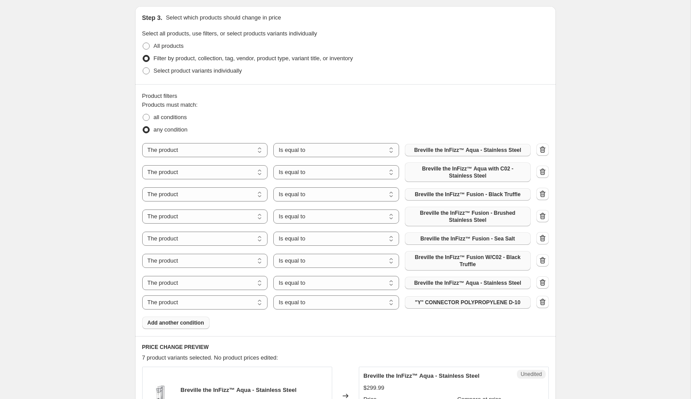
click at [465, 302] on span ""Y" CONNECTOR POLYPROPYLENE D-10" at bounding box center [467, 302] width 105 height 7
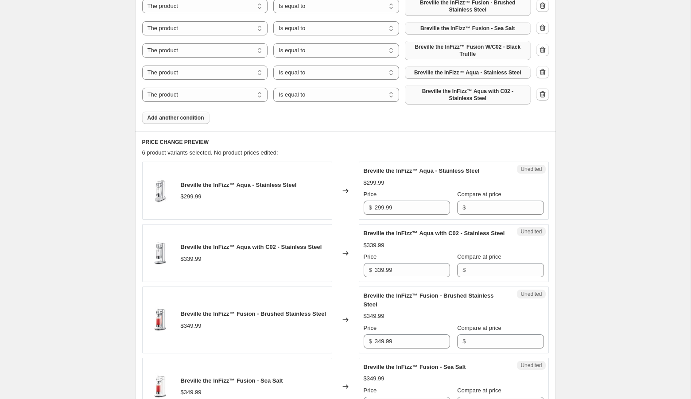
scroll to position [412, 0]
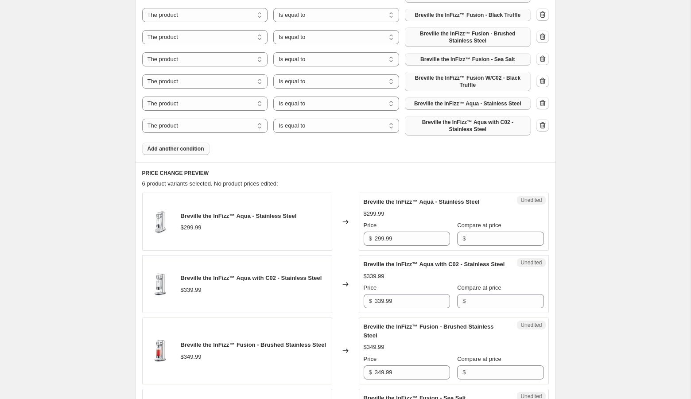
click at [199, 146] on span "Add another condition" at bounding box center [175, 148] width 57 height 7
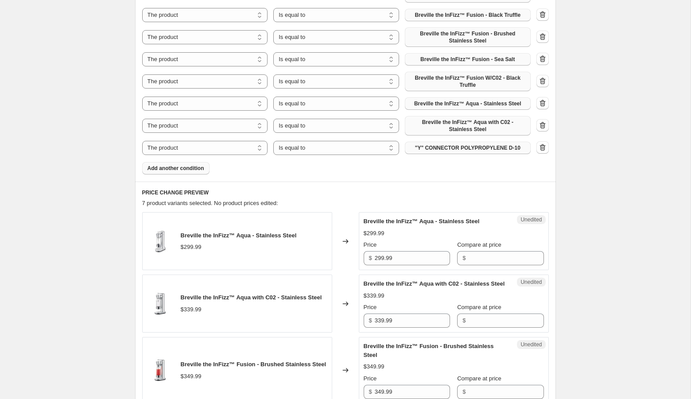
click at [446, 149] on span ""Y" CONNECTOR POLYPROPYLENE D-10" at bounding box center [467, 147] width 105 height 7
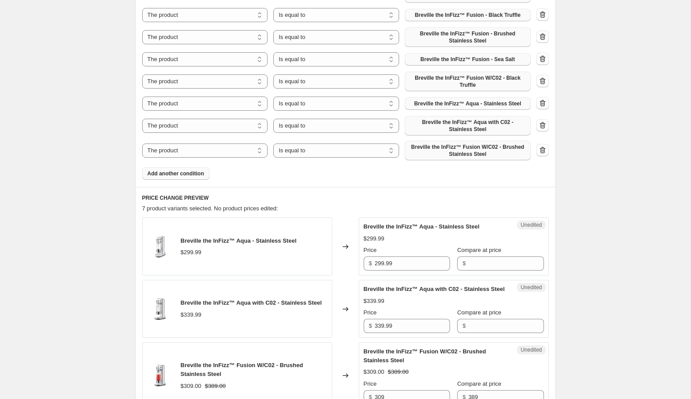
click at [172, 177] on button "Add another condition" at bounding box center [175, 173] width 67 height 12
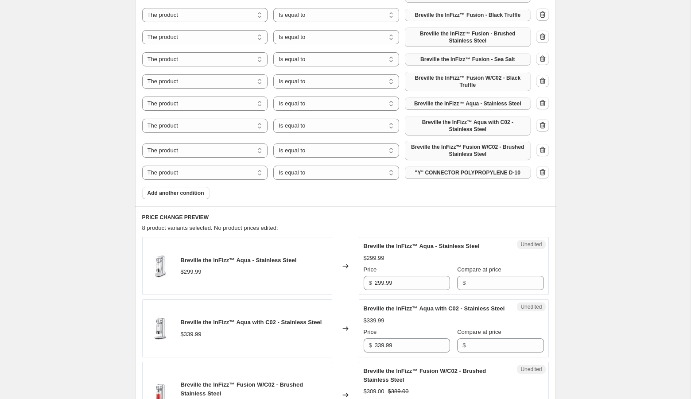
click at [435, 173] on span ""Y" CONNECTOR POLYPROPYLENE D-10" at bounding box center [467, 172] width 105 height 7
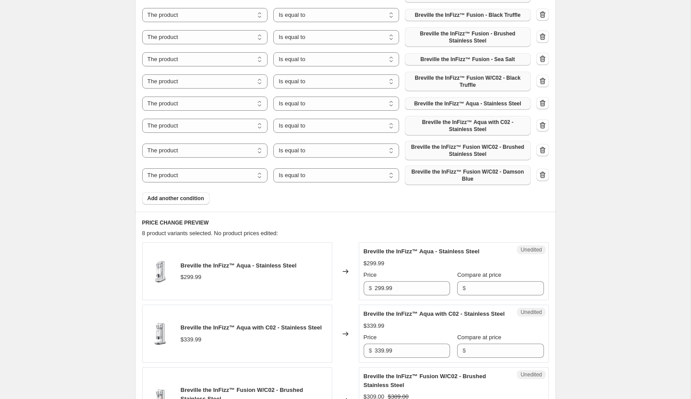
click at [205, 204] on div "Product filters Products must match: all conditions any condition The product T…" at bounding box center [345, 58] width 421 height 307
click at [197, 198] on span "Add another condition" at bounding box center [175, 198] width 57 height 7
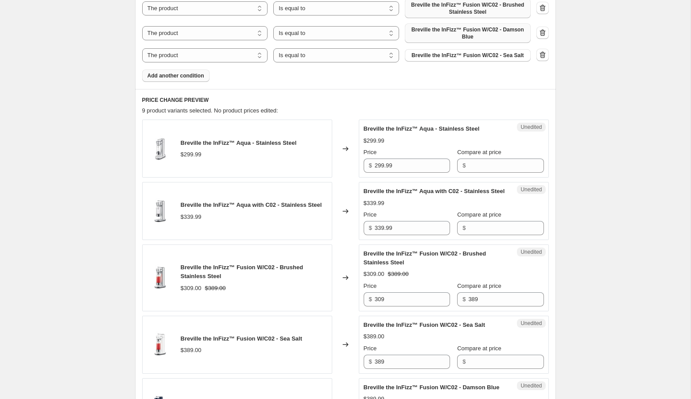
scroll to position [574, 0]
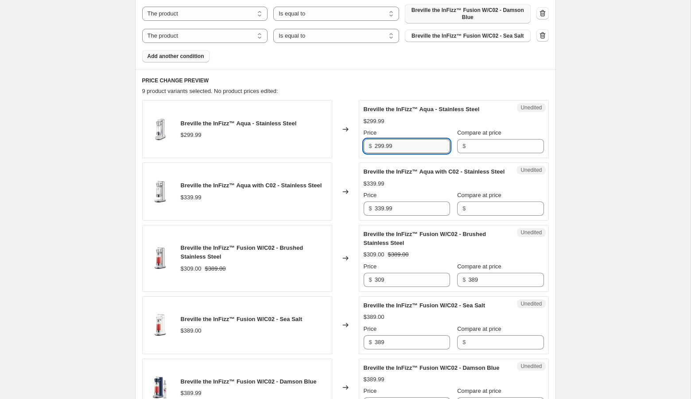
click at [426, 146] on input "299.99" at bounding box center [412, 146] width 75 height 14
type input "299.99"
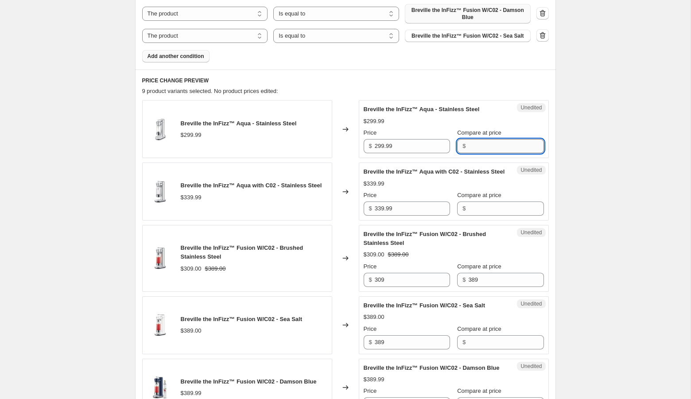
click at [468, 144] on input "Compare at price" at bounding box center [505, 146] width 75 height 14
paste input "299.99"
type input "299.99"
click at [404, 216] on input "339.99" at bounding box center [412, 208] width 75 height 14
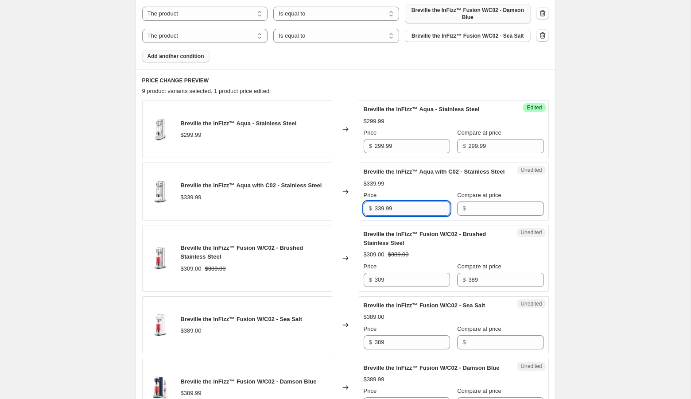
click at [404, 216] on input "339.99" at bounding box center [412, 208] width 75 height 14
type input "339.99"
click at [478, 216] on input "Compare at price" at bounding box center [505, 208] width 75 height 14
paste input "339.99"
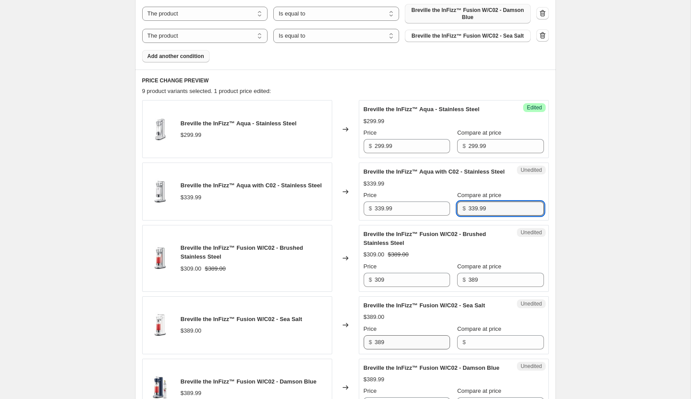
type input "339.99"
click at [386, 349] on input "389" at bounding box center [412, 342] width 75 height 14
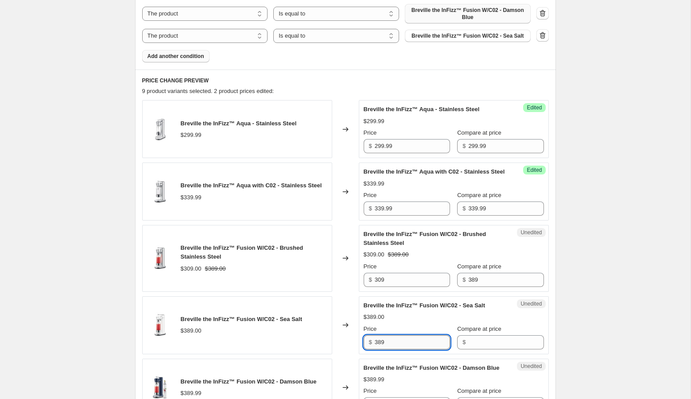
click at [386, 349] on input "389" at bounding box center [412, 342] width 75 height 14
type input "389"
click at [468, 349] on input "Compare at price" at bounding box center [505, 342] width 75 height 14
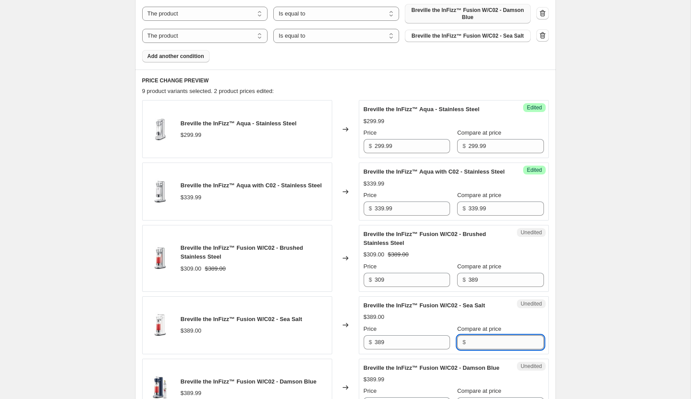
paste input "389"
type input "389"
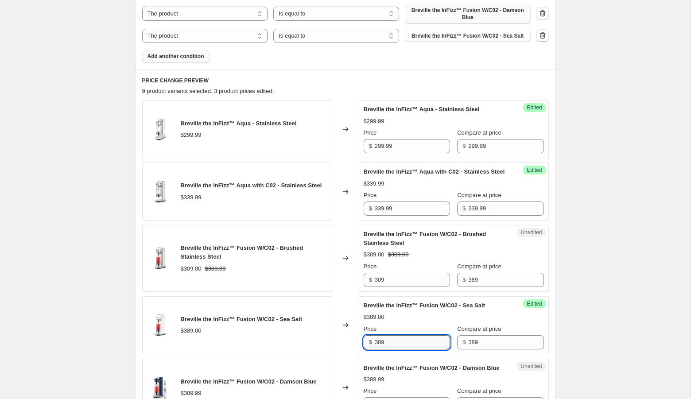
click at [382, 349] on input "389" at bounding box center [412, 342] width 75 height 14
type input "309"
click at [571, 338] on div "Create new price [MEDICAL_DATA]. This page is ready Create new price [MEDICAL_D…" at bounding box center [345, 156] width 690 height 1461
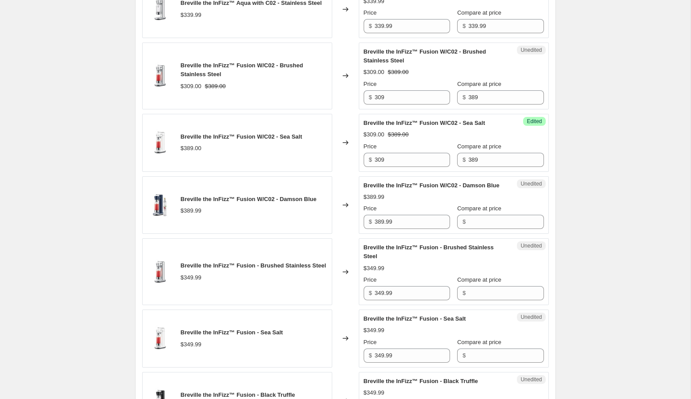
scroll to position [762, 0]
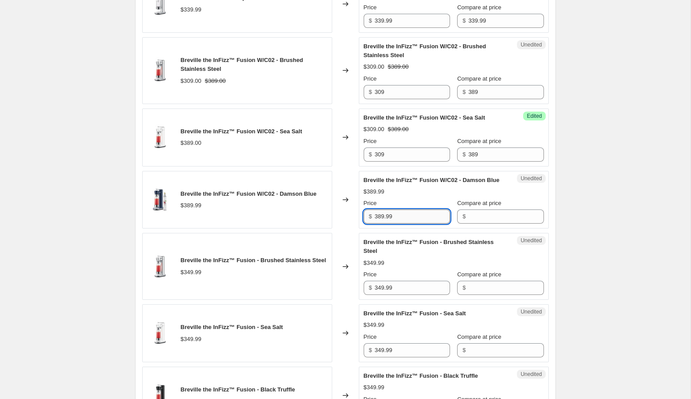
click at [403, 224] on input "389.99" at bounding box center [412, 216] width 75 height 14
type input "389.99"
click at [468, 224] on input "Compare at price" at bounding box center [505, 216] width 75 height 14
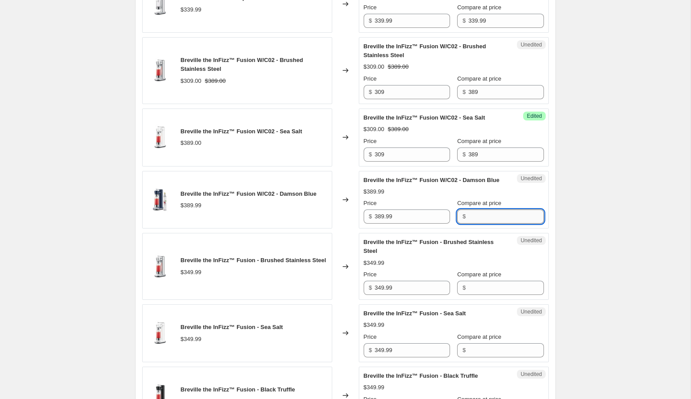
paste input "389.99"
type input "389"
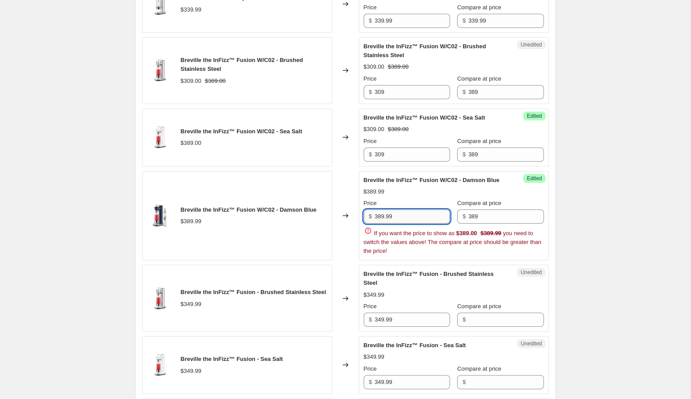
click at [382, 234] on div "Price $ 389.99 Compare at price $ 389 If you want the price to show as $389.00 …" at bounding box center [453, 227] width 180 height 57
type input "309.99"
click at [488, 224] on div "Compare at price $ 389" at bounding box center [500, 211] width 86 height 25
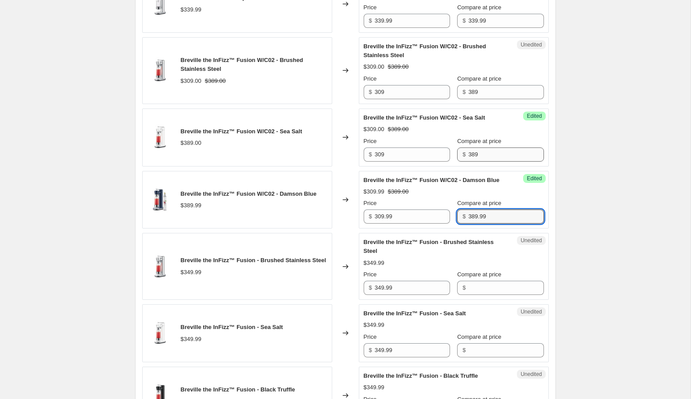
type input "389.99"
click at [480, 160] on input "389" at bounding box center [505, 154] width 75 height 14
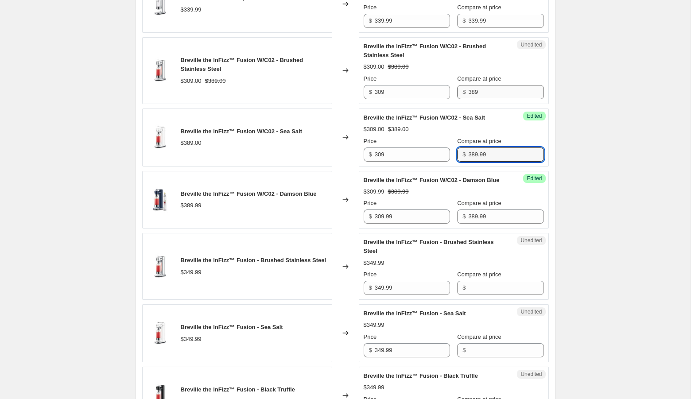
type input "389.99"
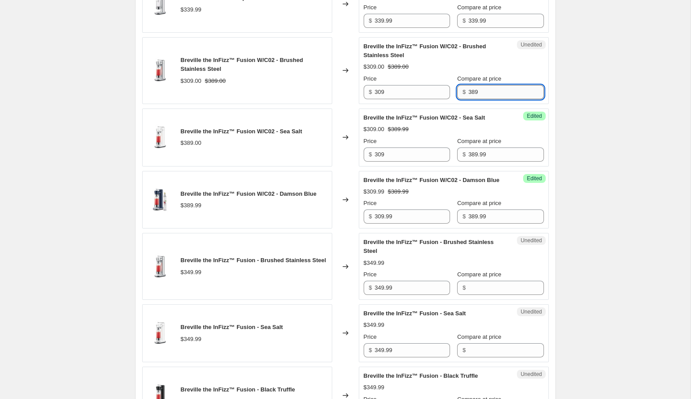
click at [477, 99] on input "389" at bounding box center [505, 92] width 75 height 14
type input "389.99"
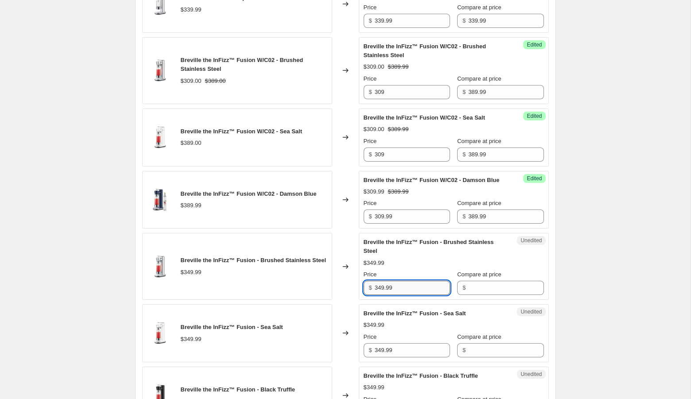
click at [397, 295] on input "349.99" at bounding box center [412, 288] width 75 height 14
click at [478, 295] on input "Compare at price" at bounding box center [505, 288] width 75 height 14
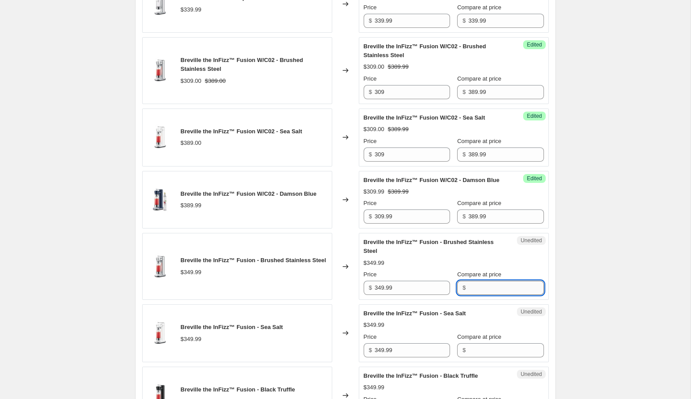
paste input "349.99"
type input "349.99"
click at [390, 357] on input "349.99" at bounding box center [412, 350] width 75 height 14
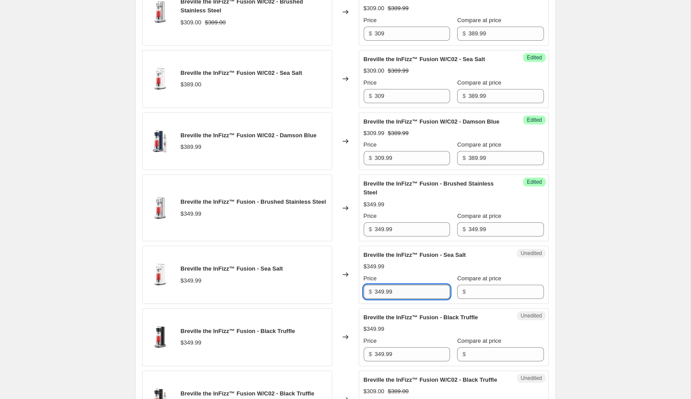
scroll to position [826, 0]
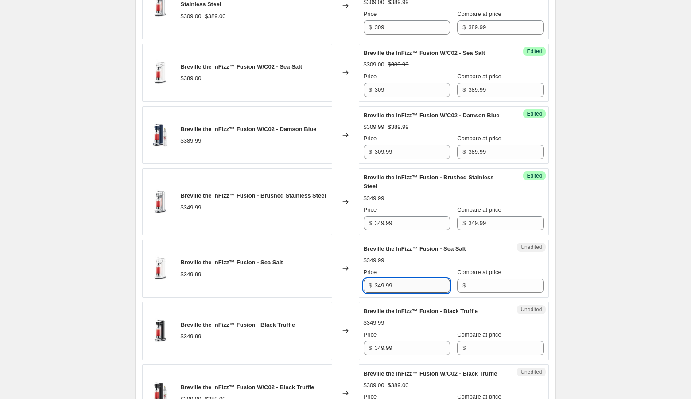
click at [398, 293] on input "349.99" at bounding box center [412, 285] width 75 height 14
click at [478, 293] on input "Compare at price" at bounding box center [505, 285] width 75 height 14
paste input "349.99"
type input "349.99"
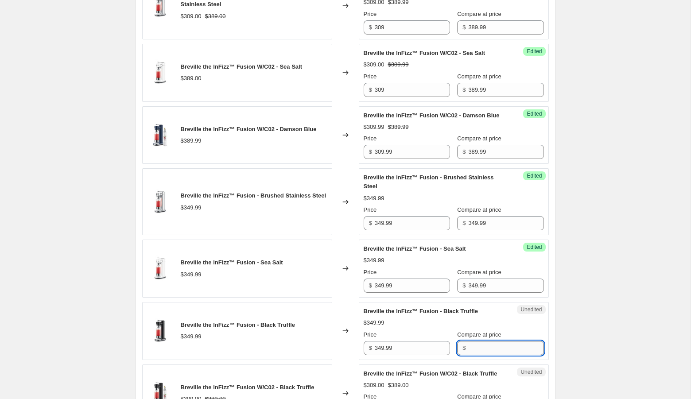
click at [468, 355] on input "Compare at price" at bounding box center [505, 348] width 75 height 14
paste input "349.99"
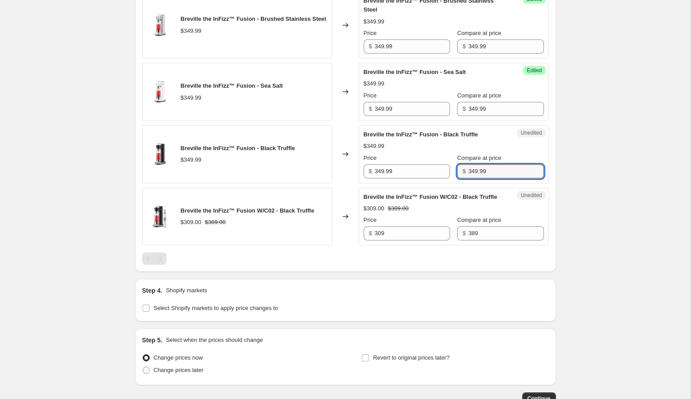
scroll to position [1005, 0]
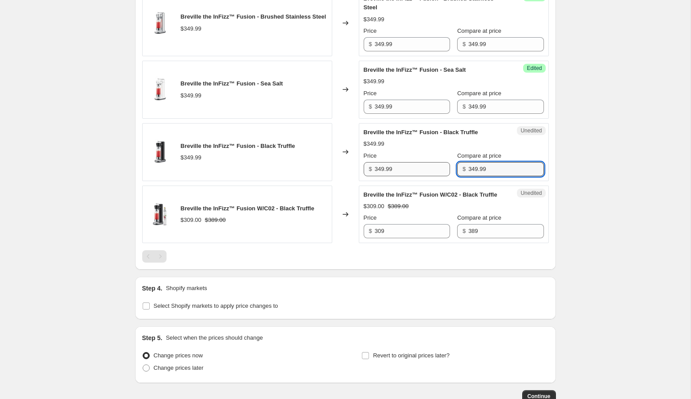
type input "349.99"
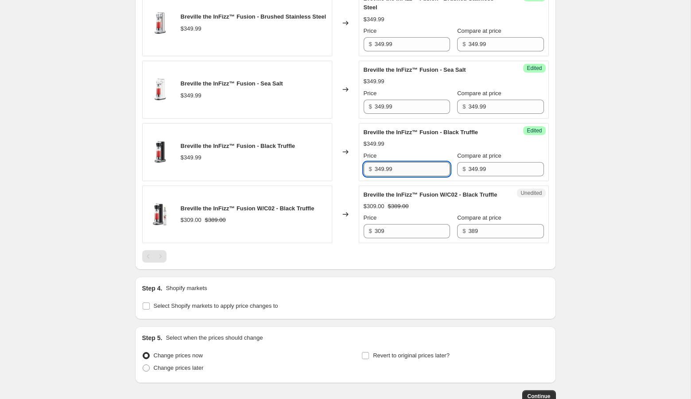
click at [381, 176] on input "349.99" at bounding box center [412, 169] width 75 height 14
type input "279.99"
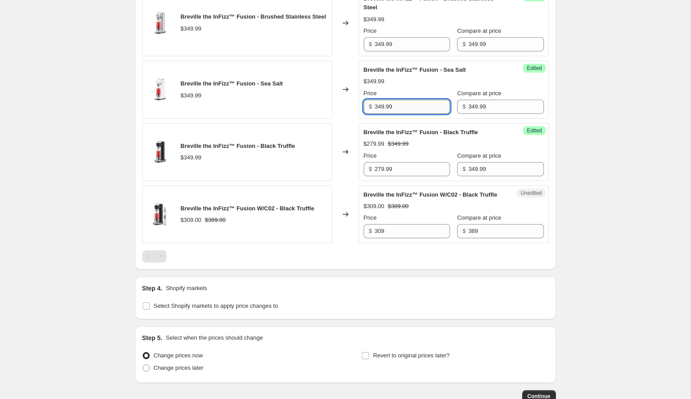
click at [384, 114] on input "349.99" at bounding box center [412, 107] width 75 height 14
type input "279.99"
click at [383, 51] on input "349.99" at bounding box center [412, 44] width 75 height 14
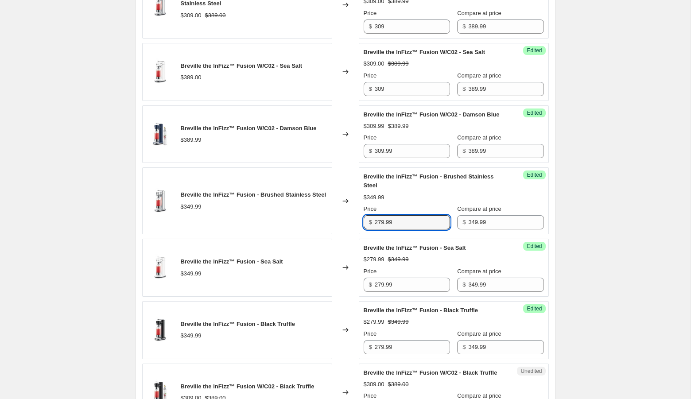
scroll to position [809, 0]
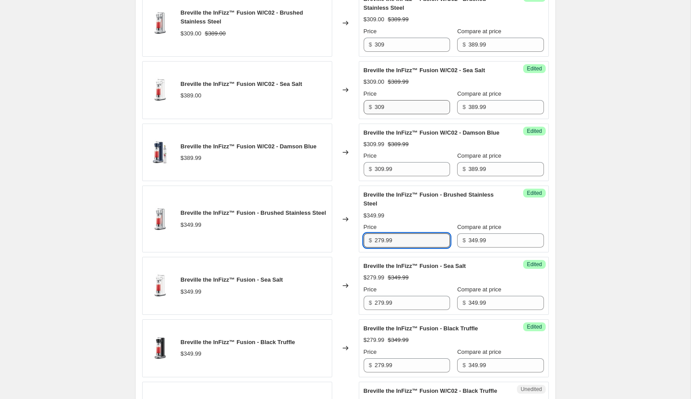
type input "279.99"
click at [389, 114] on input "309" at bounding box center [412, 107] width 75 height 14
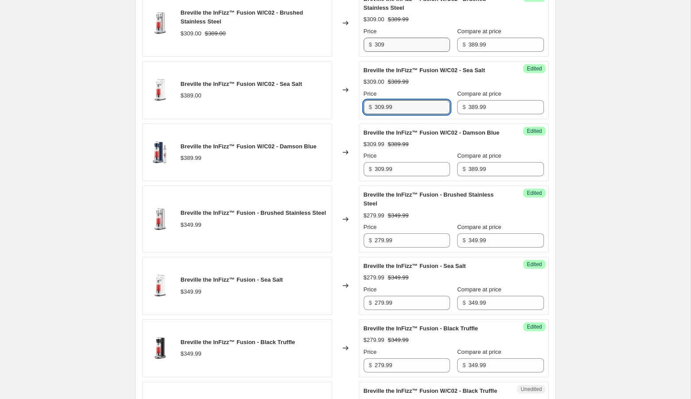
type input "309.99"
click at [390, 52] on input "309" at bounding box center [412, 45] width 75 height 14
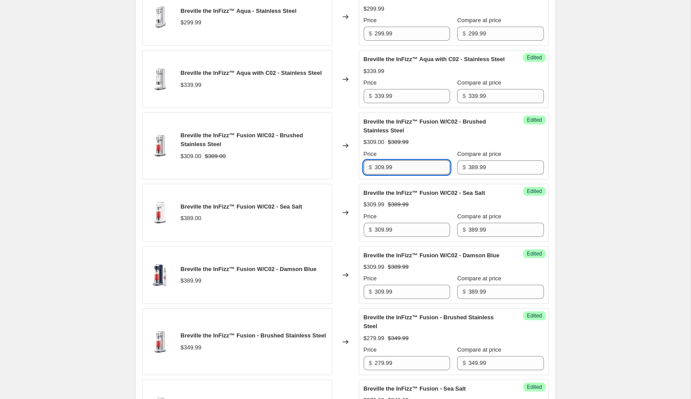
scroll to position [682, 0]
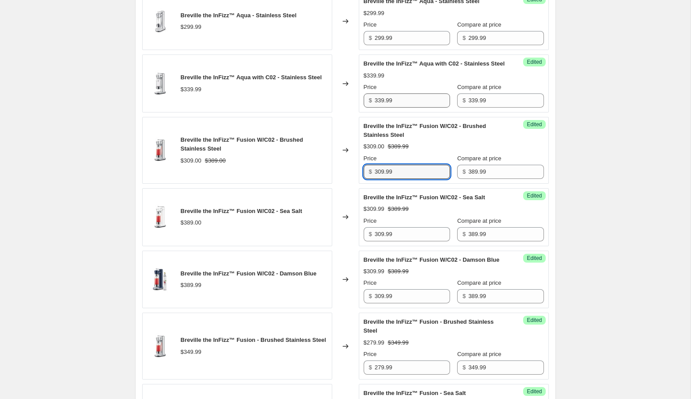
type input "309.99"
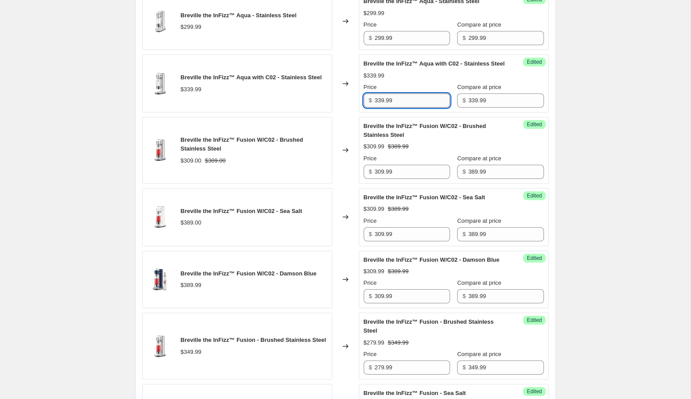
click at [383, 108] on input "339.99" at bounding box center [412, 100] width 75 height 14
type input "269.99"
click at [559, 90] on div "Create new price [MEDICAL_DATA]. This page is ready Create new price [MEDICAL_D…" at bounding box center [345, 48] width 442 height 1461
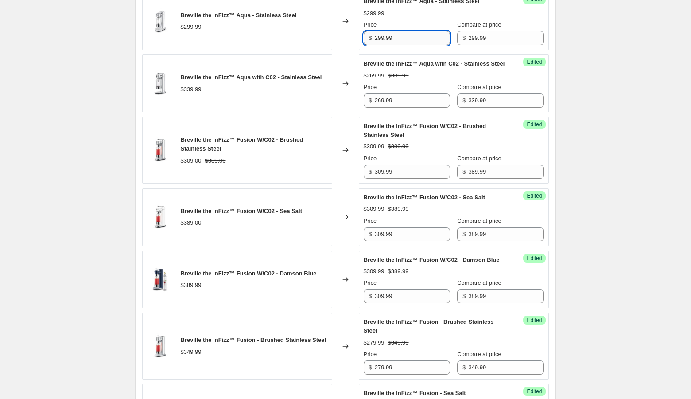
click at [383, 42] on input "299.99" at bounding box center [412, 38] width 75 height 14
type input "239.99"
click at [618, 43] on div "Create new price [MEDICAL_DATA]. This page is ready Create new price [MEDICAL_D…" at bounding box center [345, 48] width 690 height 1461
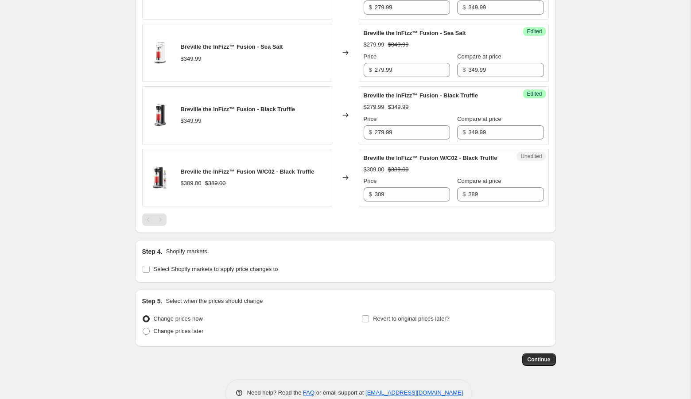
scroll to position [1044, 0]
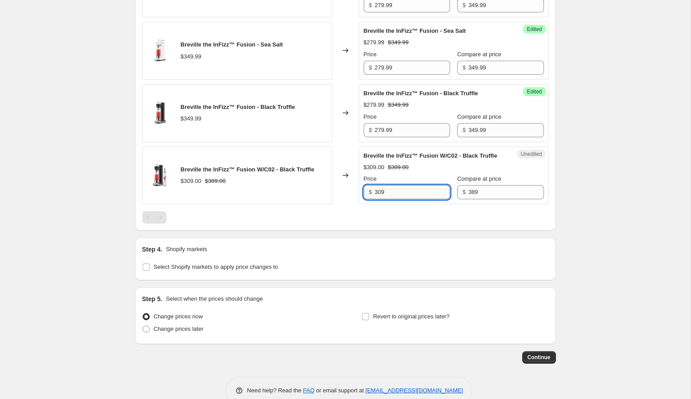
click at [402, 199] on input "309" at bounding box center [412, 192] width 75 height 14
type input "309.99"
click at [191, 332] on span "Change prices later" at bounding box center [179, 328] width 50 height 7
click at [143, 326] on input "Change prices later" at bounding box center [143, 325] width 0 height 0
radio input "true"
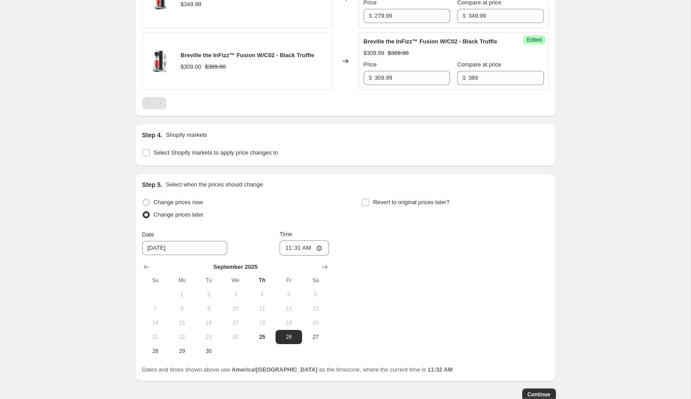
scroll to position [1161, 0]
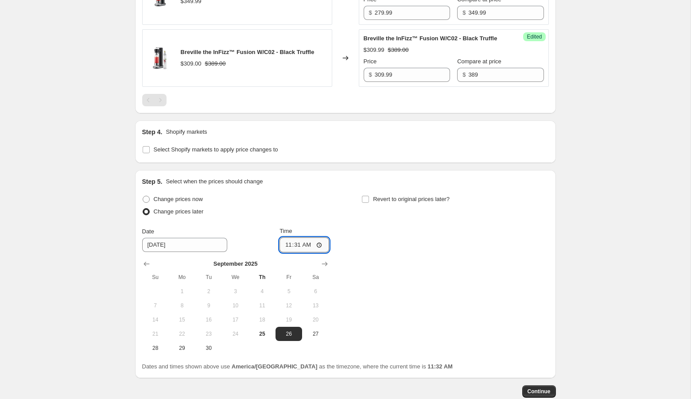
click at [288, 252] on input "11:31" at bounding box center [304, 244] width 50 height 15
type input "00:01"
click at [406, 312] on div "Change prices now Change prices later Date [DATE] Time 00:[DATE] Mo Tu We Th Fr…" at bounding box center [345, 274] width 406 height 162
click at [393, 202] on span "Revert to original prices later?" at bounding box center [411, 199] width 77 height 7
click at [369, 203] on input "Revert to original prices later?" at bounding box center [365, 199] width 7 height 7
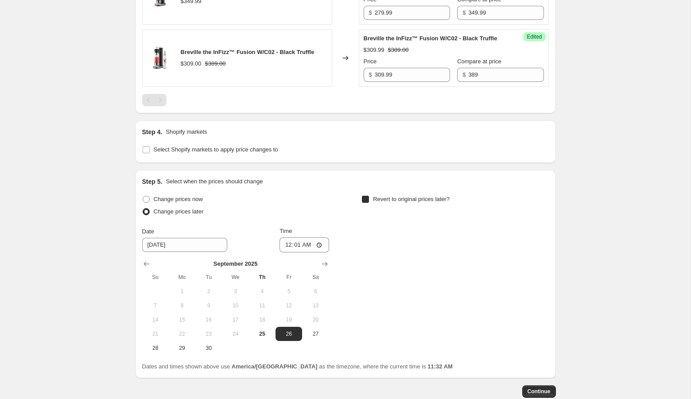
checkbox input "true"
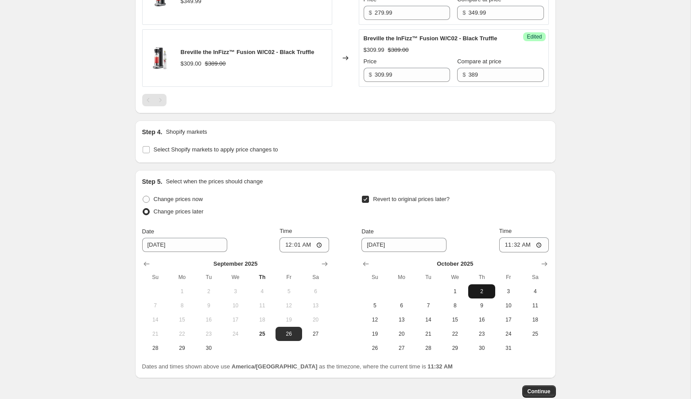
click at [481, 295] on span "2" at bounding box center [481, 291] width 19 height 7
click at [506, 252] on input "11:32" at bounding box center [524, 244] width 50 height 15
click at [514, 252] on input "11:32" at bounding box center [524, 244] width 50 height 15
type input "23:59"
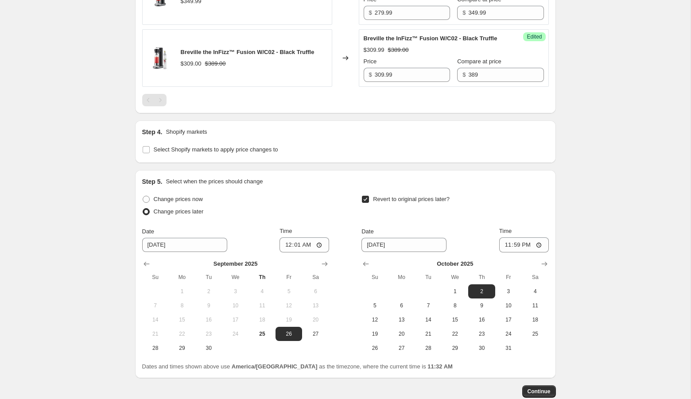
scroll to position [1237, 0]
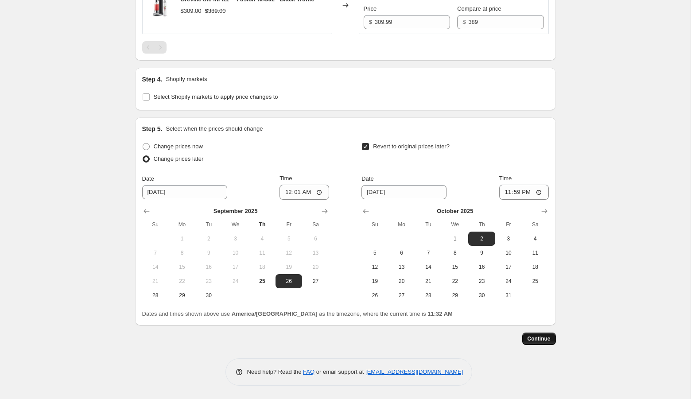
click at [542, 344] on button "Continue" at bounding box center [539, 339] width 34 height 12
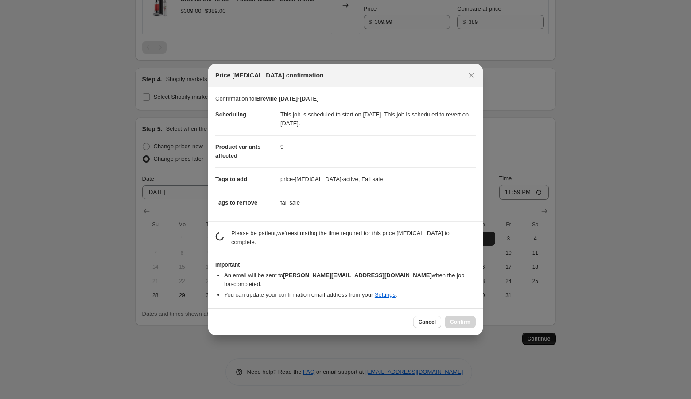
scroll to position [0, 0]
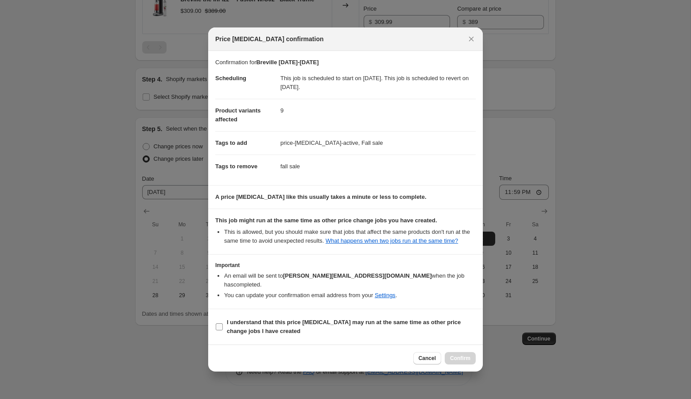
click at [351, 329] on span "I understand that this price [MEDICAL_DATA] may run at the same time as other p…" at bounding box center [351, 327] width 249 height 18
click at [223, 329] on input "I understand that this price [MEDICAL_DATA] may run at the same time as other p…" at bounding box center [219, 326] width 7 height 7
checkbox input "true"
click at [459, 355] on span "Confirm" at bounding box center [460, 358] width 20 height 7
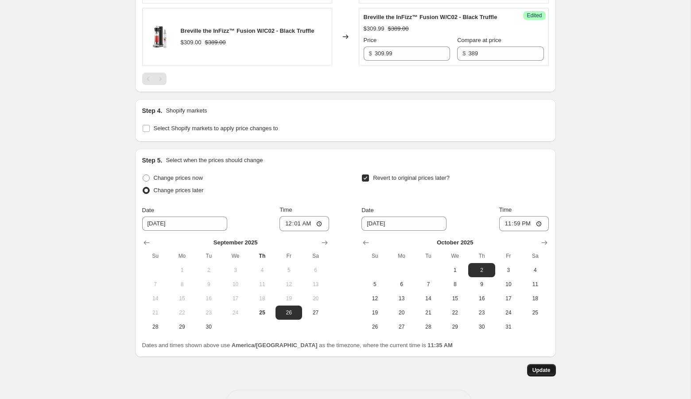
click at [552, 376] on button "Update" at bounding box center [541, 370] width 29 height 12
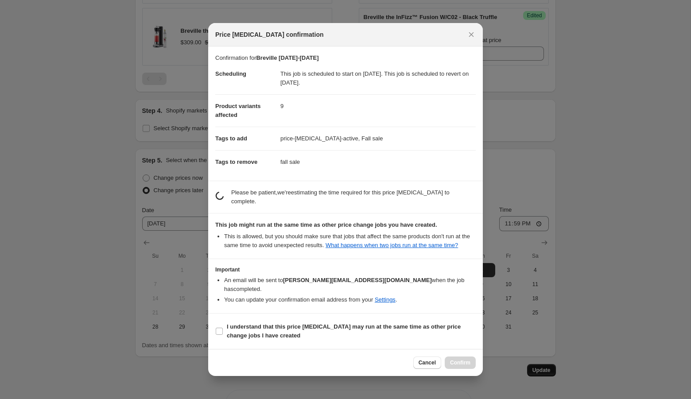
scroll to position [0, 0]
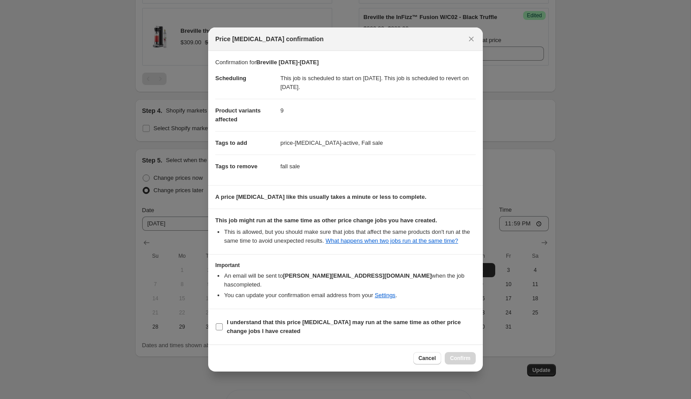
click at [332, 329] on span "I understand that this price [MEDICAL_DATA] may run at the same time as other p…" at bounding box center [351, 327] width 249 height 18
click at [223, 329] on input "I understand that this price [MEDICAL_DATA] may run at the same time as other p…" at bounding box center [219, 326] width 7 height 7
checkbox input "true"
click at [475, 354] on button "Confirm" at bounding box center [460, 358] width 31 height 12
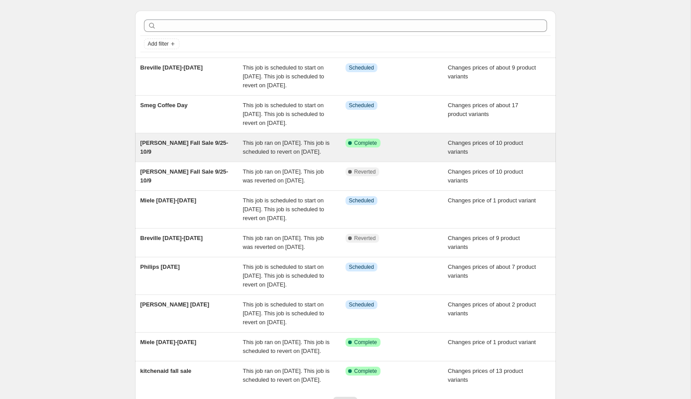
scroll to position [23, 0]
